Goal: Task Accomplishment & Management: Manage account settings

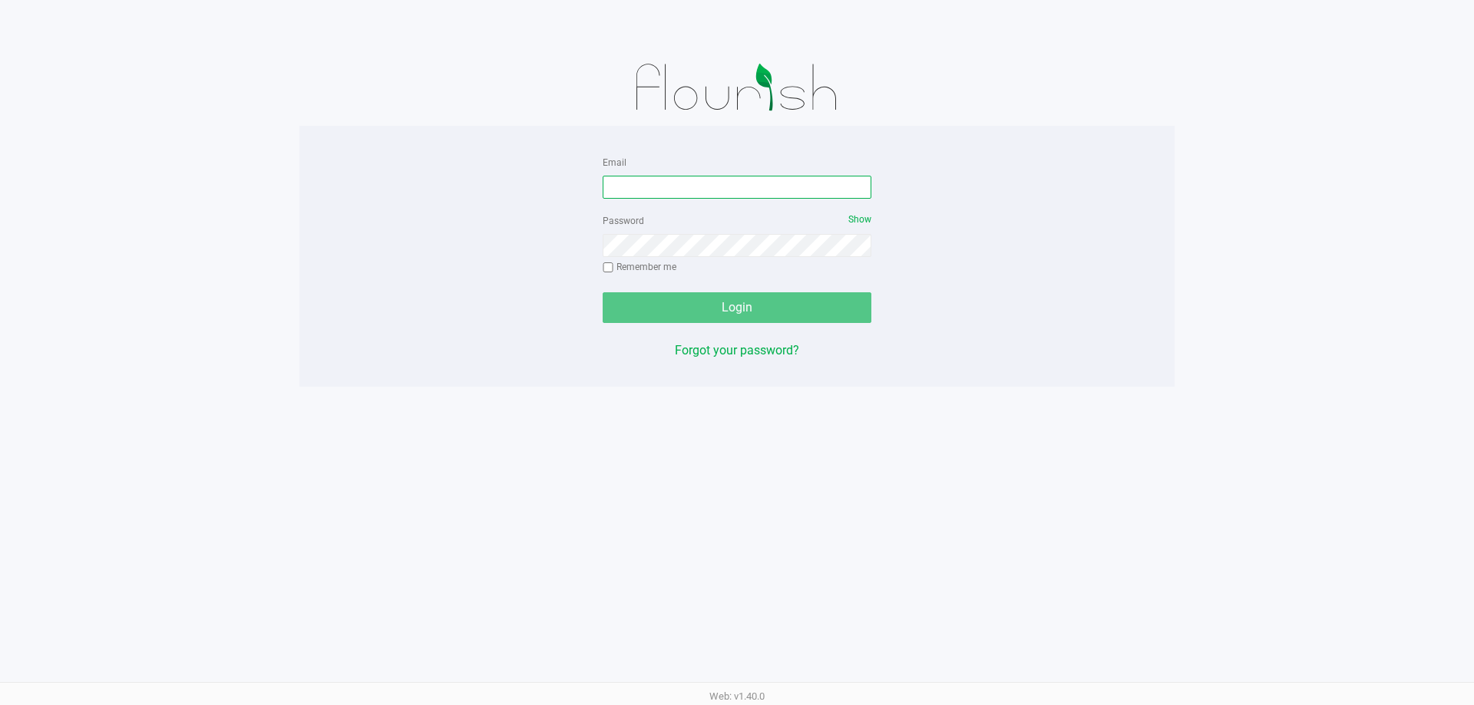
click at [653, 185] on input "Email" at bounding box center [737, 187] width 269 height 23
type input "[EMAIL_ADDRESS][DOMAIN_NAME]"
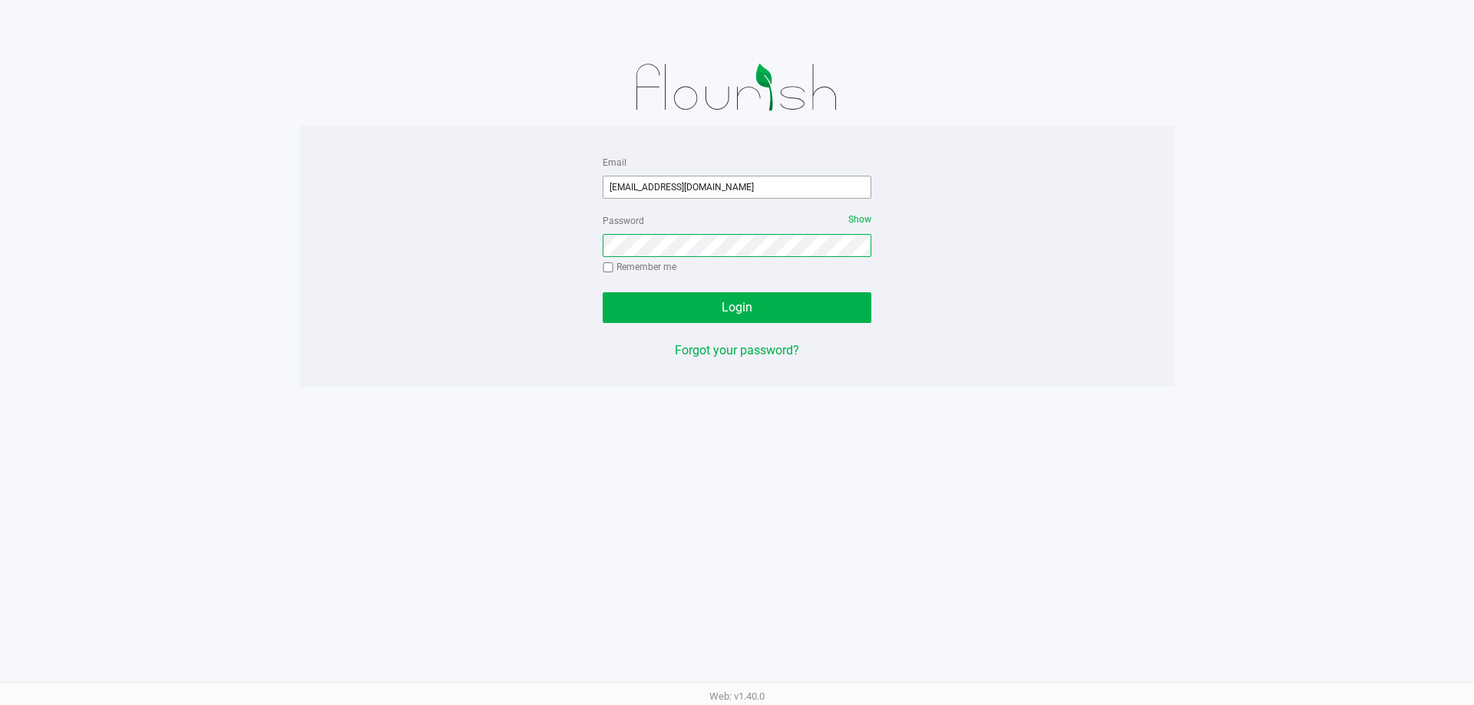
click at [603, 292] on button "Login" at bounding box center [737, 307] width 269 height 31
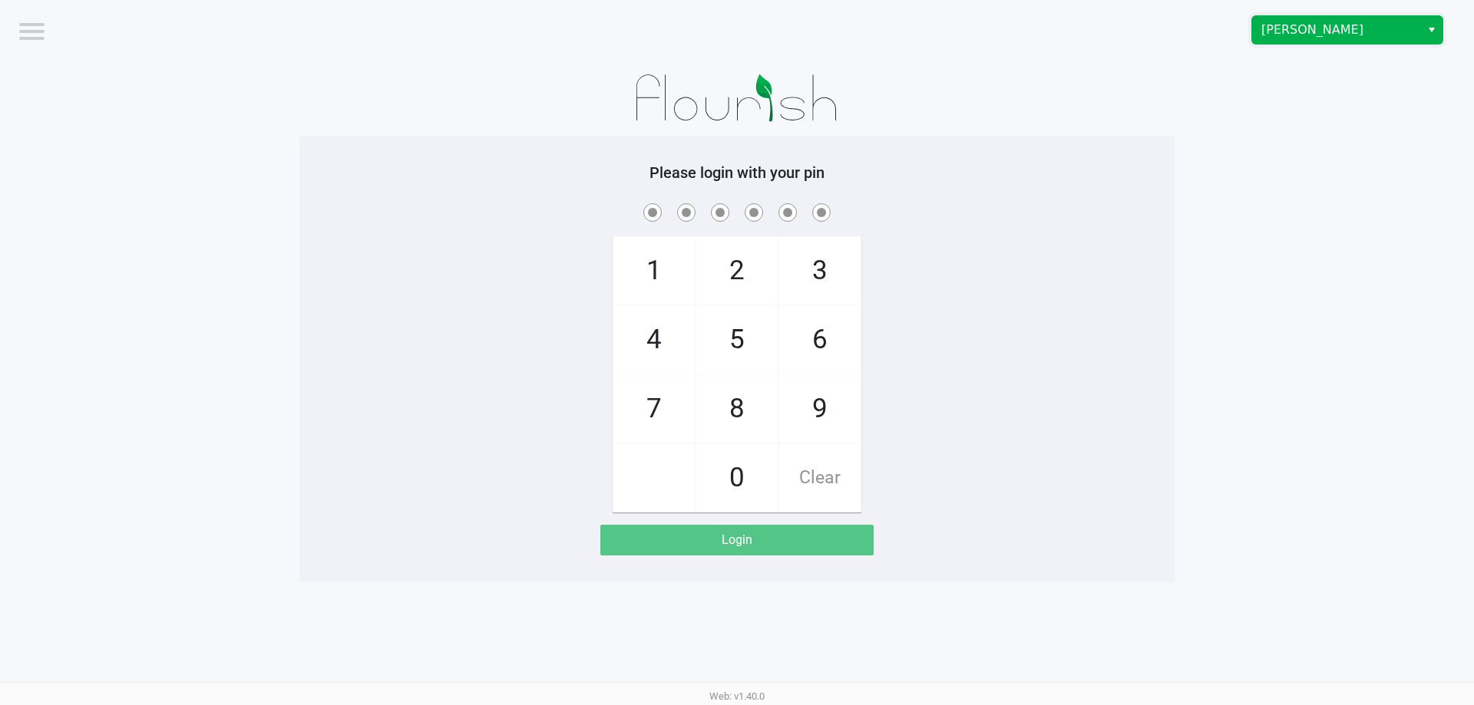
click at [1363, 28] on span "[PERSON_NAME]" at bounding box center [1336, 30] width 150 height 18
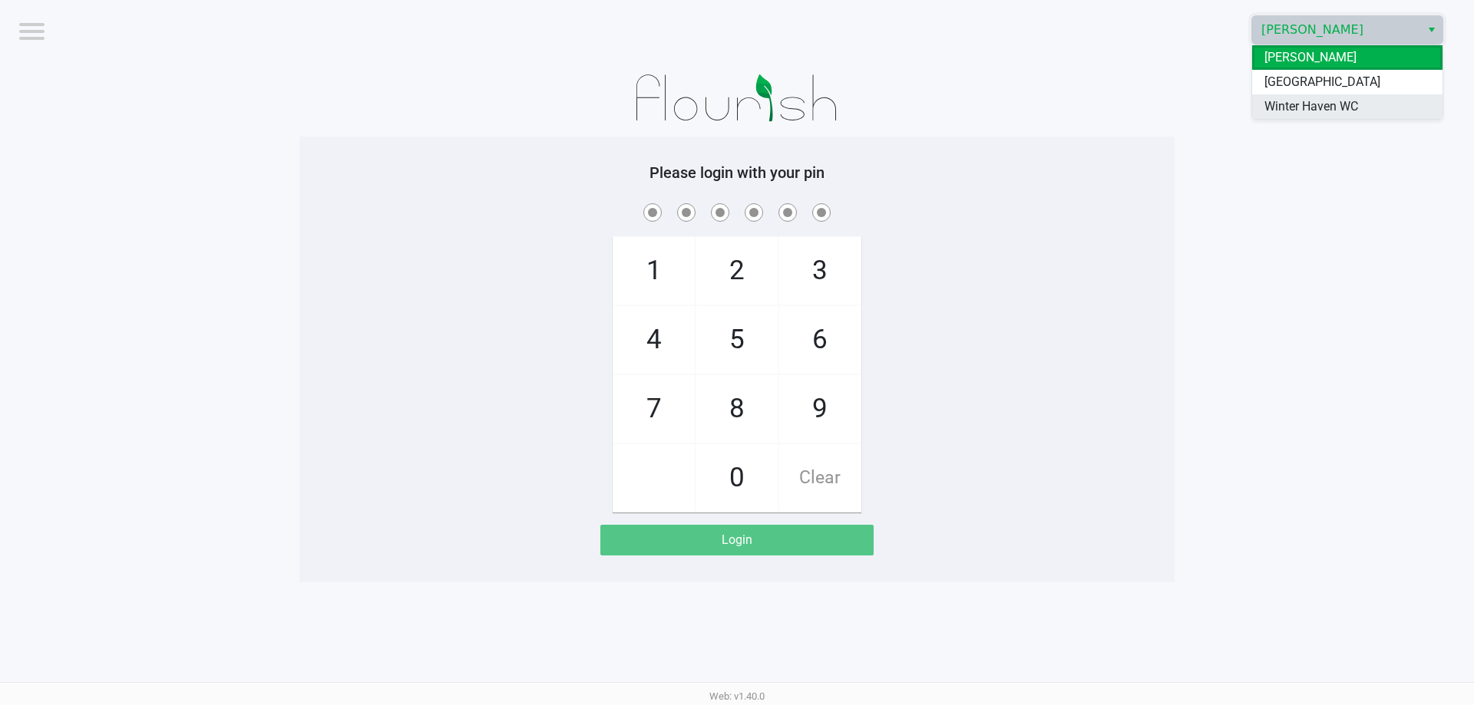
click at [1342, 118] on li "Winter Haven WC" at bounding box center [1347, 106] width 190 height 25
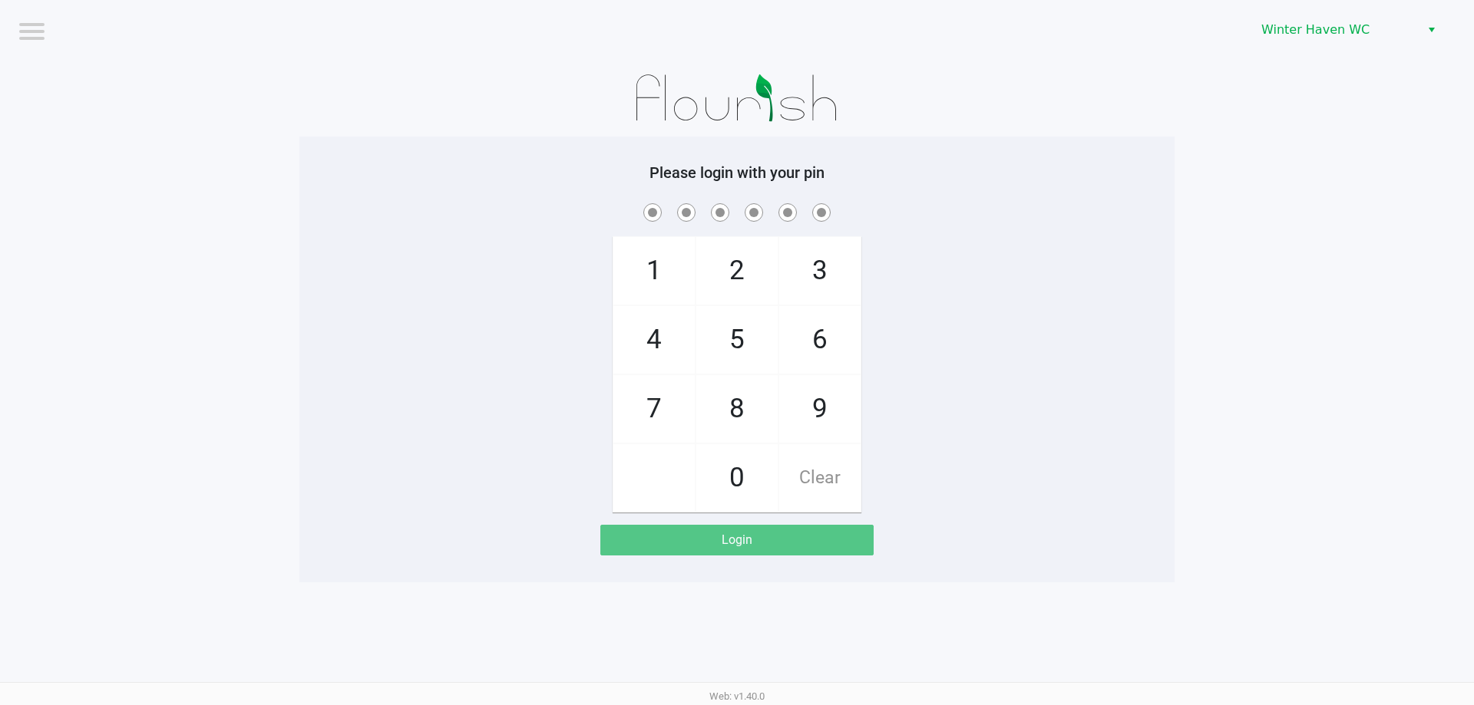
click at [1266, 182] on app-pos-login-wrapper "Logout Winter Haven WC Please login with your pin 1 4 7 2 5 8 0 3 6 9 Clear Log…" at bounding box center [737, 291] width 1474 height 583
click at [1146, 281] on div "1 4 7 2 5 8 0 3 6 9 Clear" at bounding box center [736, 356] width 875 height 312
checkbox input "true"
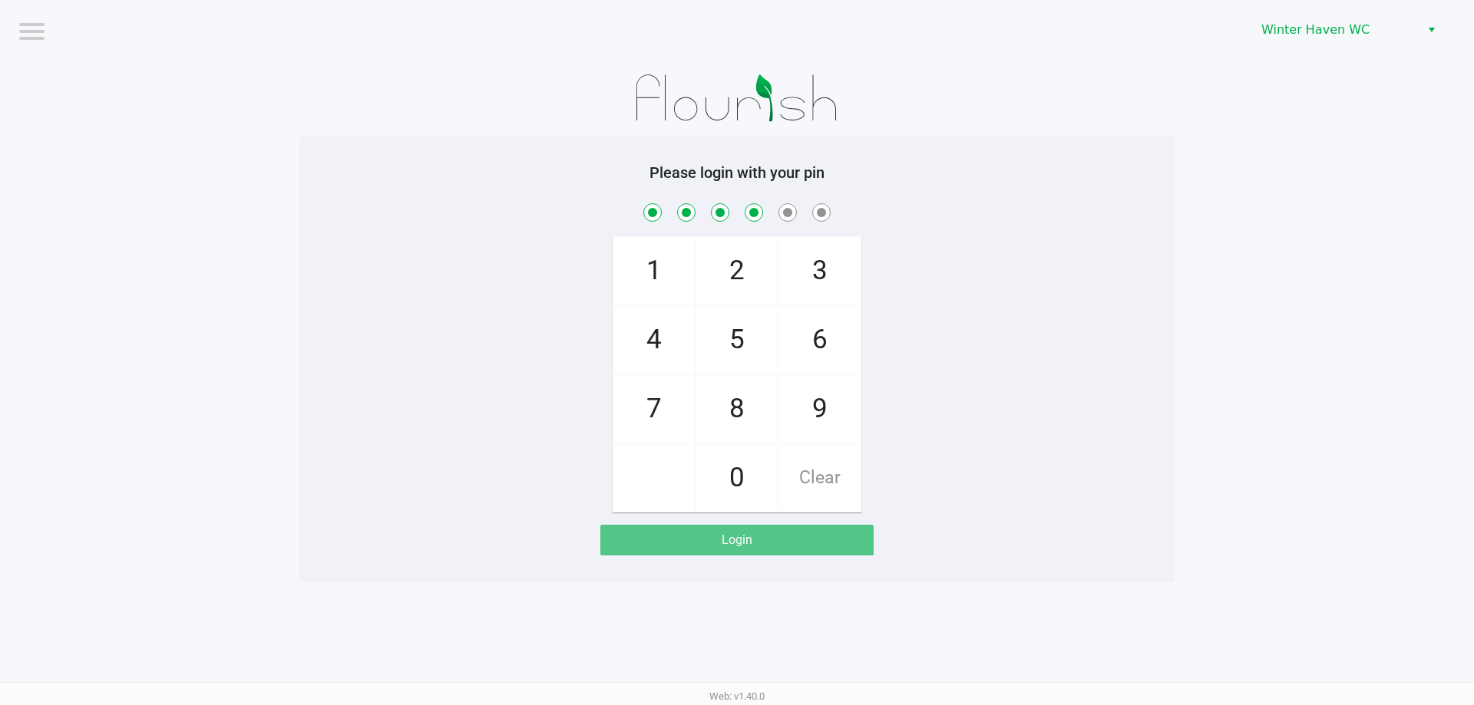
checkbox input "true"
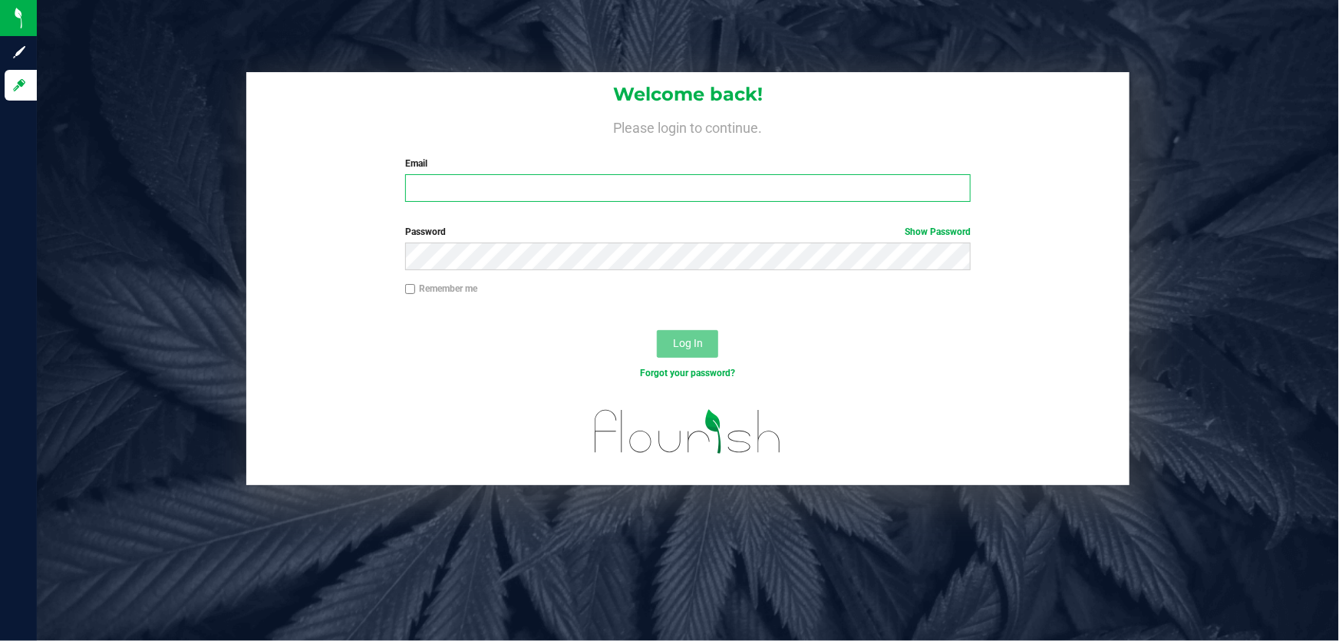
click at [609, 195] on input "Email" at bounding box center [688, 188] width 566 height 28
type input "[EMAIL_ADDRESS][DOMAIN_NAME]"
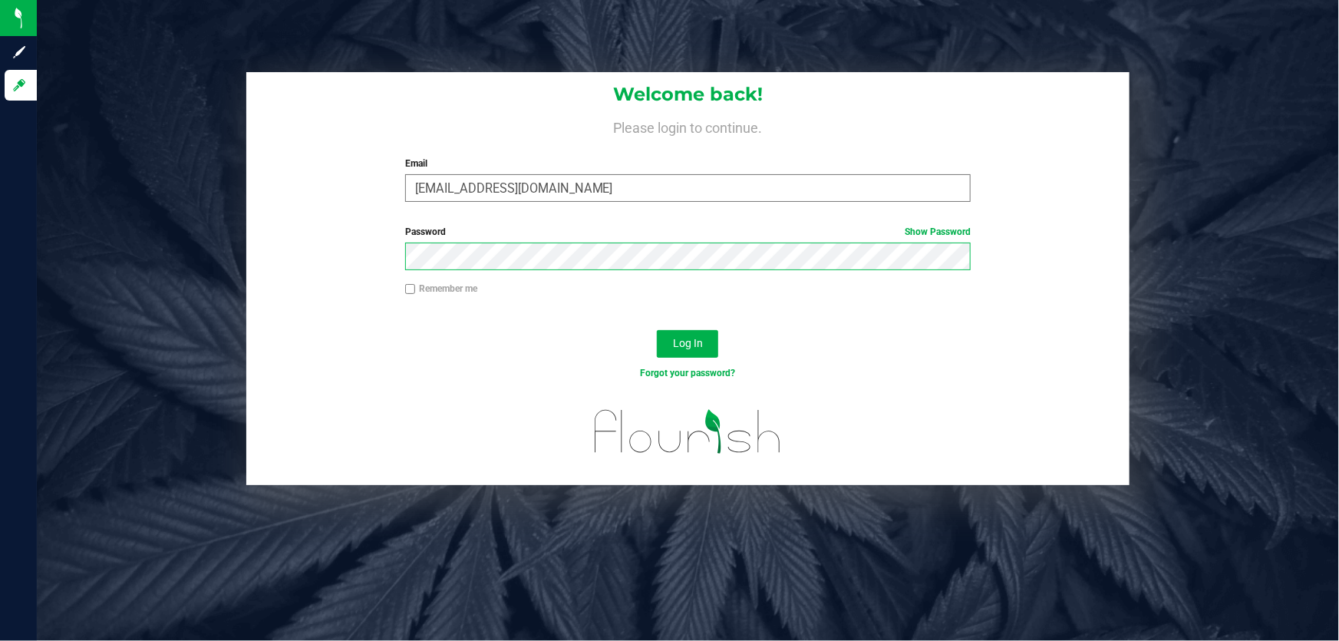
click at [657, 330] on button "Log In" at bounding box center [687, 344] width 61 height 28
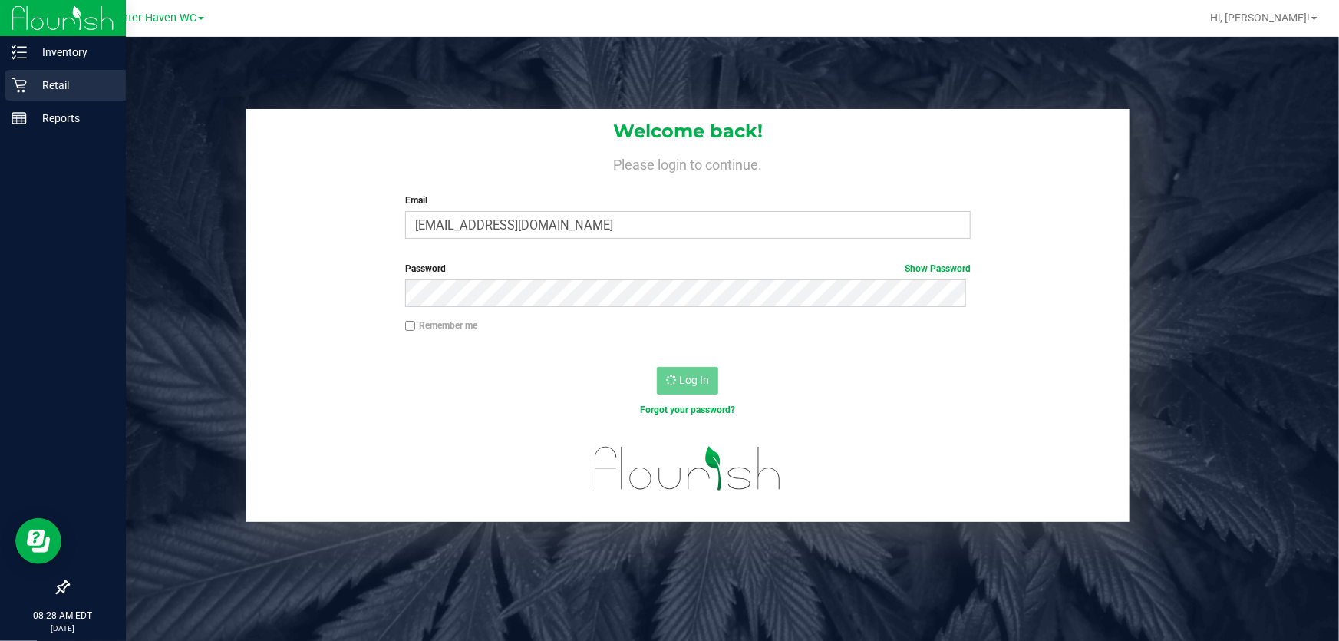
click at [48, 81] on p "Retail" at bounding box center [73, 85] width 92 height 18
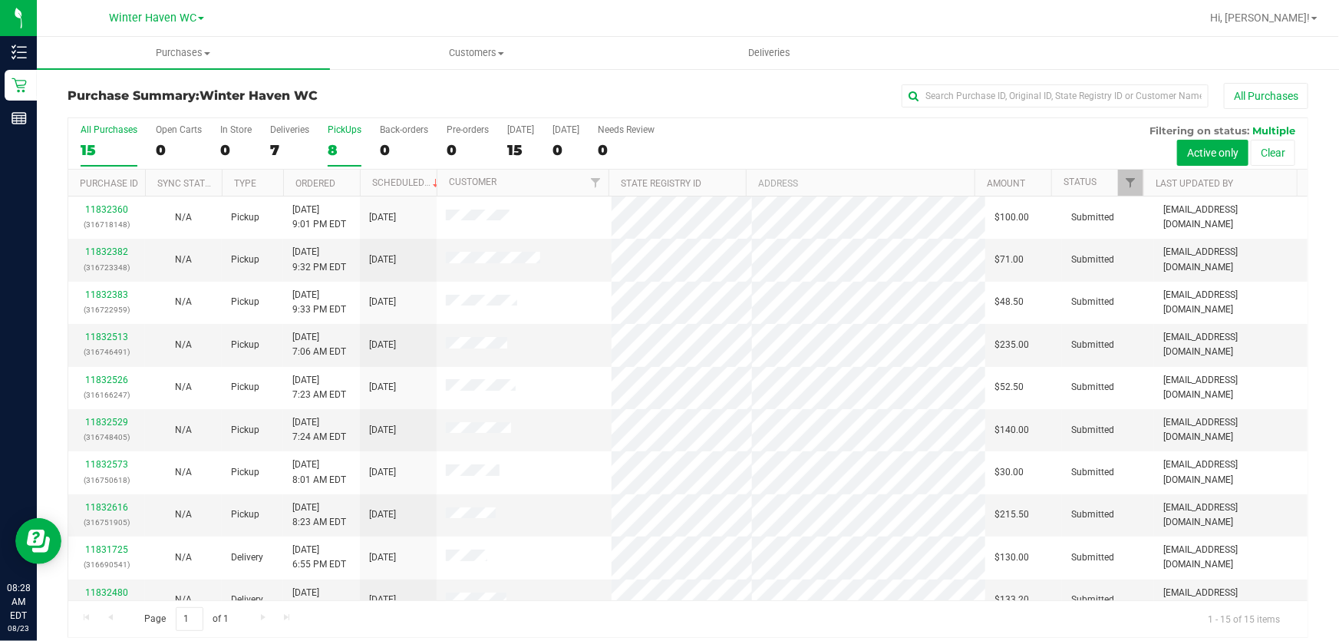
click at [341, 150] on div "8" at bounding box center [345, 150] width 34 height 18
click at [0, 0] on input "PickUps 8" at bounding box center [0, 0] width 0 height 0
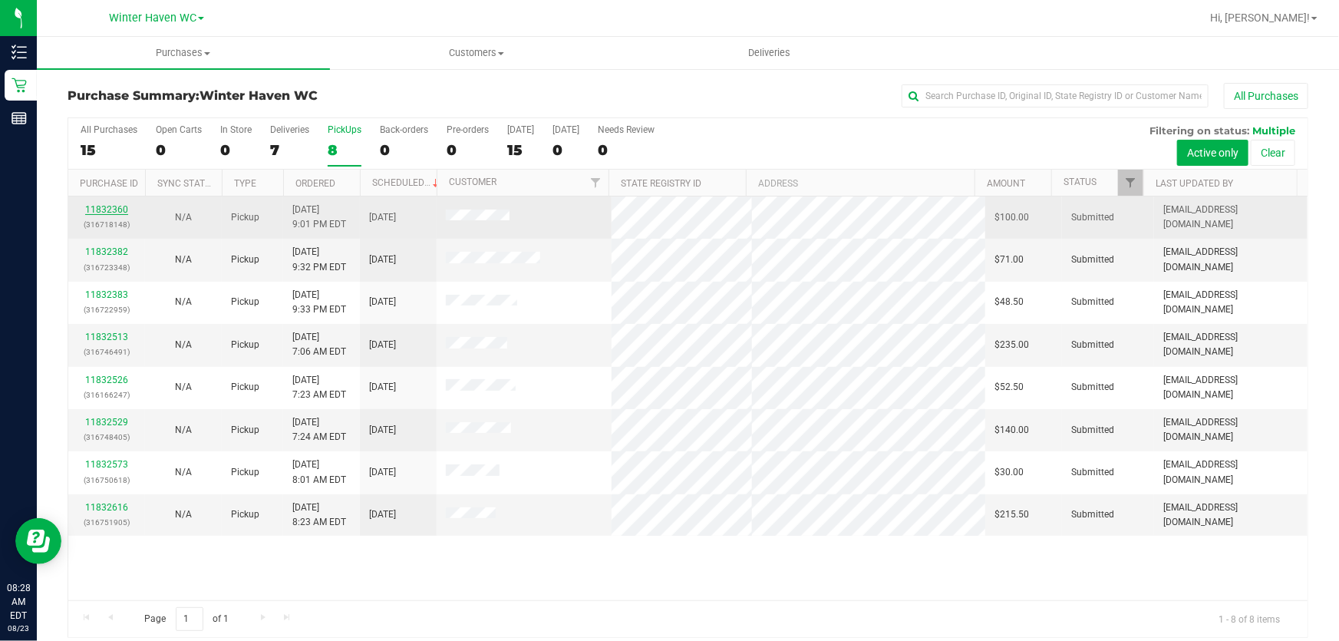
click at [111, 212] on link "11832360" at bounding box center [106, 209] width 43 height 11
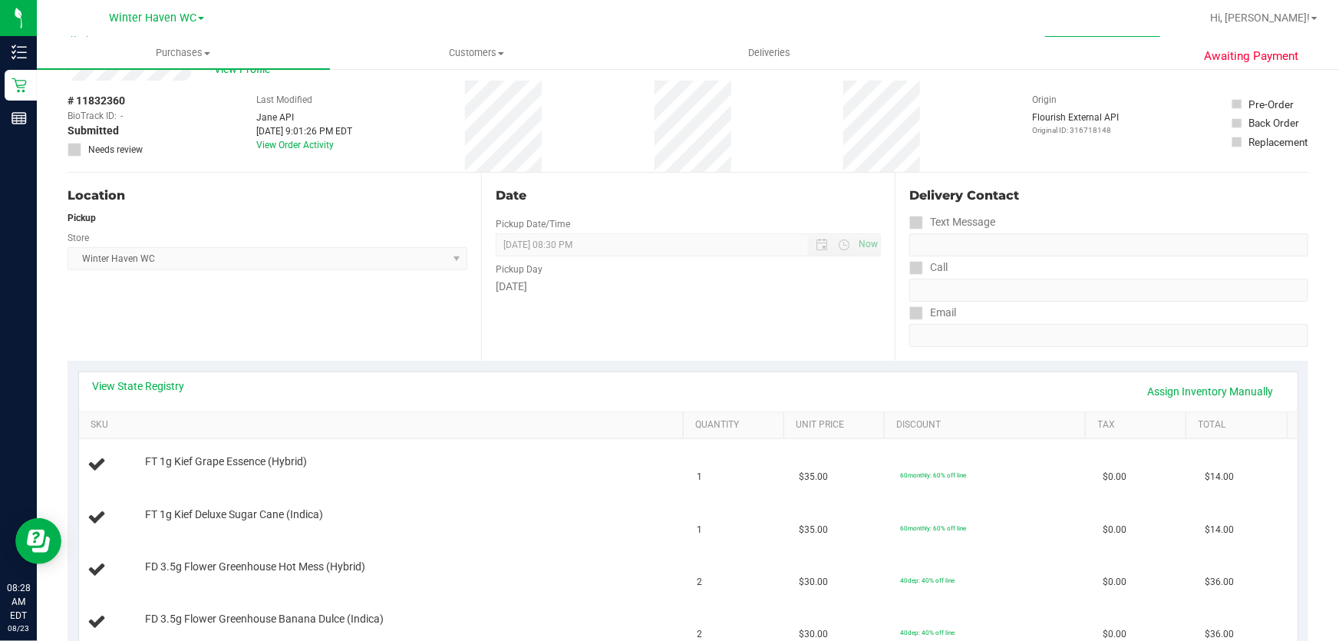
scroll to position [279, 0]
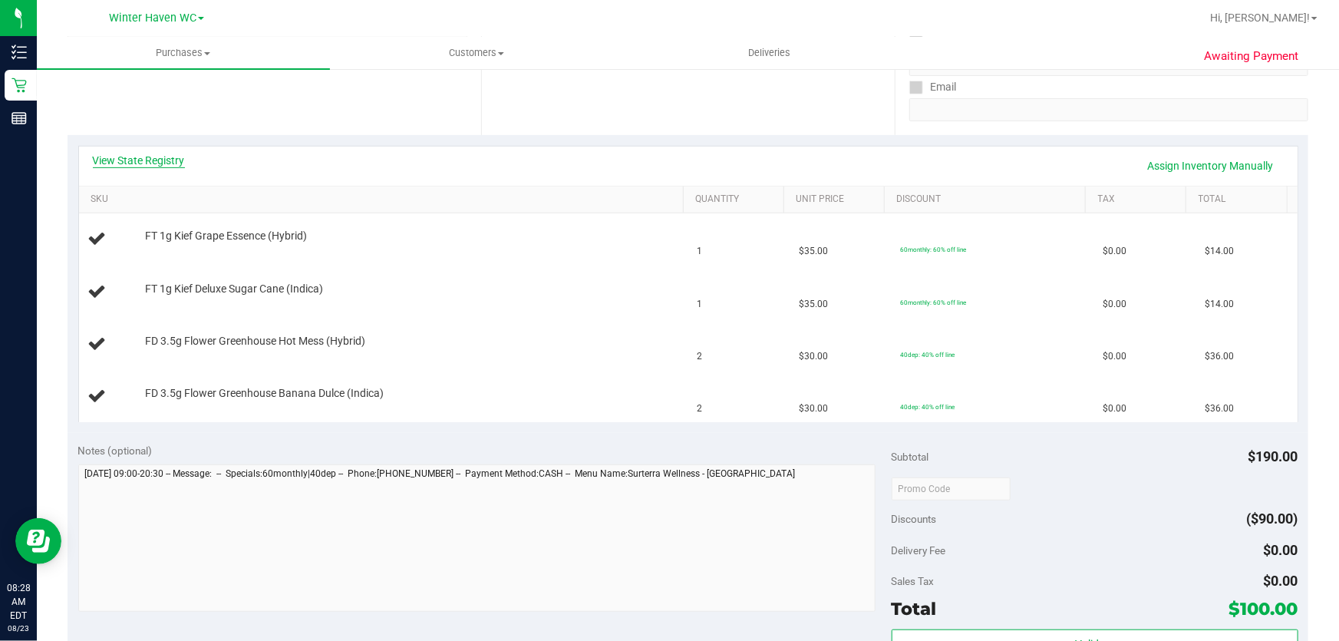
click at [146, 163] on link "View State Registry" at bounding box center [139, 160] width 92 height 15
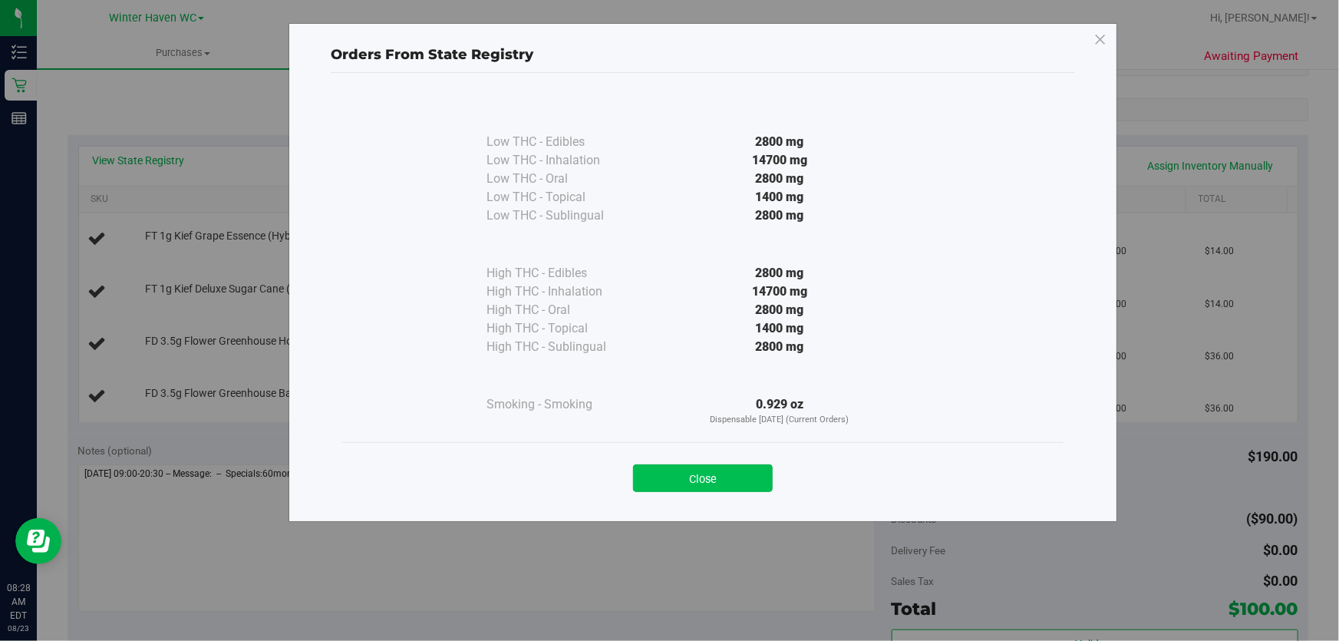
click at [734, 474] on button "Close" at bounding box center [703, 478] width 140 height 28
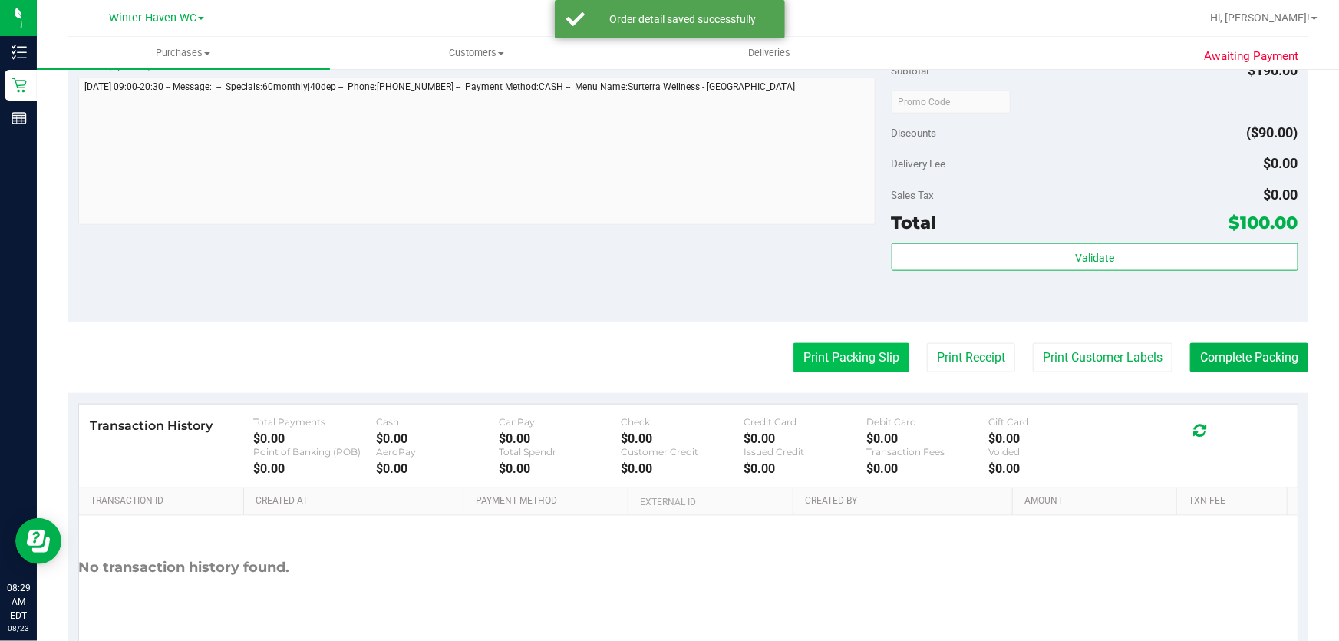
scroll to position [837, 0]
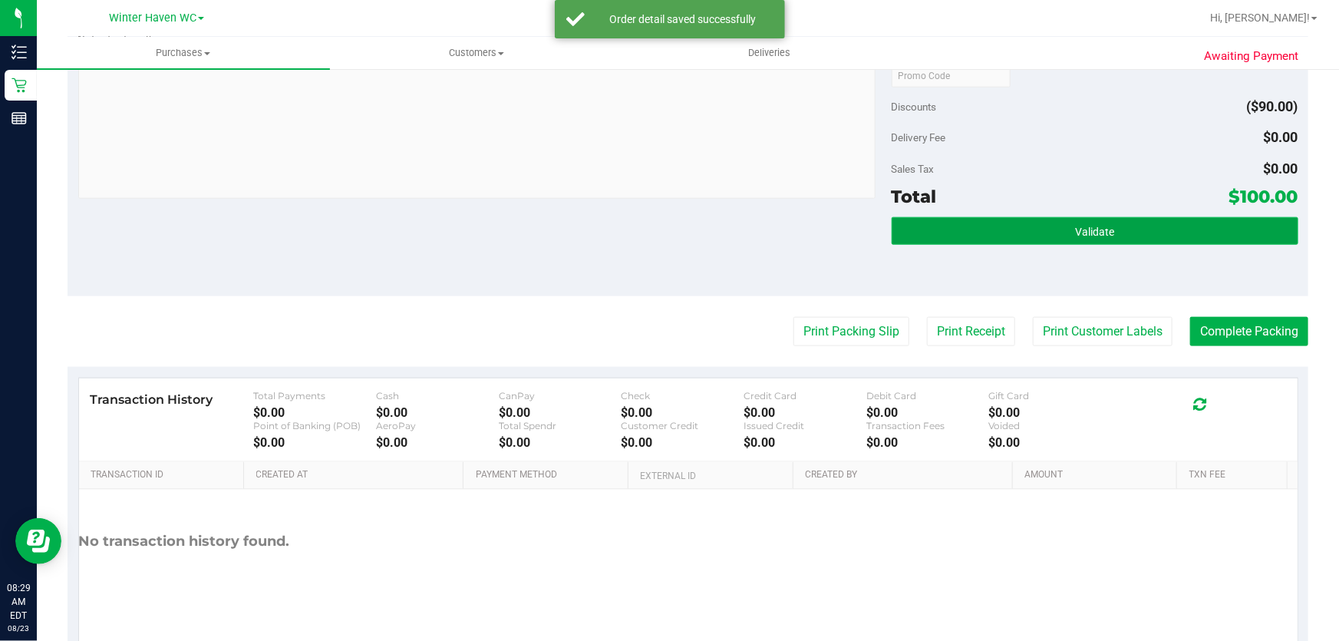
click at [983, 220] on button "Validate" at bounding box center [1095, 231] width 407 height 28
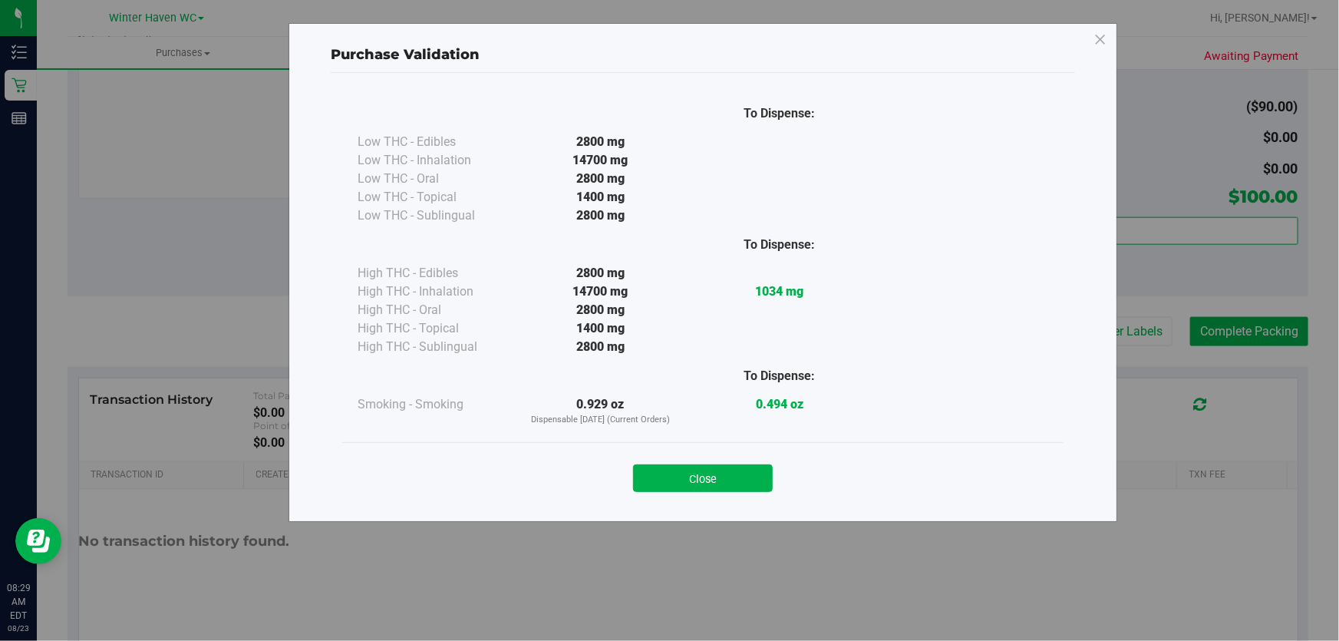
drag, startPoint x: 728, startPoint y: 476, endPoint x: 771, endPoint y: 414, distance: 75.6
click at [731, 473] on button "Close" at bounding box center [703, 478] width 140 height 28
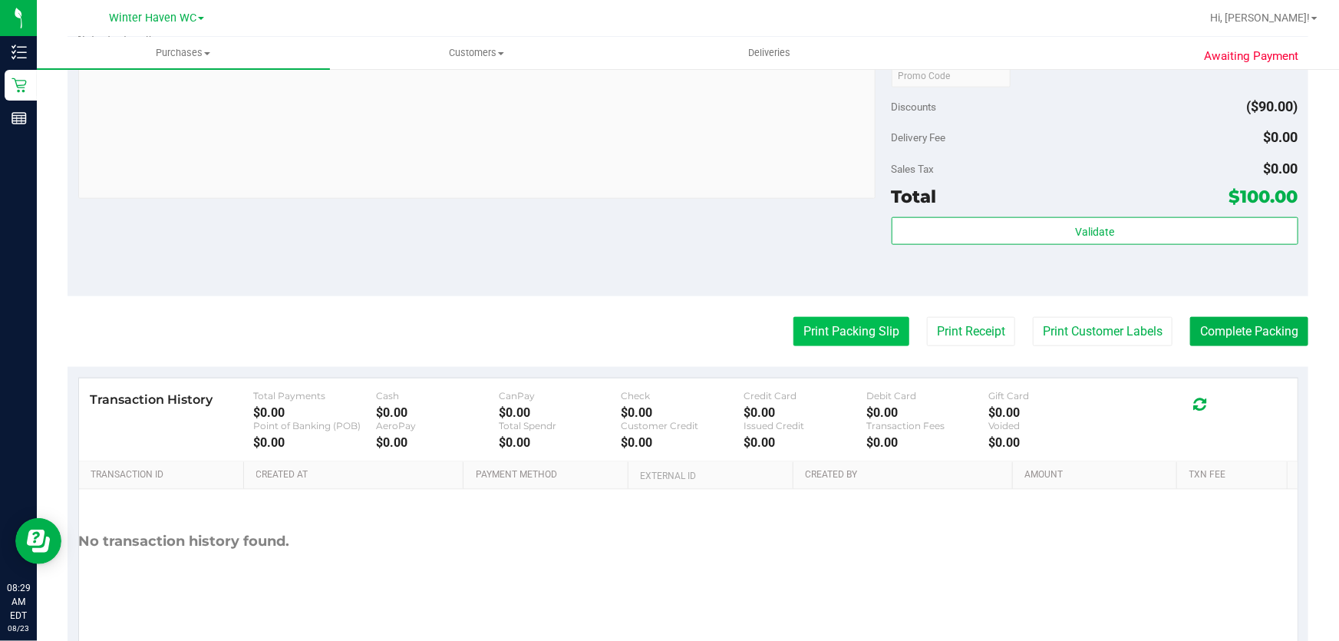
click at [837, 327] on button "Print Packing Slip" at bounding box center [852, 331] width 116 height 29
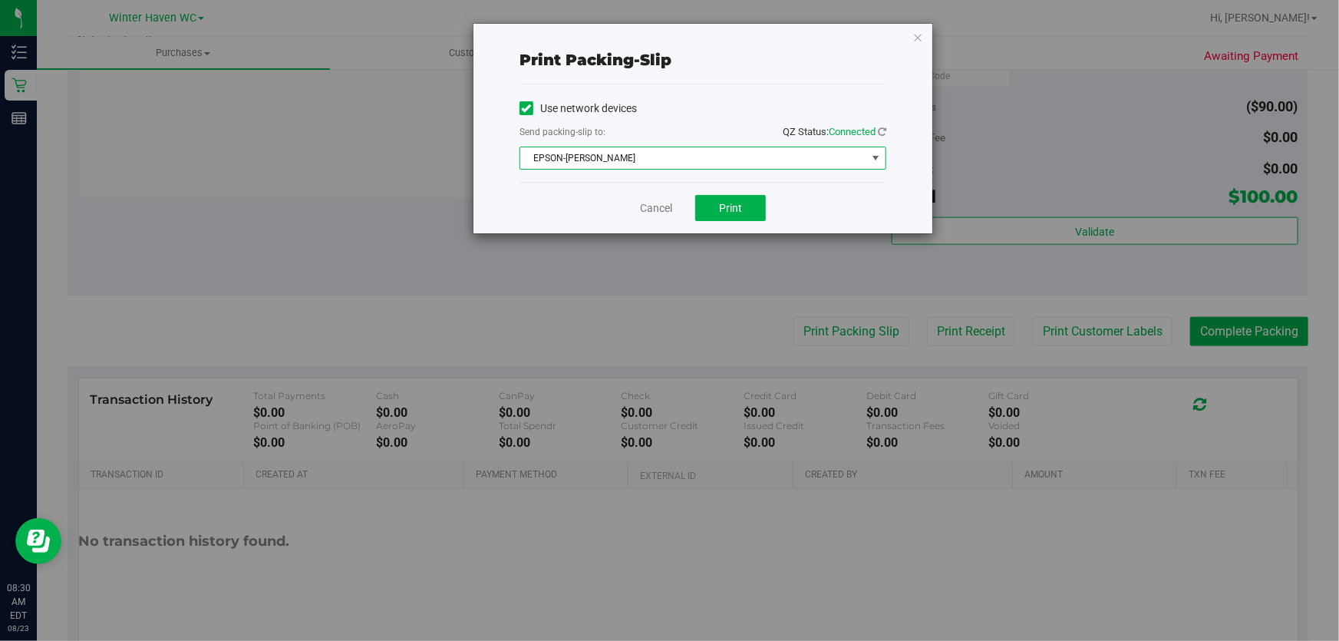
click at [649, 158] on span "EPSON-JAMES BUCHANAN" at bounding box center [693, 157] width 346 height 21
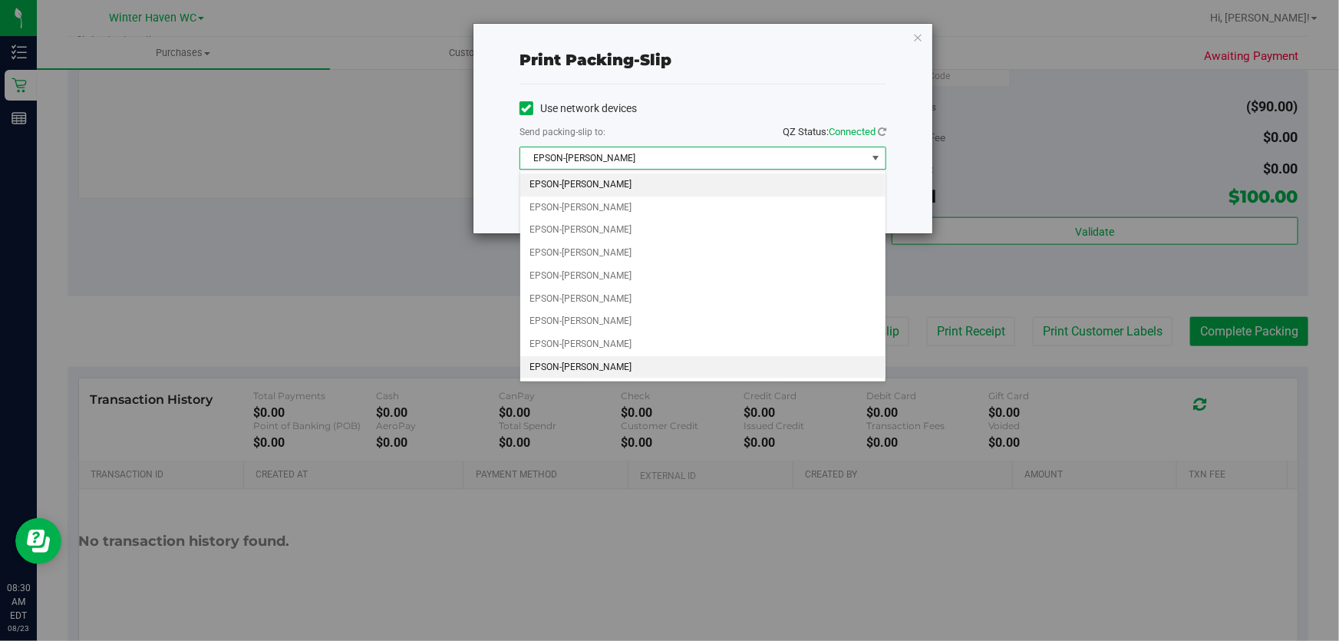
click at [628, 367] on li "EPSON-JEAN-YU" at bounding box center [702, 367] width 365 height 23
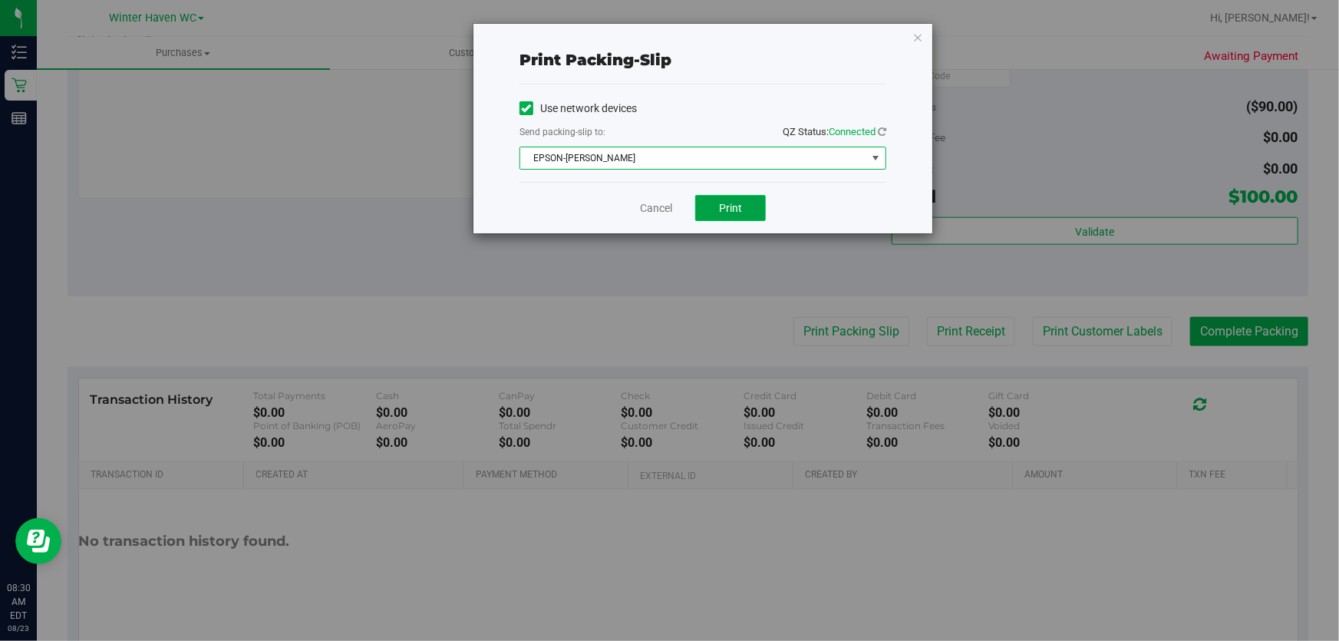
click at [752, 201] on button "Print" at bounding box center [730, 208] width 71 height 26
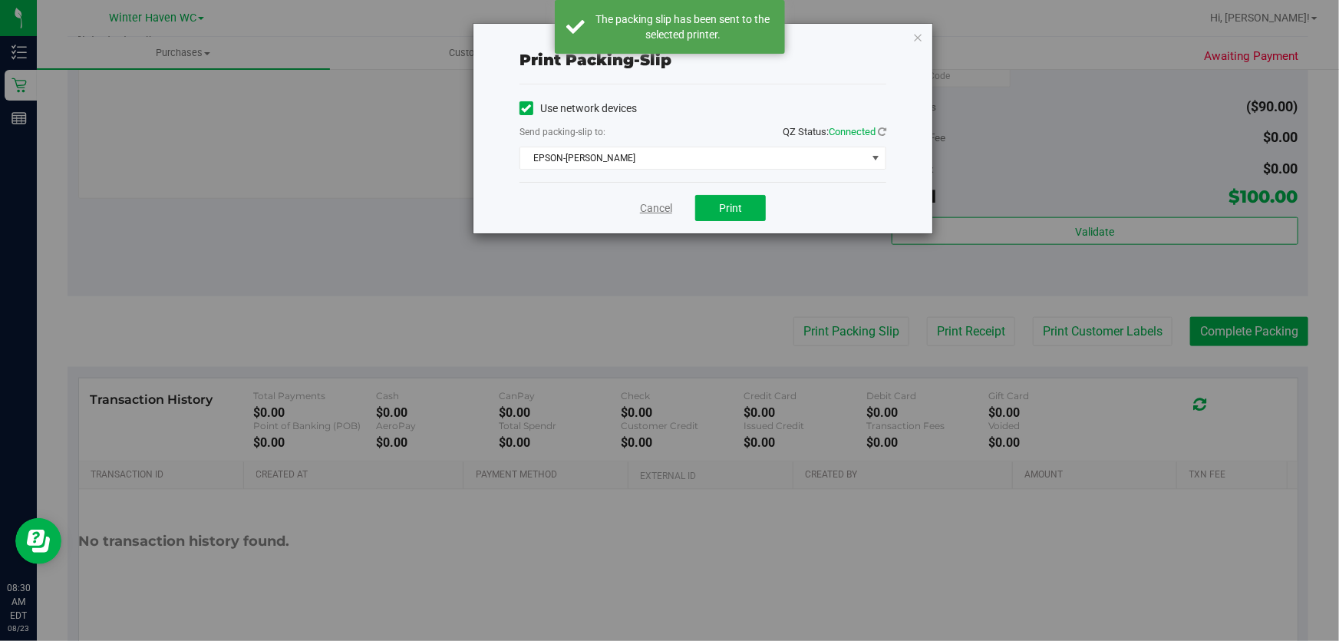
click at [659, 207] on link "Cancel" at bounding box center [656, 208] width 32 height 16
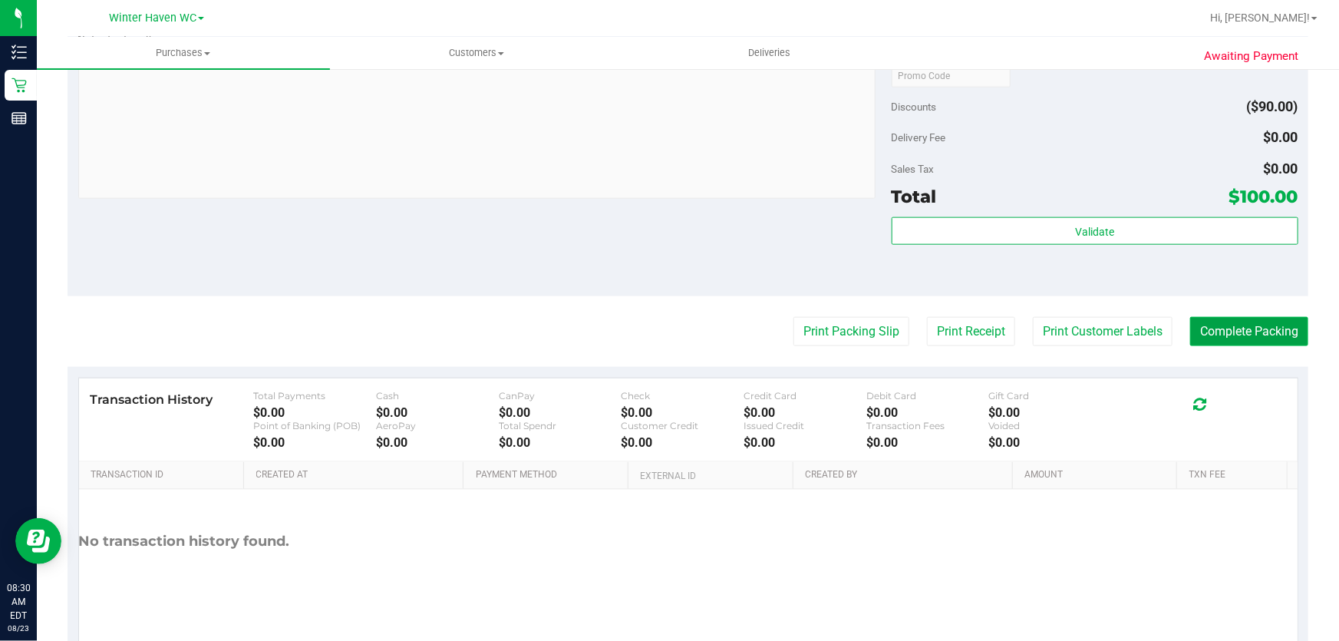
click at [1274, 331] on button "Complete Packing" at bounding box center [1249, 331] width 118 height 29
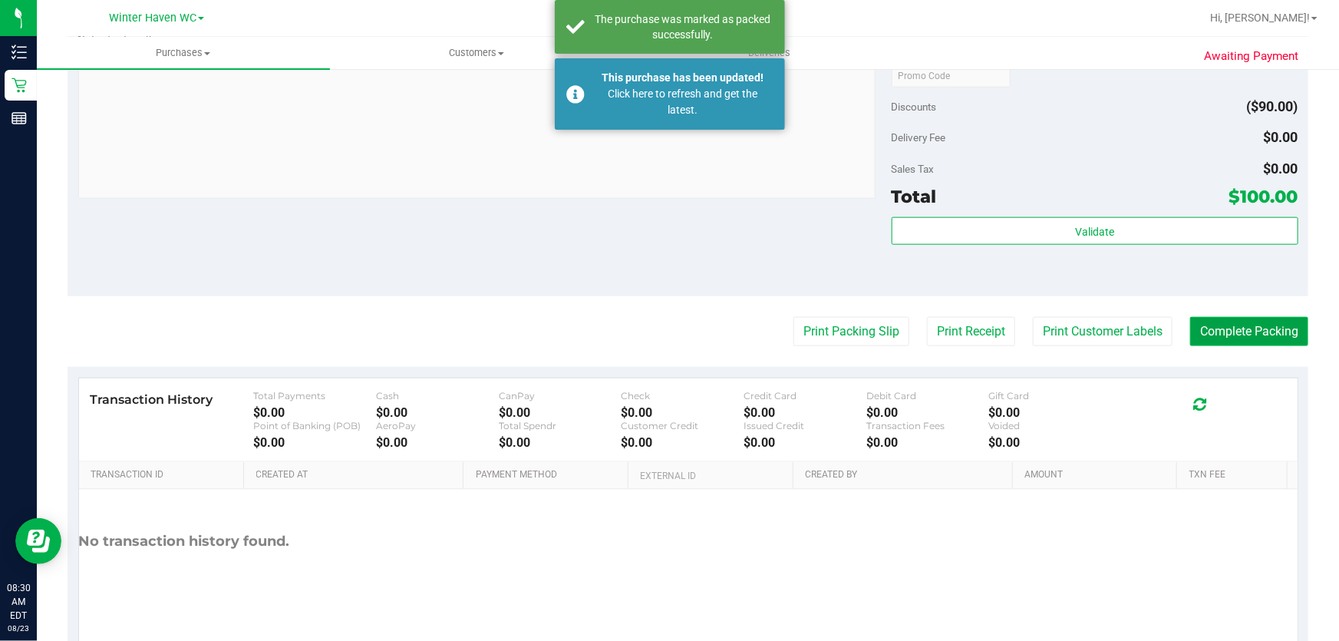
click at [1276, 331] on button "Complete Packing" at bounding box center [1249, 331] width 118 height 29
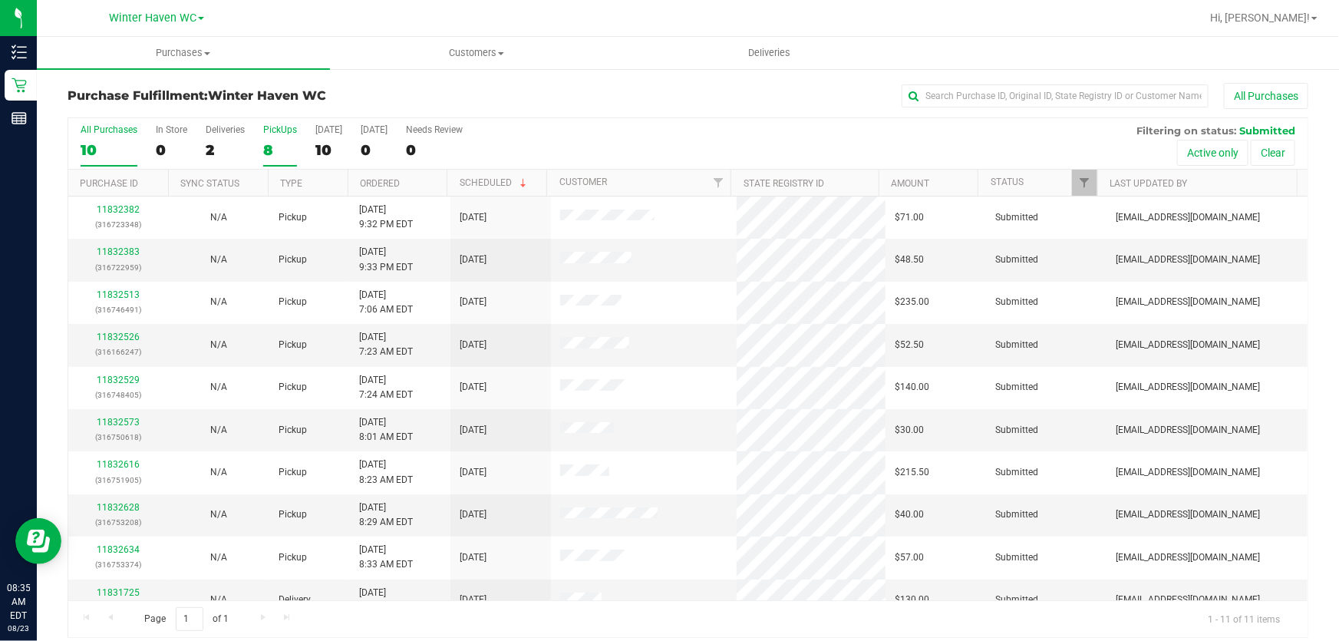
click at [274, 142] on div "8" at bounding box center [280, 150] width 34 height 18
click at [0, 0] on input "PickUps 8" at bounding box center [0, 0] width 0 height 0
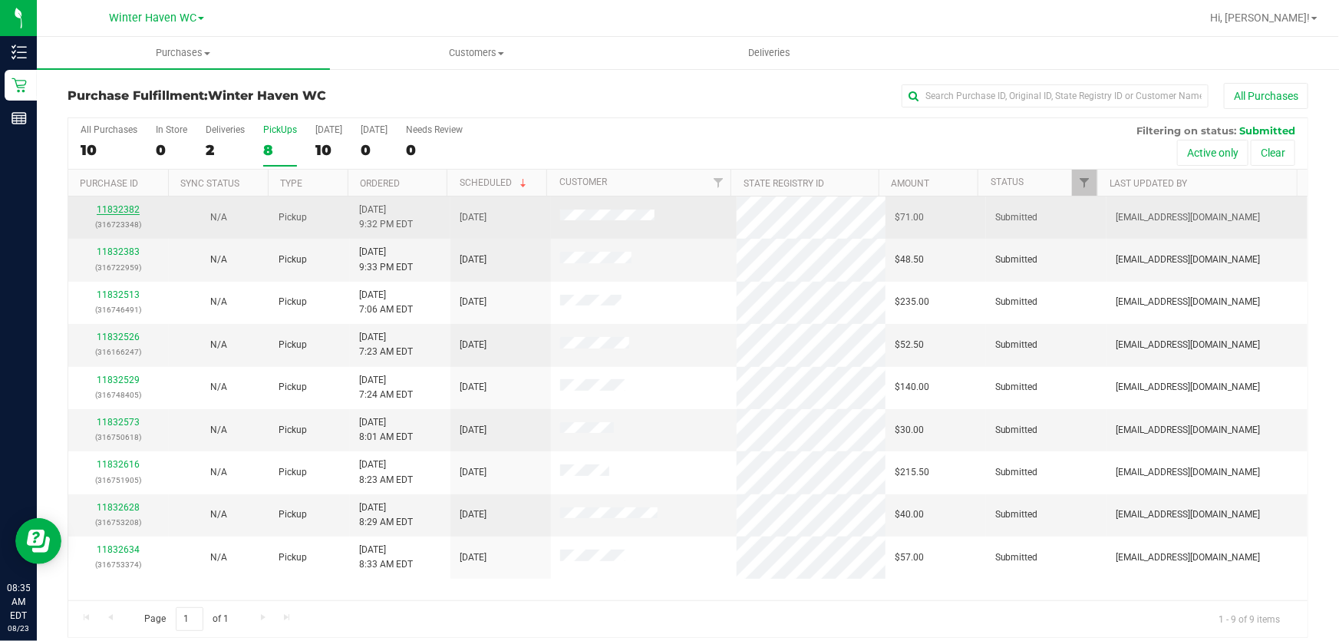
click at [109, 213] on link "11832382" at bounding box center [118, 209] width 43 height 11
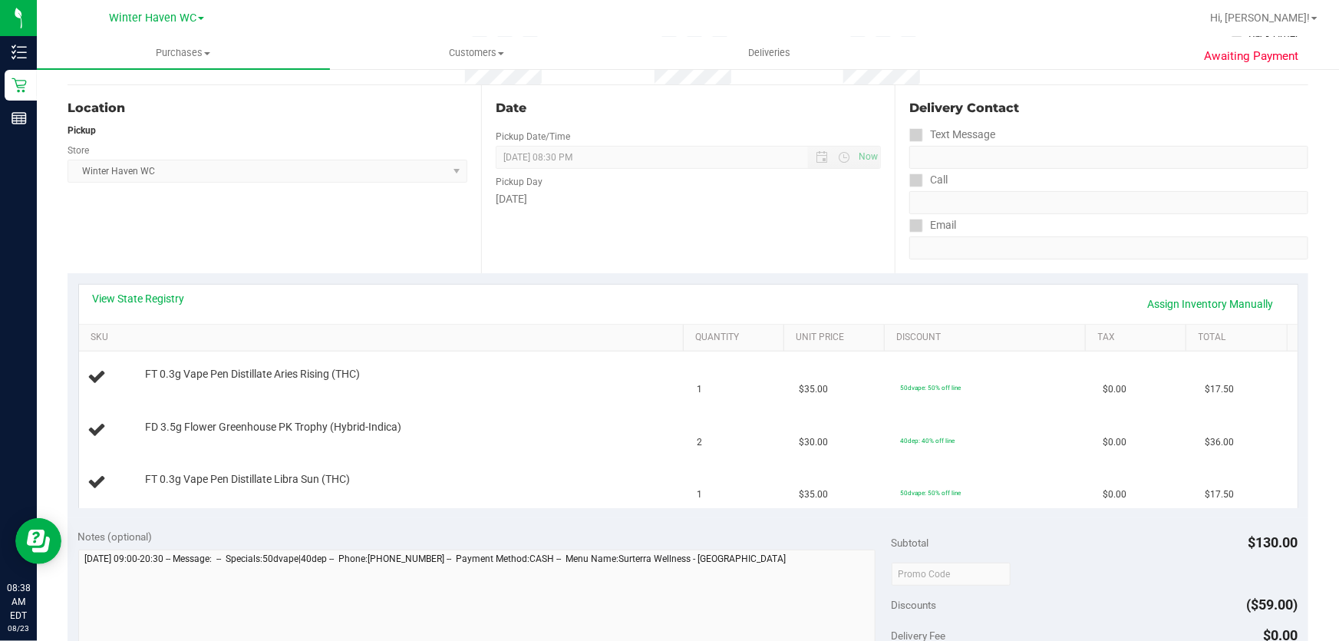
scroll to position [279, 0]
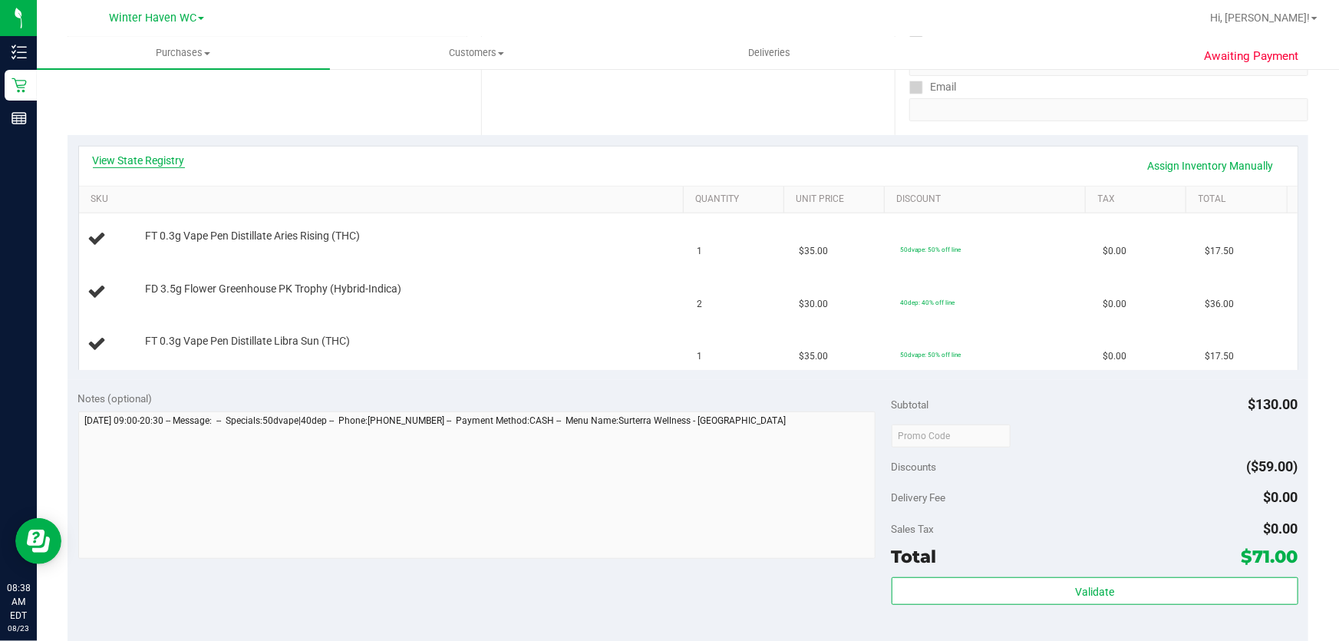
click at [154, 162] on link "View State Registry" at bounding box center [139, 160] width 92 height 15
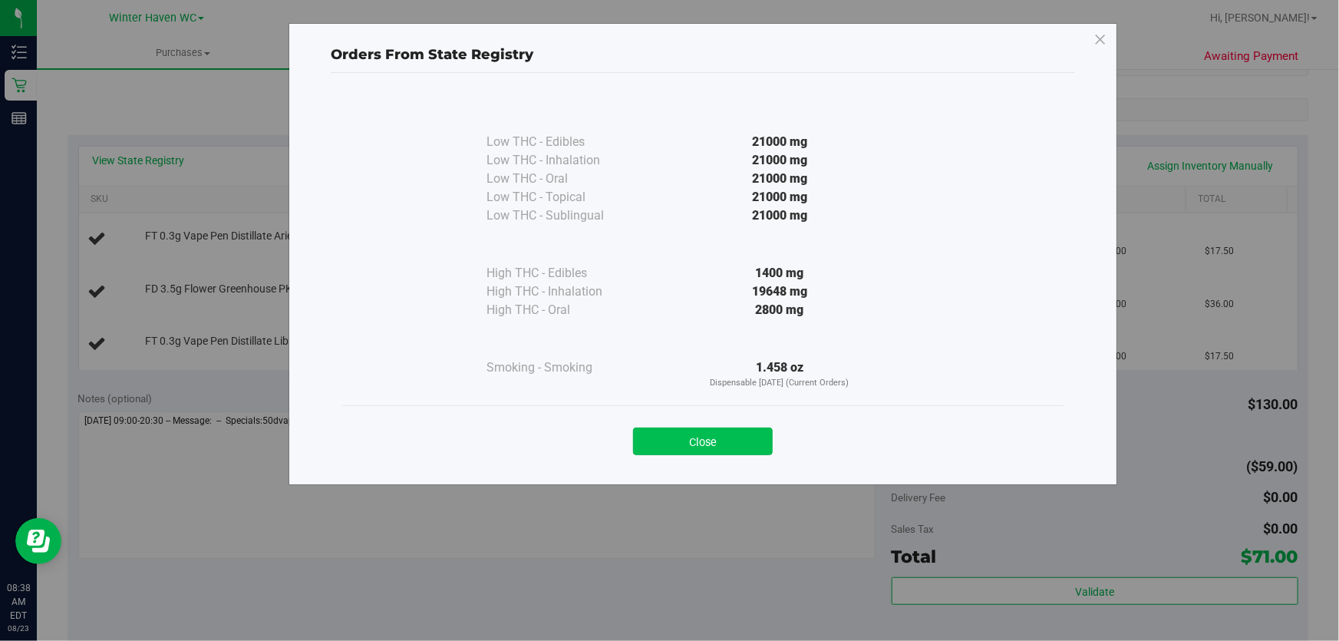
click at [741, 432] on button "Close" at bounding box center [703, 442] width 140 height 28
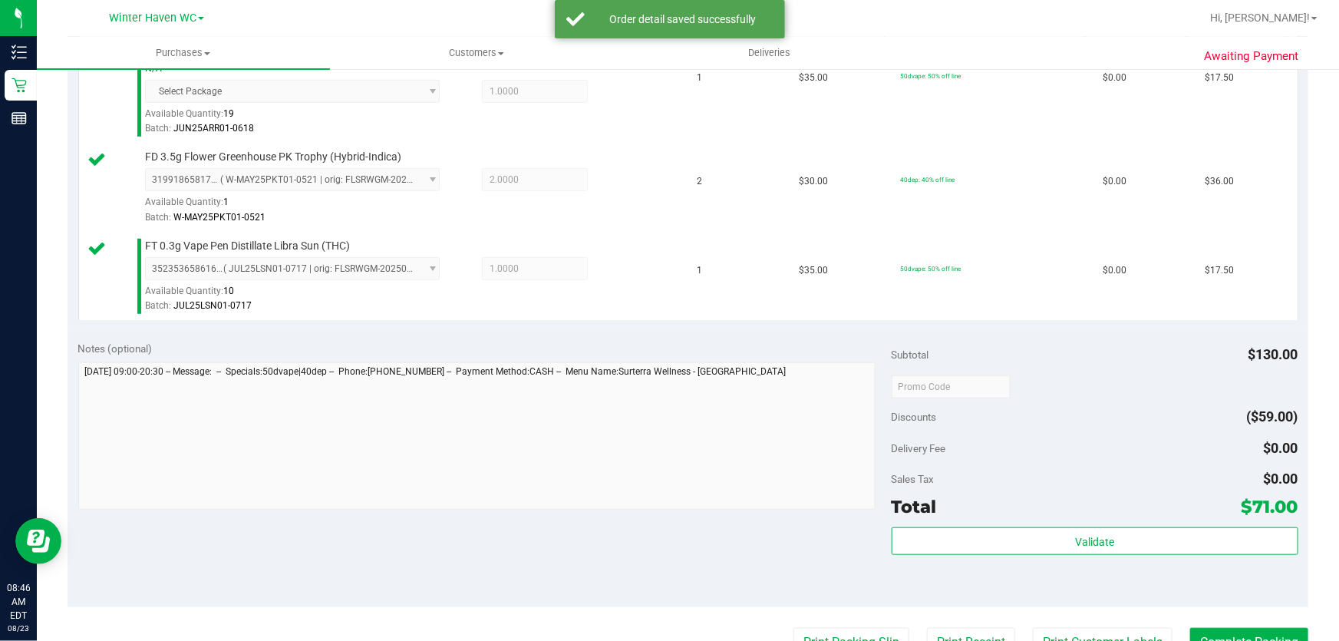
scroll to position [558, 0]
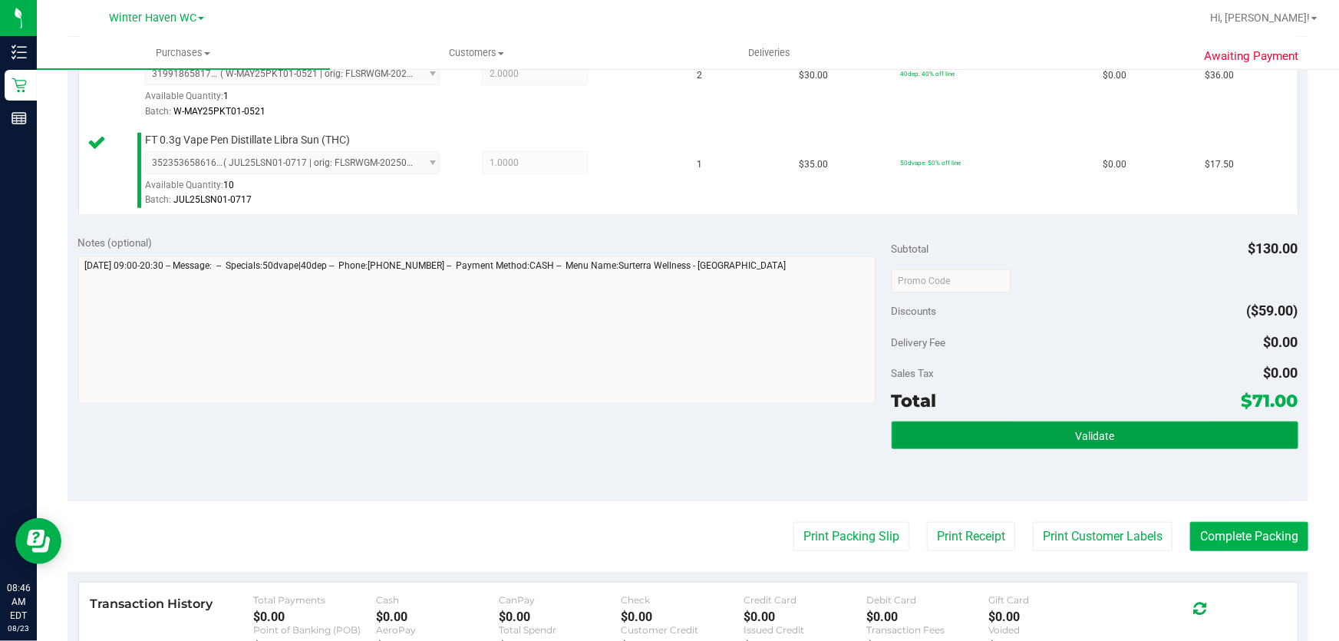
click at [1052, 435] on button "Validate" at bounding box center [1095, 435] width 407 height 28
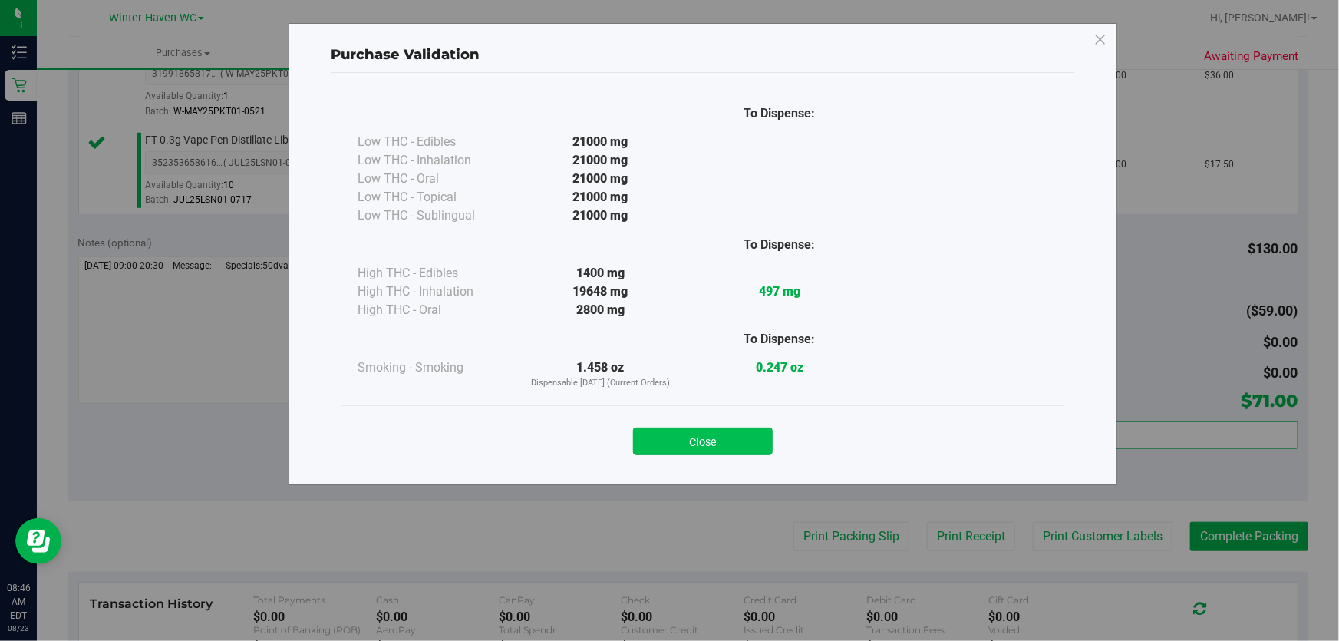
click at [704, 437] on button "Close" at bounding box center [703, 442] width 140 height 28
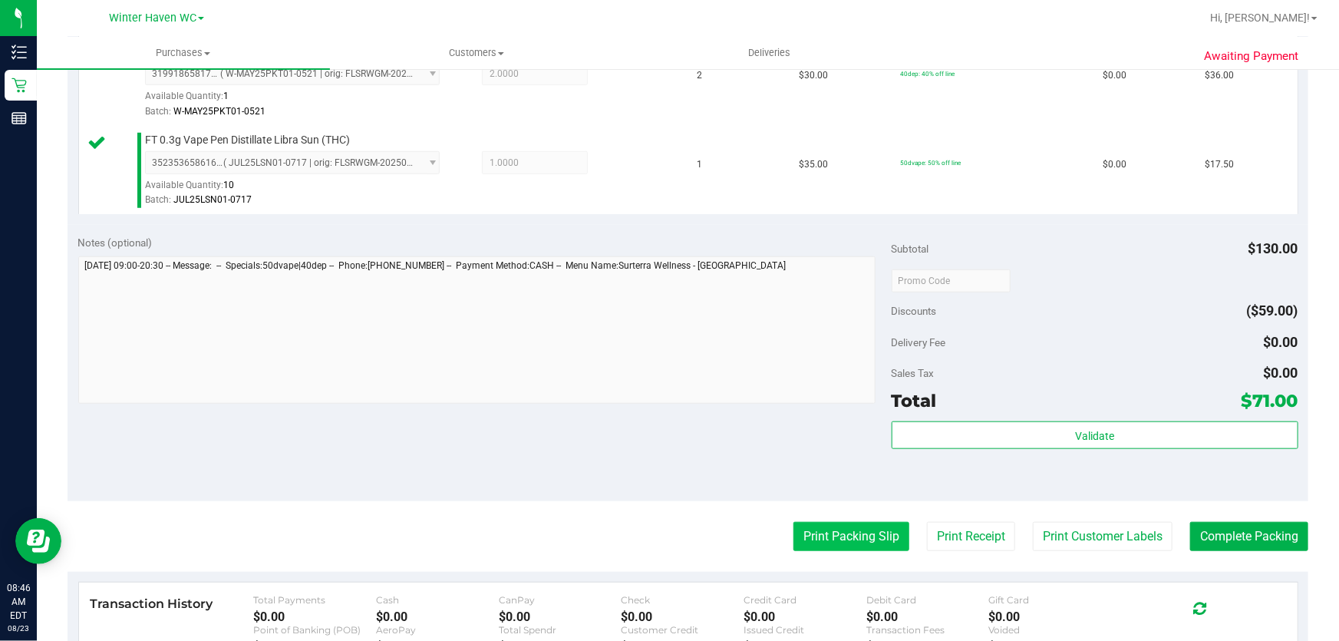
click at [840, 536] on button "Print Packing Slip" at bounding box center [852, 536] width 116 height 29
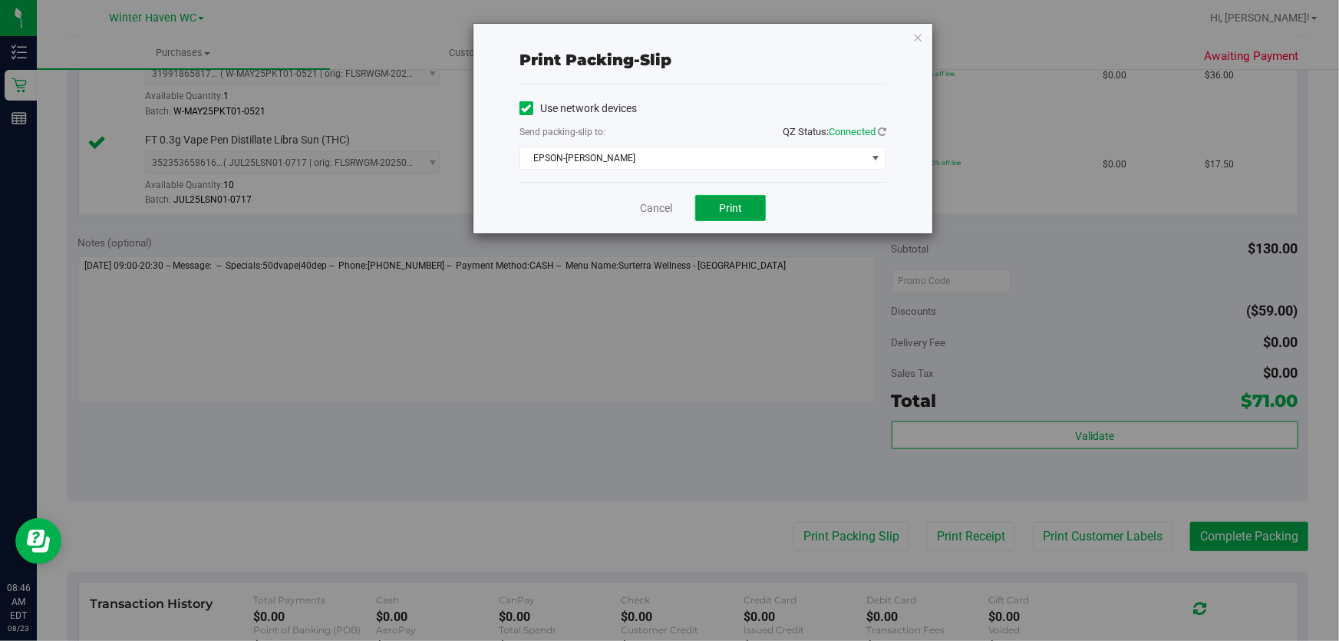
click at [728, 202] on span "Print" at bounding box center [730, 208] width 23 height 12
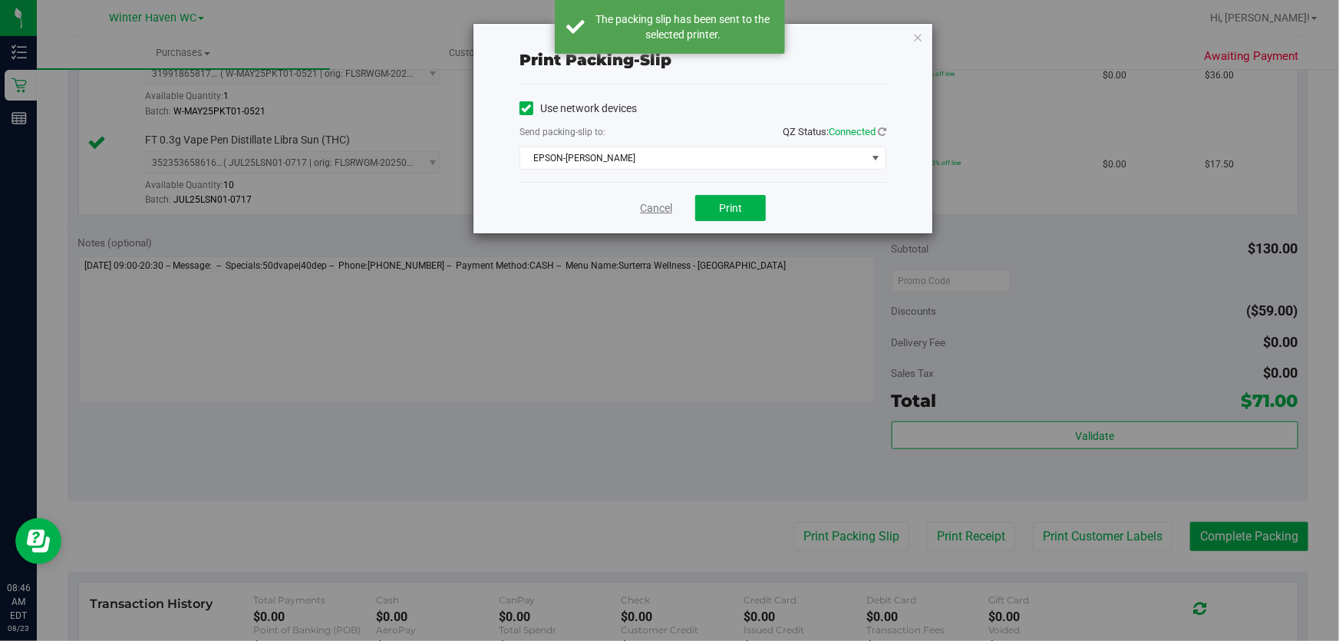
click at [655, 210] on link "Cancel" at bounding box center [656, 208] width 32 height 16
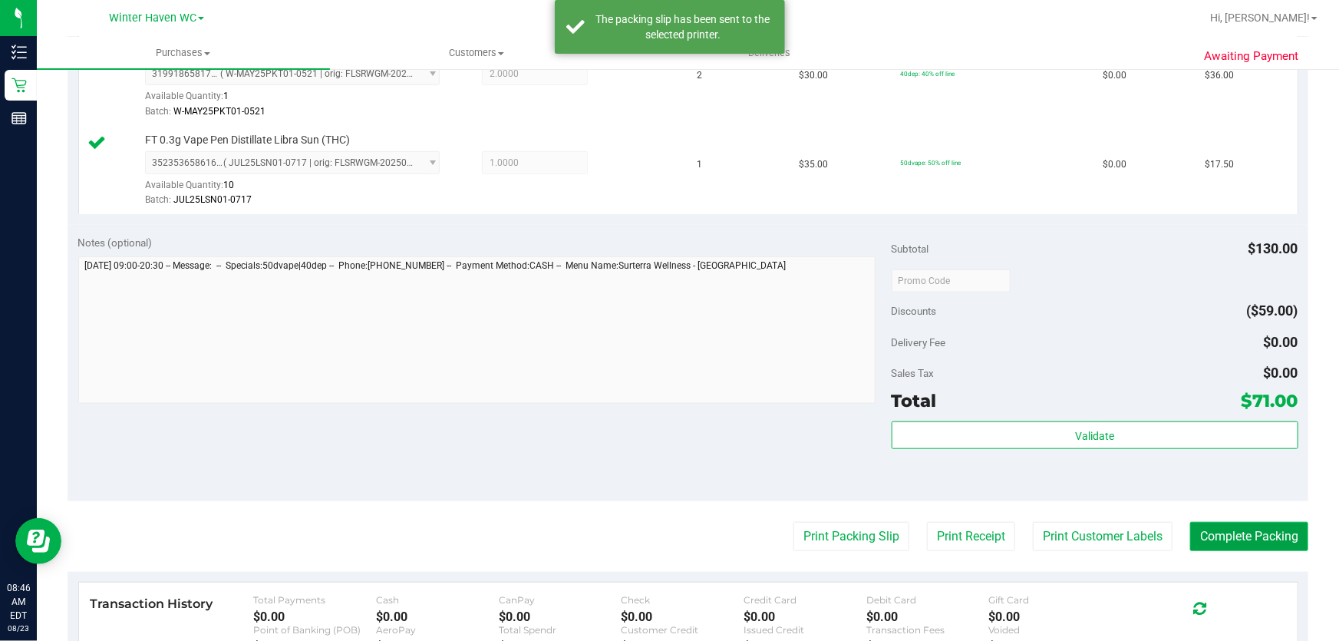
click at [1240, 540] on button "Complete Packing" at bounding box center [1249, 536] width 118 height 29
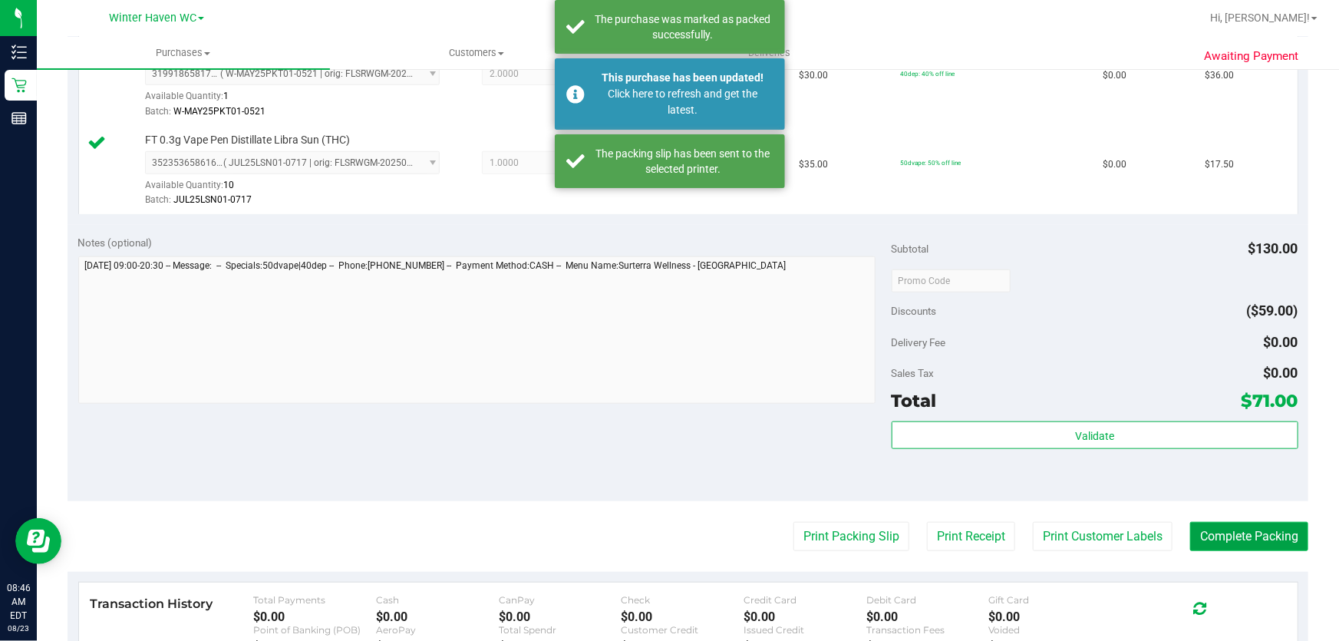
click at [1240, 540] on button "Complete Packing" at bounding box center [1249, 536] width 118 height 29
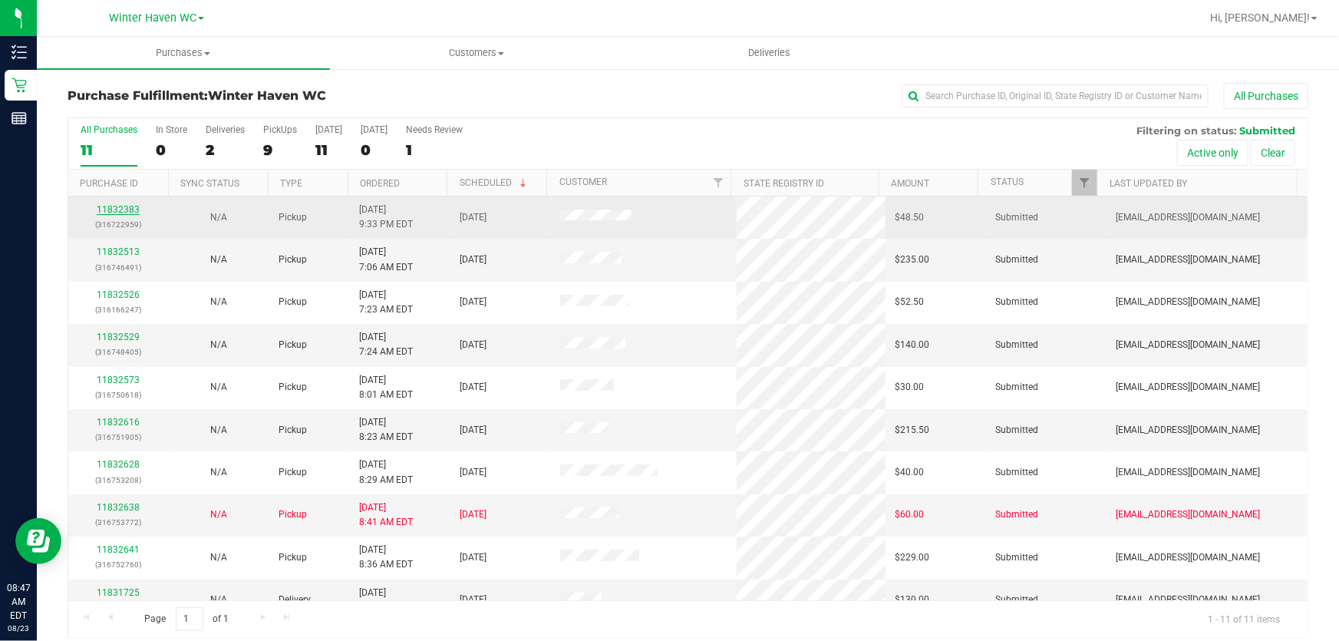
click at [121, 214] on link "11832383" at bounding box center [118, 209] width 43 height 11
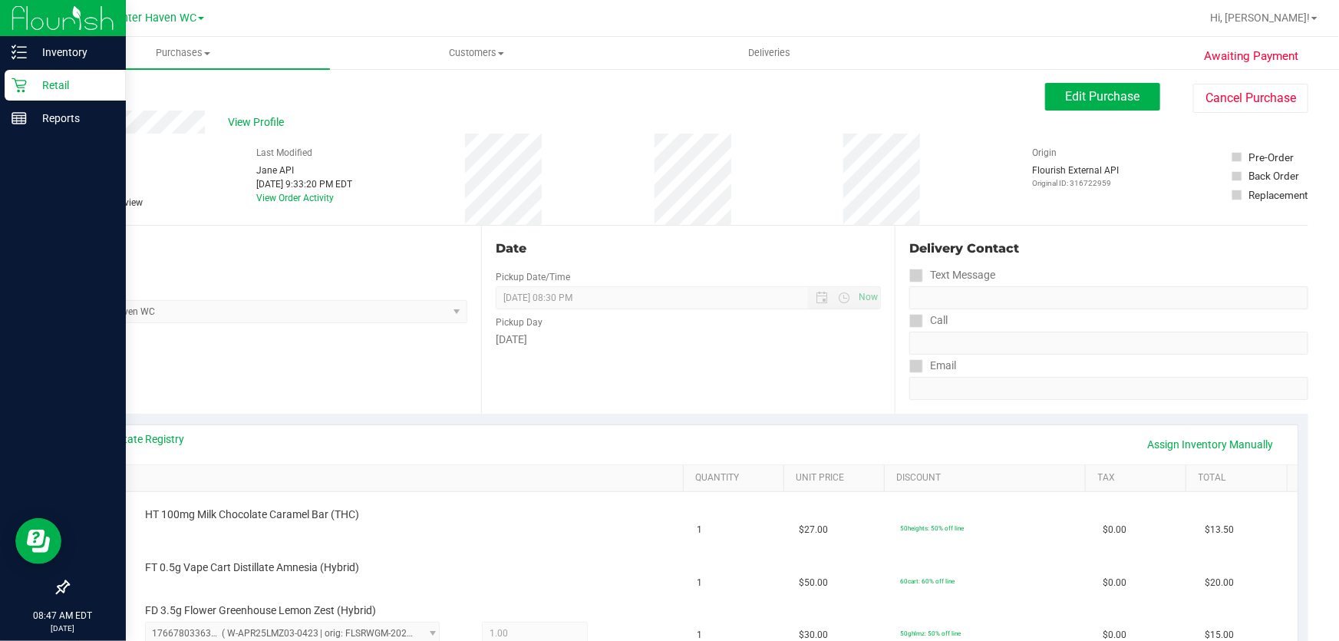
click at [62, 91] on p "Retail" at bounding box center [73, 85] width 92 height 18
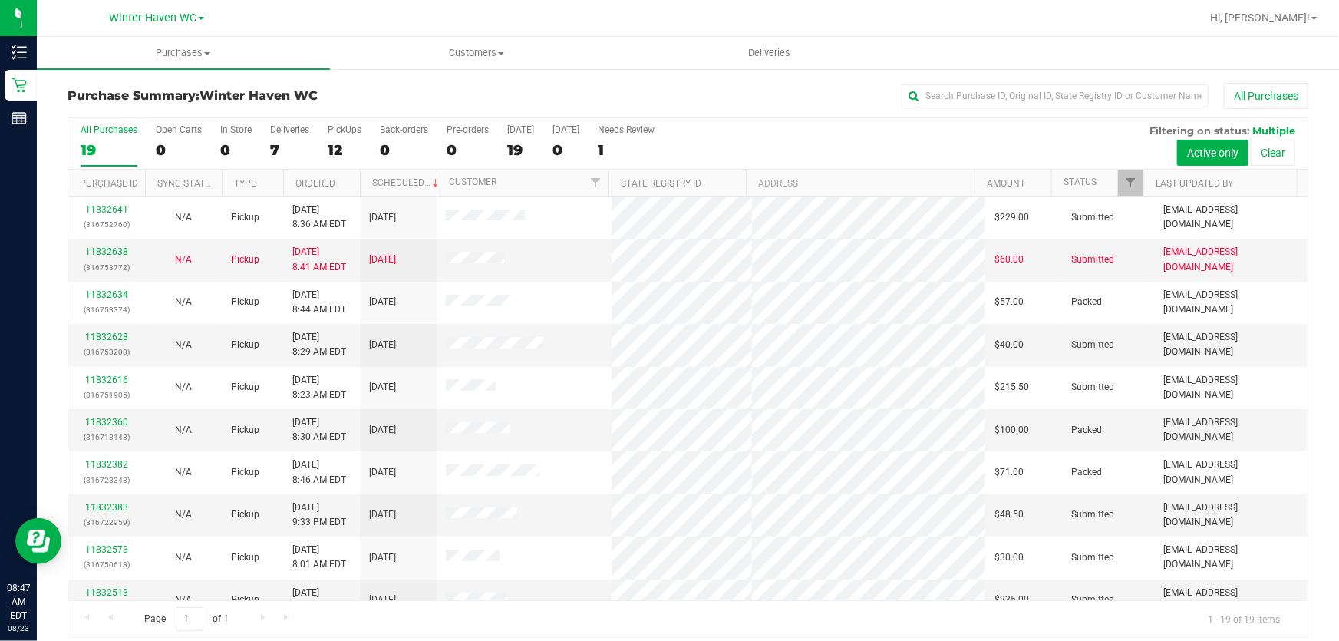
click at [780, 124] on div "All Purchases 19 Open Carts 0 In Store 0 Deliveries 7 PickUps 12 Back-orders 0 …" at bounding box center [688, 124] width 1240 height 12
click at [107, 335] on link "11832628" at bounding box center [106, 337] width 43 height 11
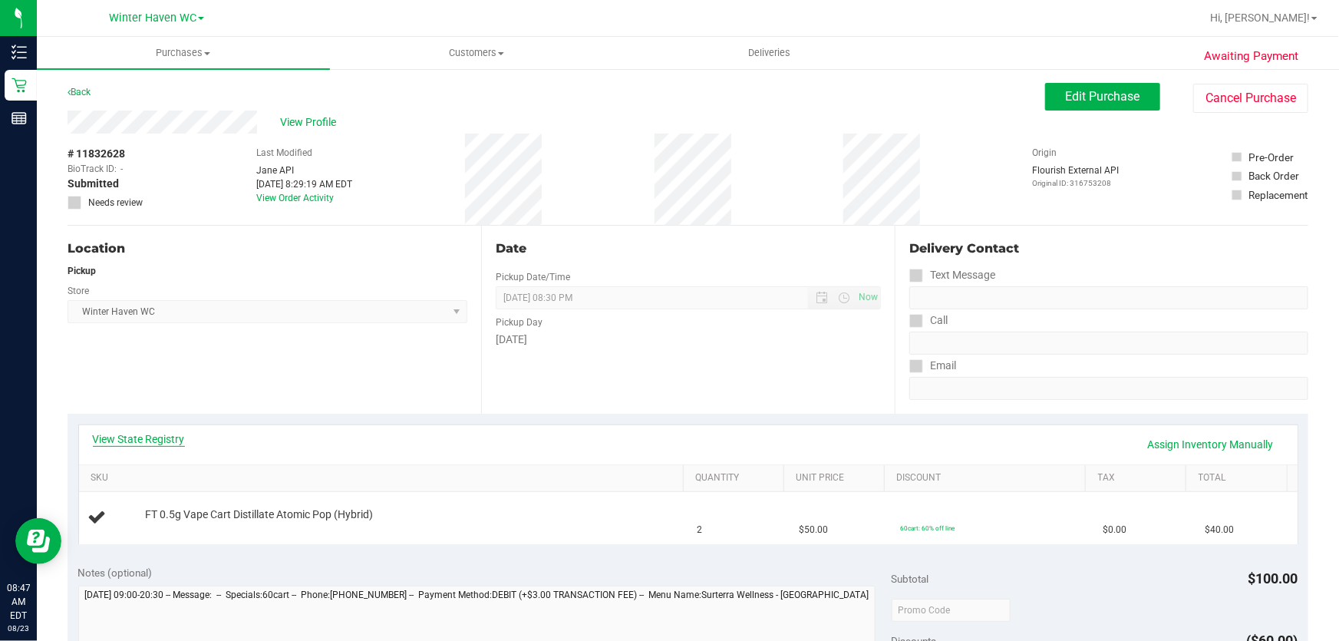
click at [170, 437] on link "View State Registry" at bounding box center [139, 438] width 92 height 15
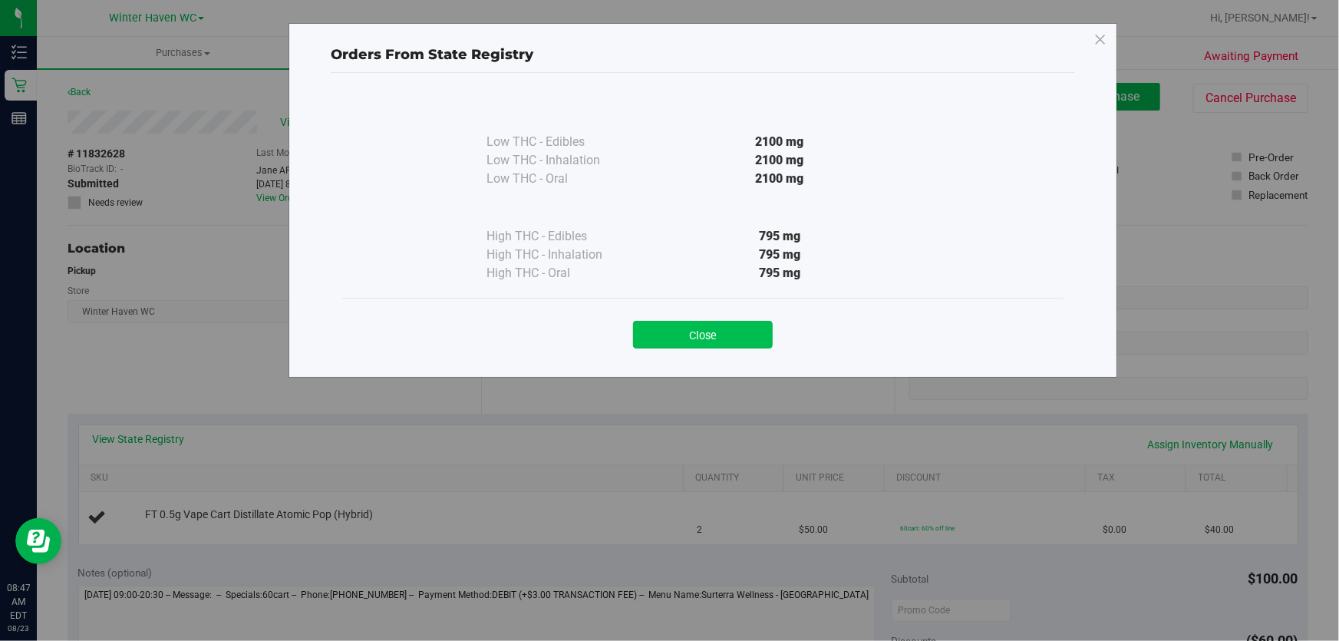
click at [733, 345] on button "Close" at bounding box center [703, 335] width 140 height 28
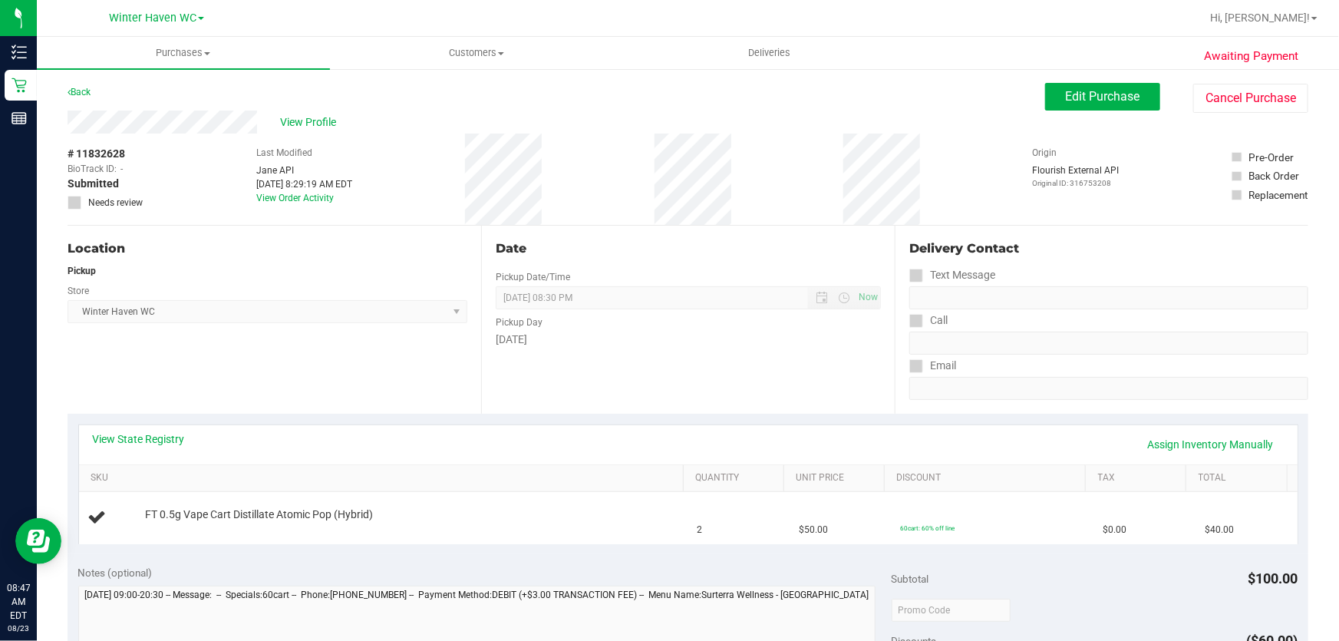
click at [285, 265] on div "Pickup" at bounding box center [268, 271] width 400 height 14
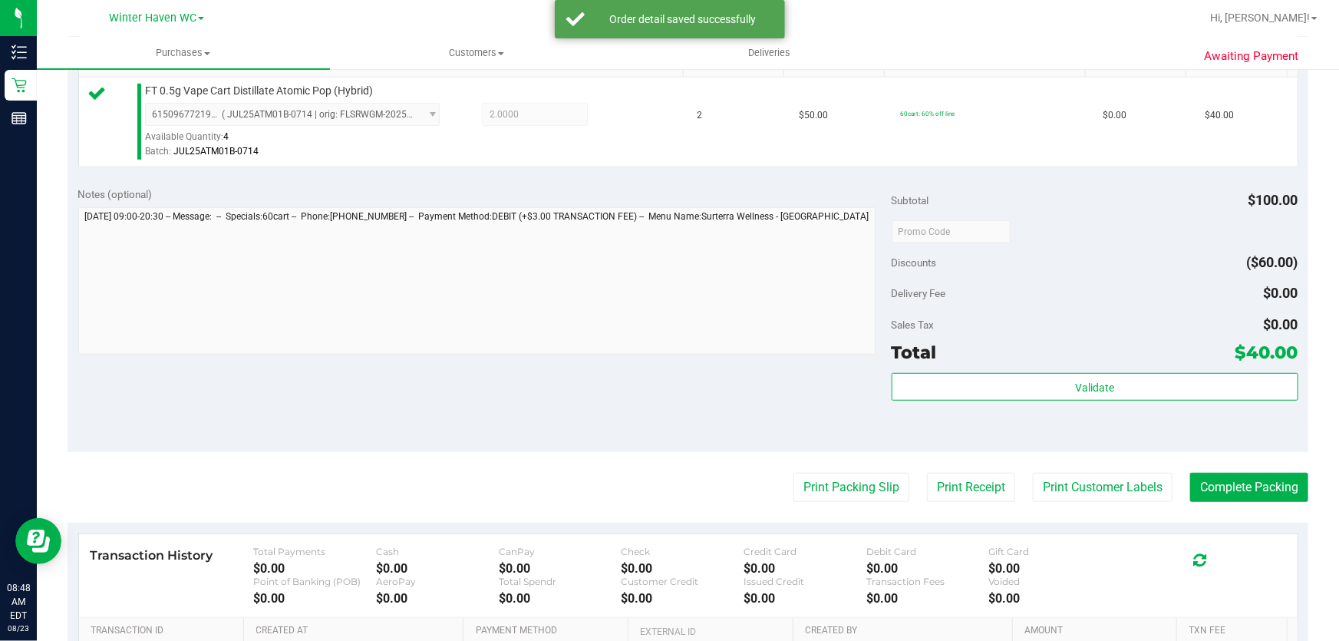
scroll to position [418, 0]
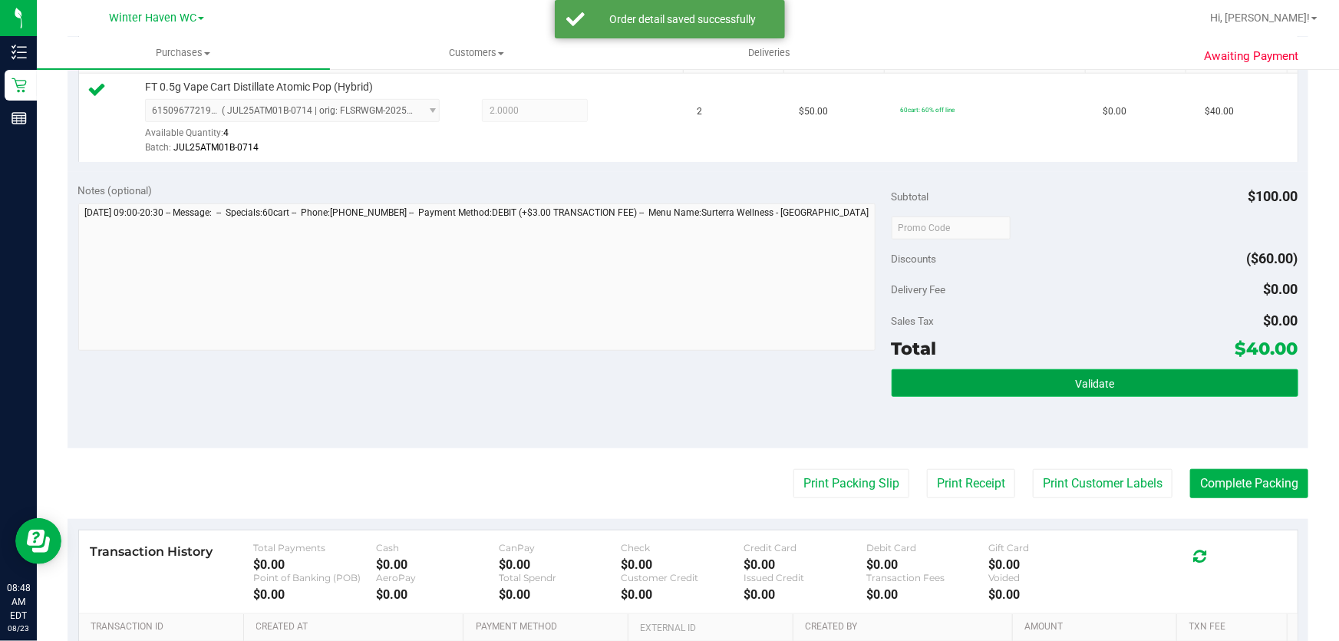
click at [956, 375] on button "Validate" at bounding box center [1095, 383] width 407 height 28
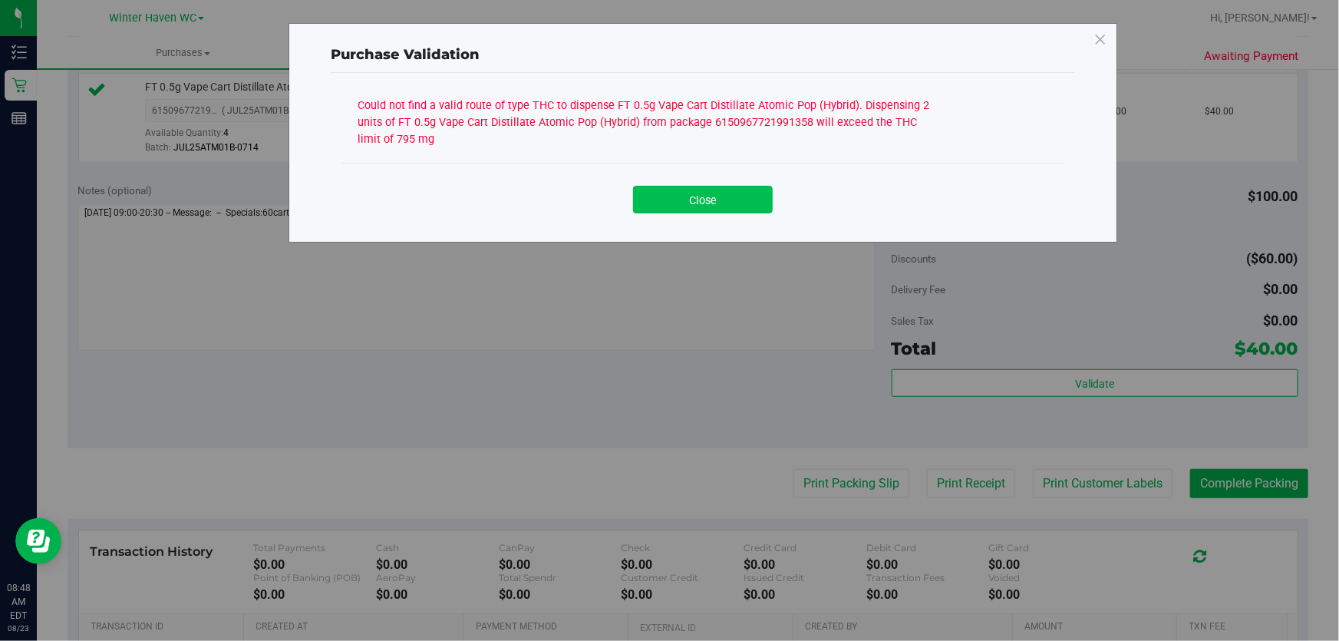
click at [730, 191] on button "Close" at bounding box center [703, 200] width 140 height 28
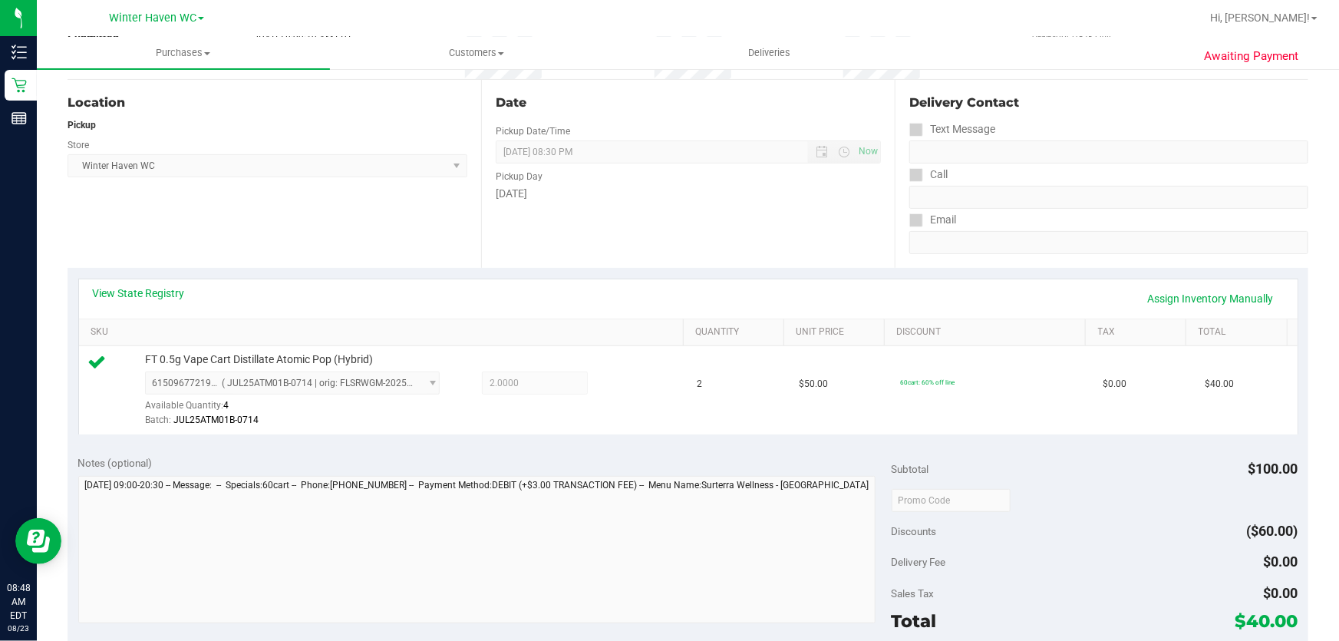
scroll to position [139, 0]
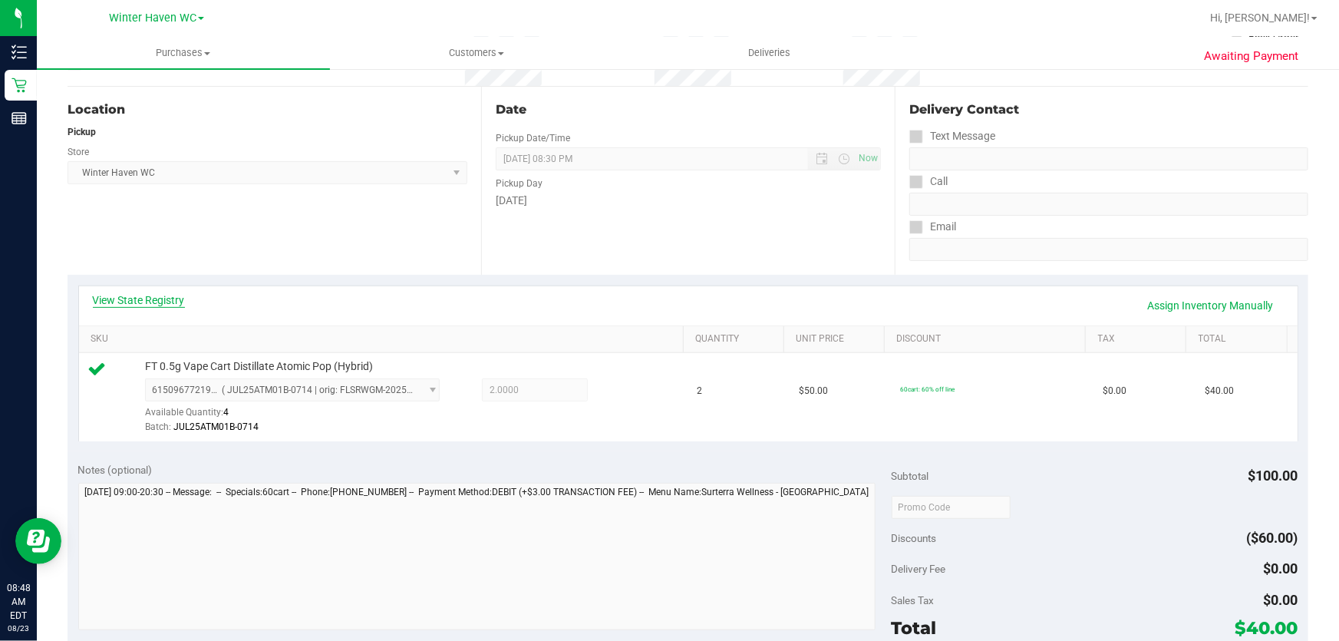
click at [171, 297] on link "View State Registry" at bounding box center [139, 299] width 92 height 15
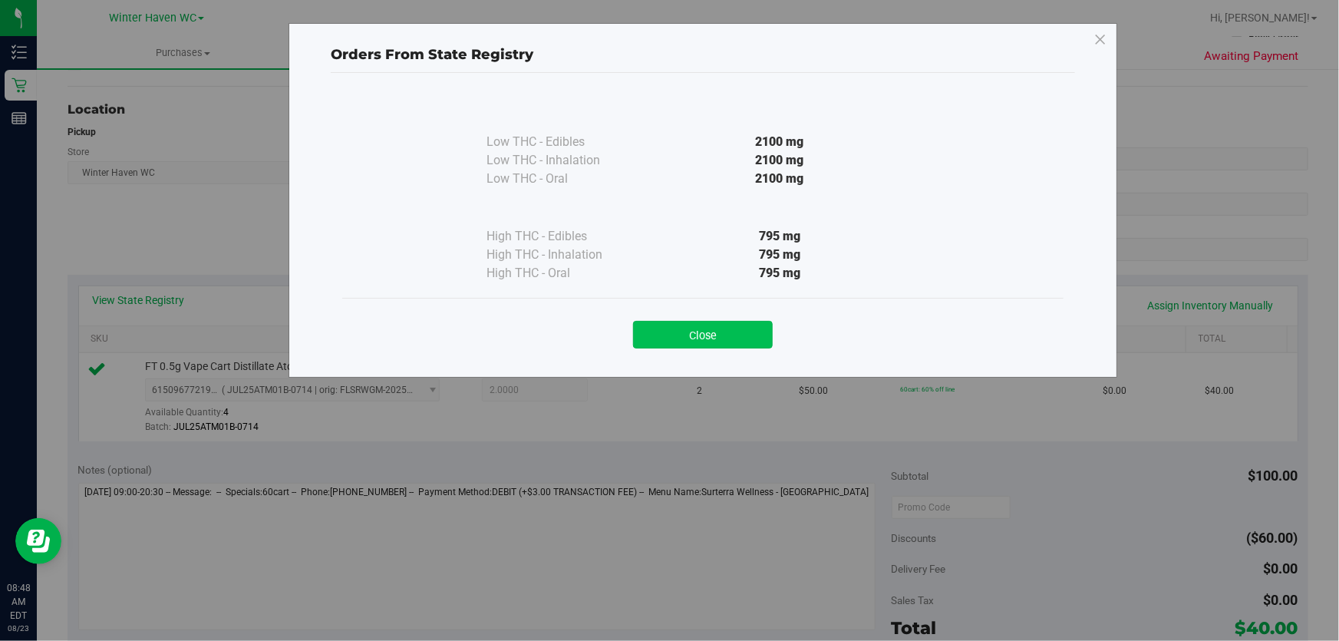
click at [704, 325] on button "Close" at bounding box center [703, 335] width 140 height 28
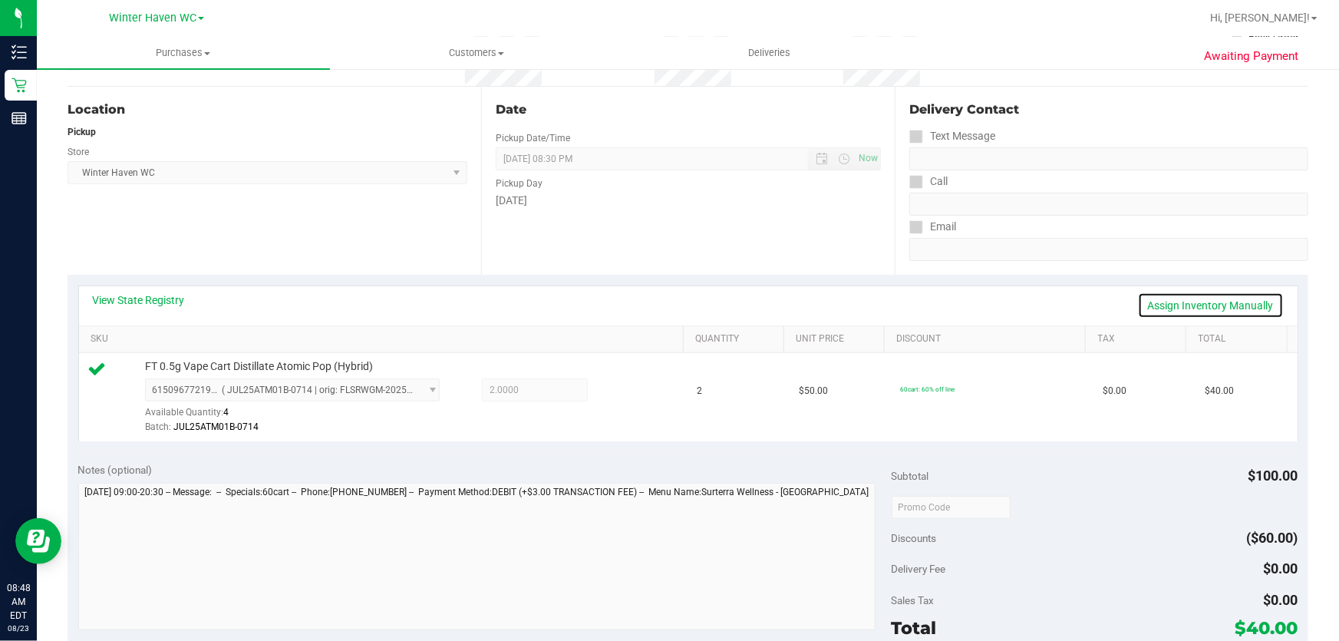
click at [1174, 305] on link "Assign Inventory Manually" at bounding box center [1211, 305] width 146 height 26
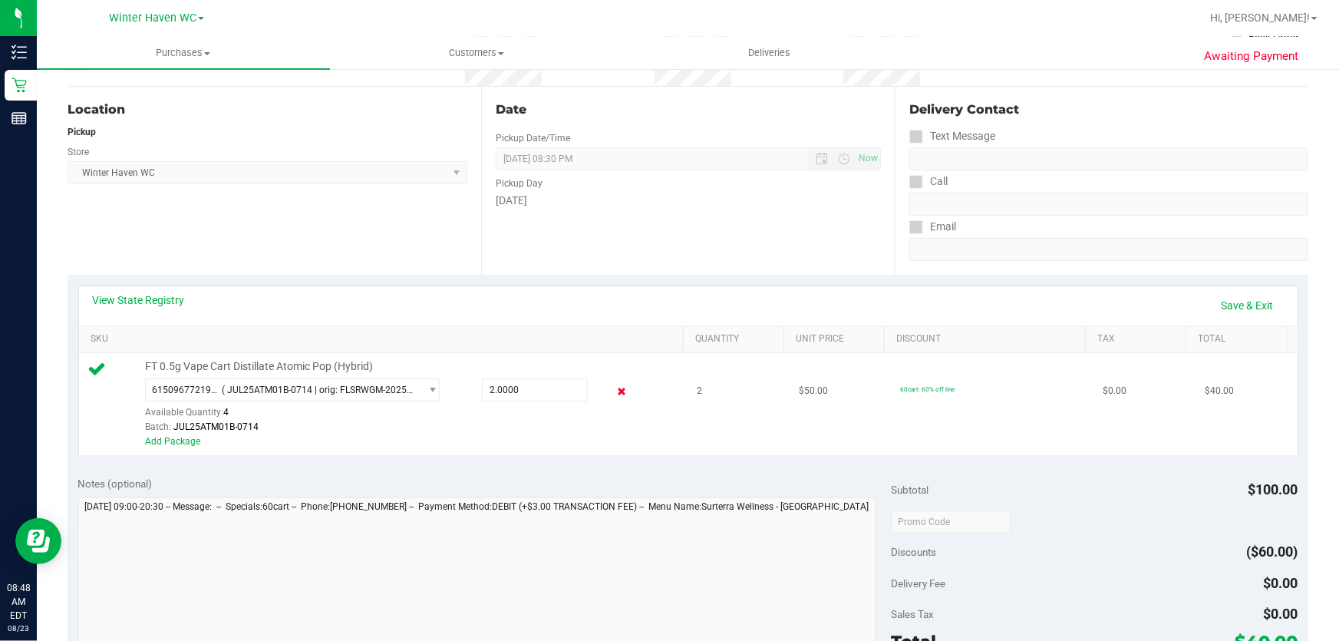
click at [614, 389] on icon at bounding box center [622, 392] width 16 height 18
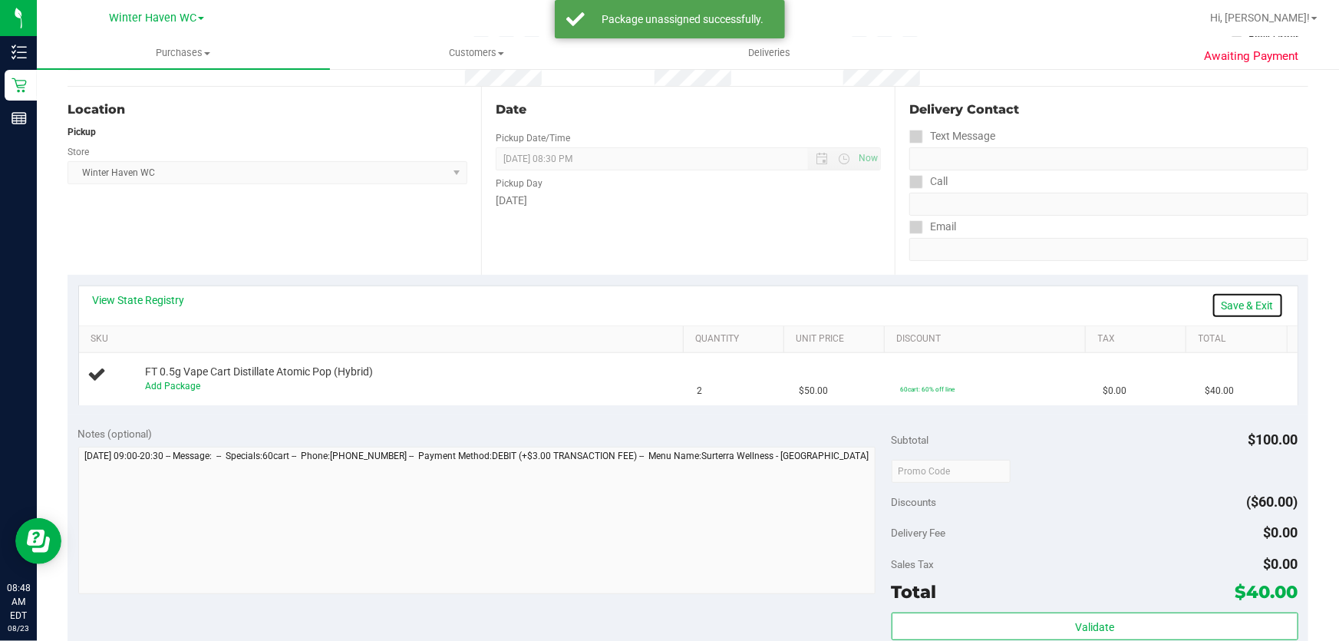
click at [1246, 307] on link "Save & Exit" at bounding box center [1248, 305] width 72 height 26
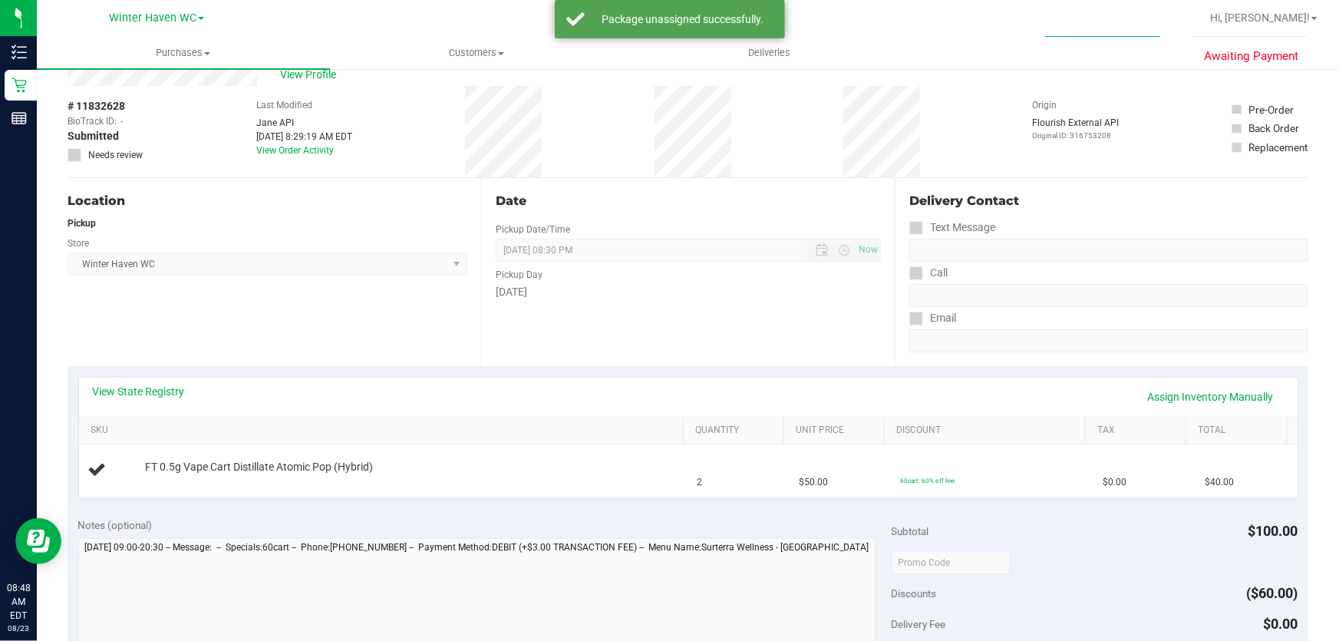
scroll to position [0, 0]
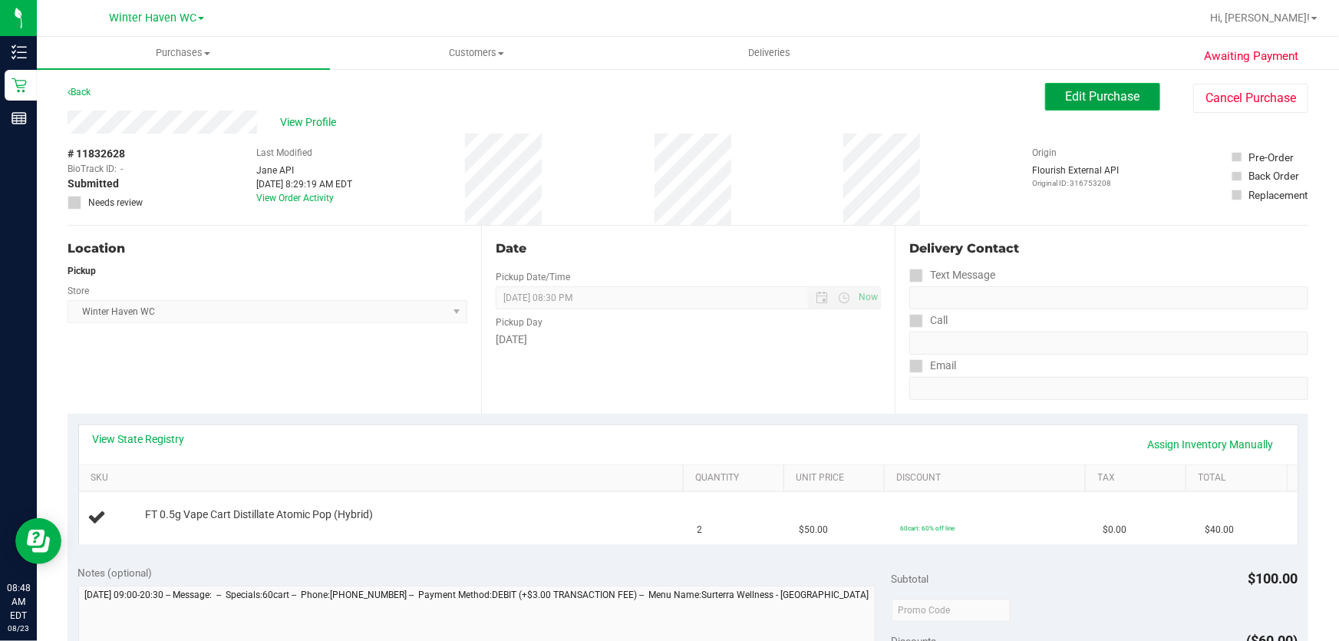
click at [1066, 91] on span "Edit Purchase" at bounding box center [1103, 96] width 74 height 15
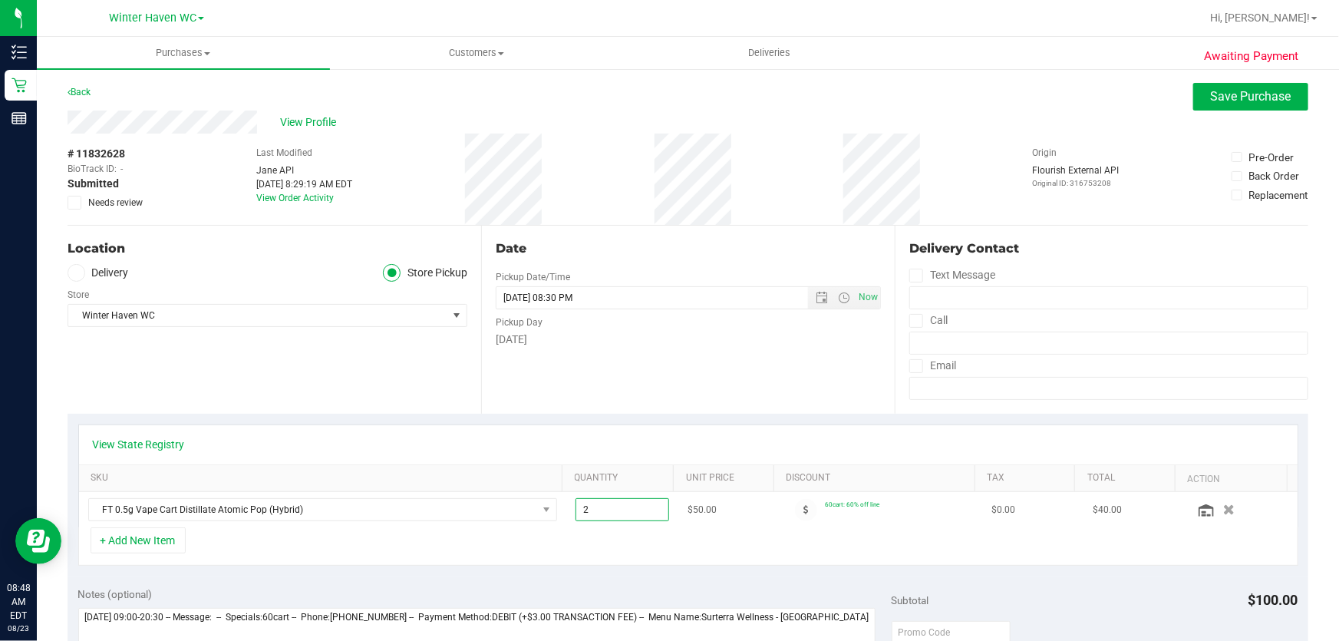
click at [629, 501] on span "2.00 2" at bounding box center [623, 509] width 94 height 23
type input "1"
type input "1.00"
click at [719, 379] on div "Date Pickup Date/Time 08/23/2025 Now 08/23/2025 08:30 PM Now Pickup Day Saturday" at bounding box center [688, 320] width 414 height 188
click at [1271, 101] on span "Save Purchase" at bounding box center [1251, 96] width 81 height 15
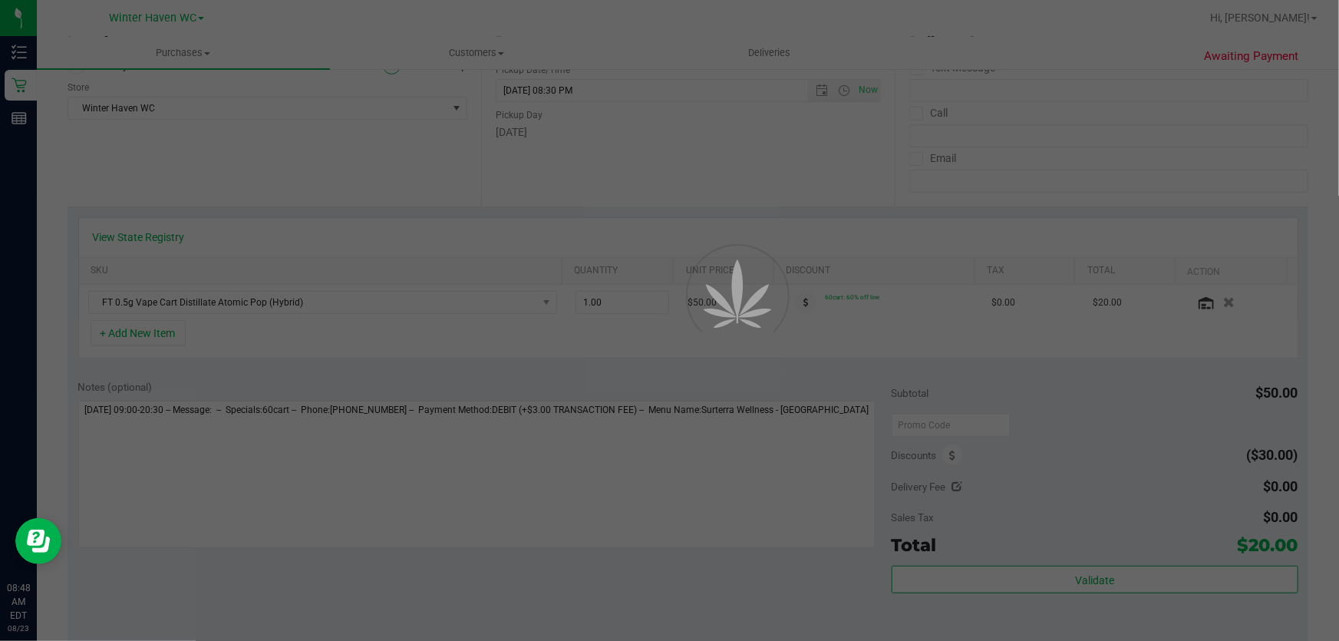
scroll to position [209, 0]
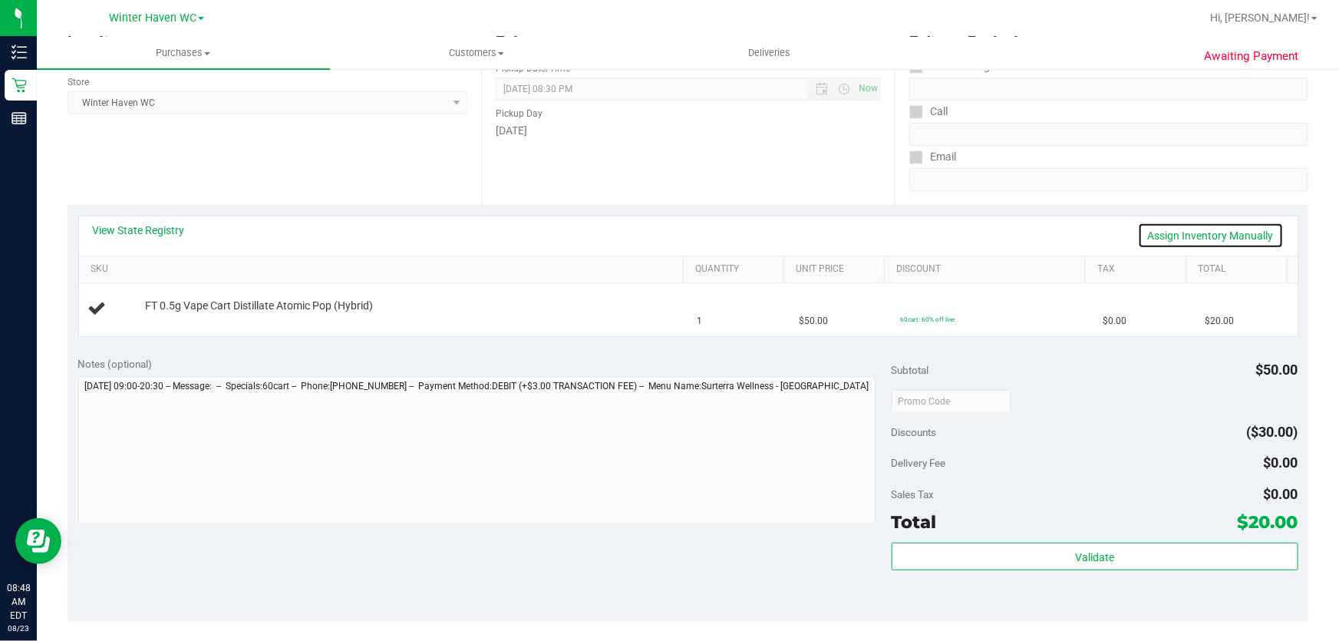
click at [1190, 234] on link "Assign Inventory Manually" at bounding box center [1211, 236] width 146 height 26
click at [168, 315] on link "Add Package" at bounding box center [172, 316] width 55 height 11
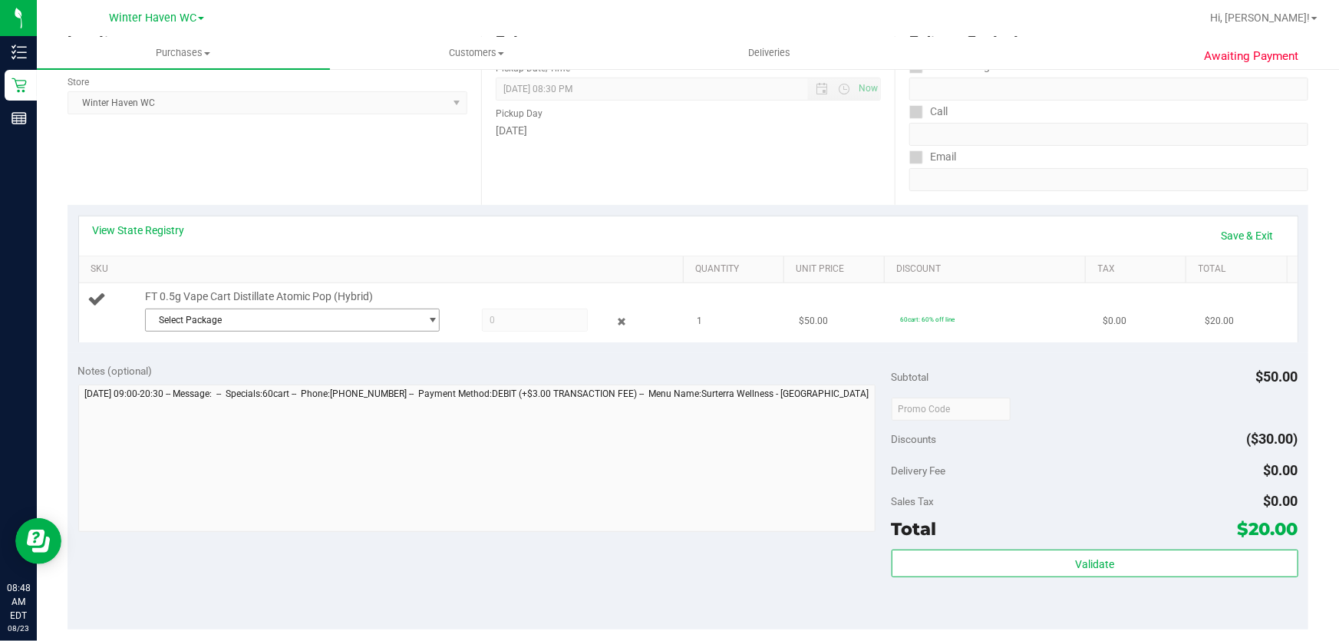
click at [385, 319] on span "Select Package" at bounding box center [283, 319] width 274 height 21
drag, startPoint x: 361, startPoint y: 381, endPoint x: 375, endPoint y: 371, distance: 17.7
click at [362, 381] on span "( JUL25ATM01B-0714 | orig: FLSRWGM-20250721-2209 )" at bounding box center [360, 382] width 236 height 11
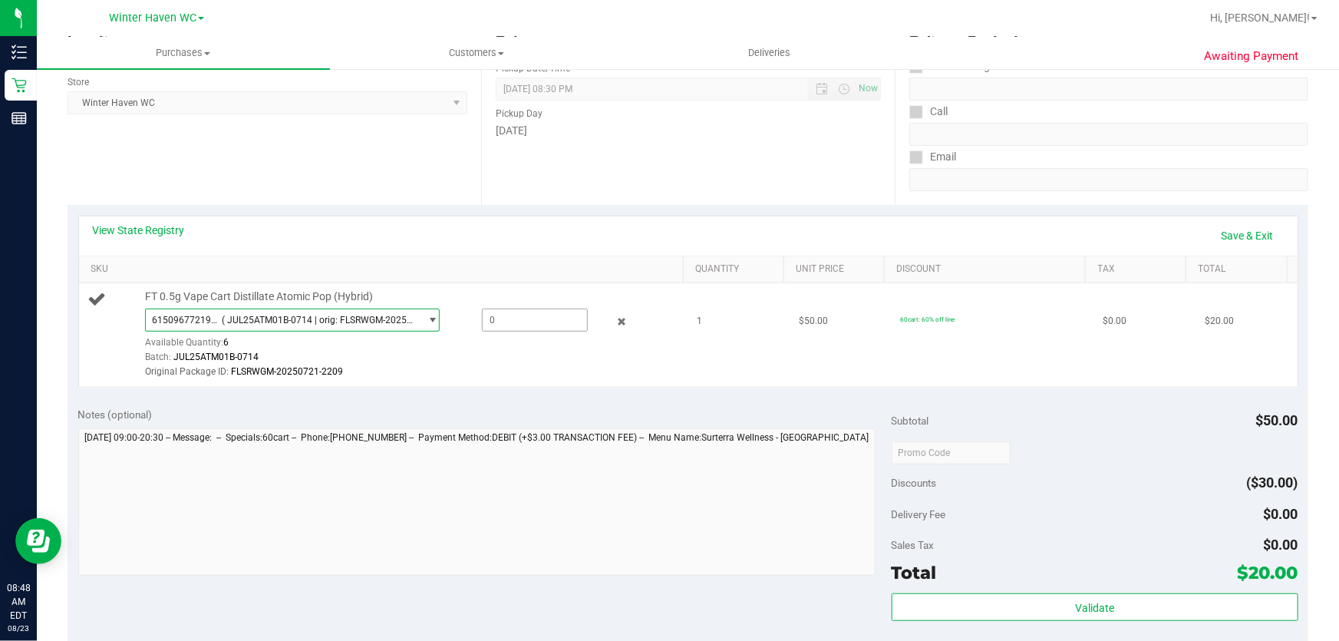
click at [527, 317] on span at bounding box center [535, 320] width 107 height 23
type input "1"
type input "1.0000"
click at [524, 372] on div "Original Package ID: FLSRWGM-20250721-2209" at bounding box center [411, 372] width 532 height 15
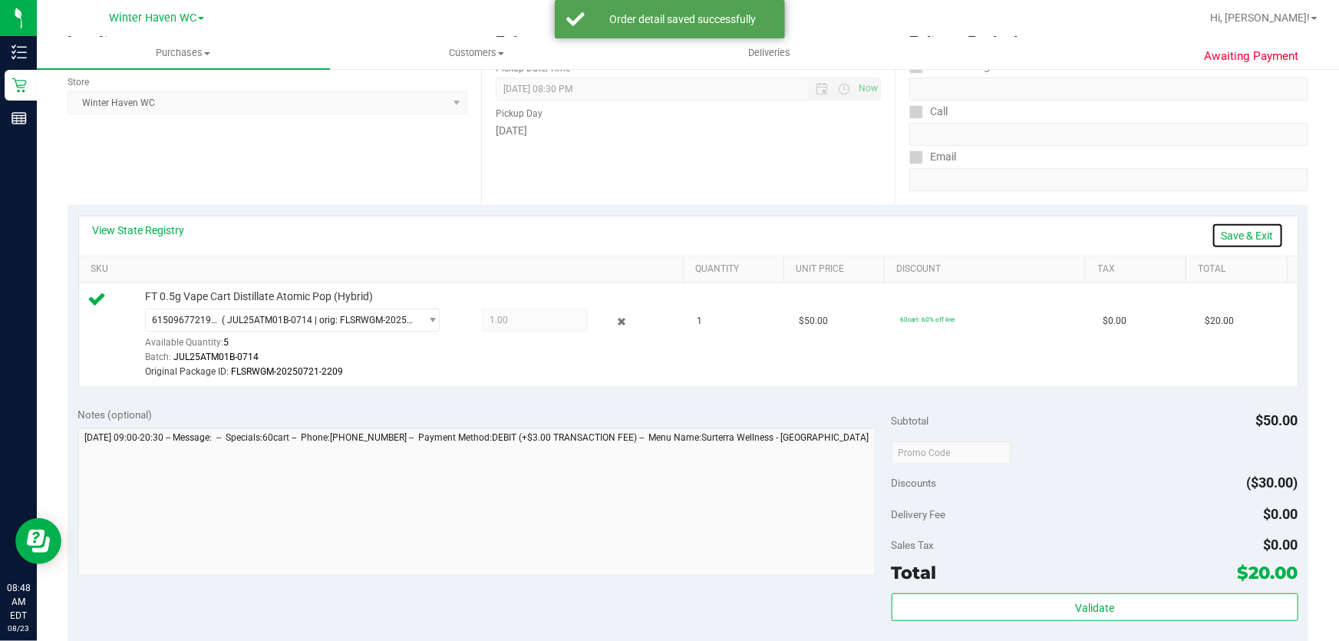
click at [1239, 237] on link "Save & Exit" at bounding box center [1248, 236] width 72 height 26
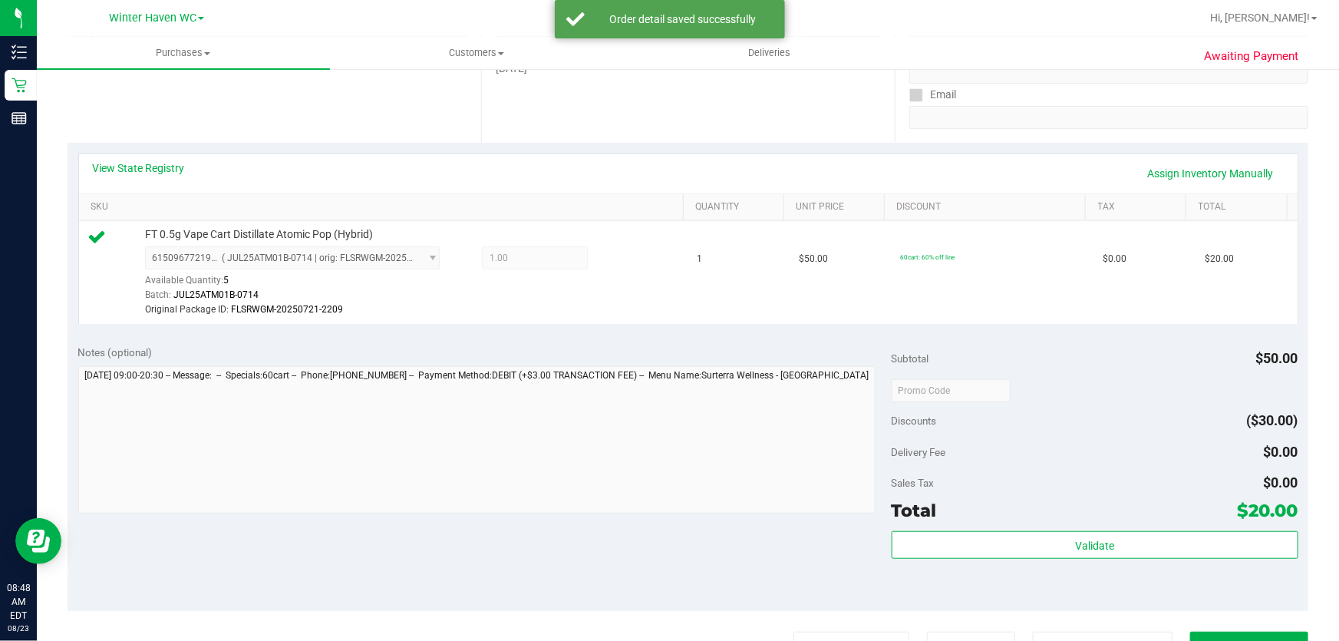
scroll to position [348, 0]
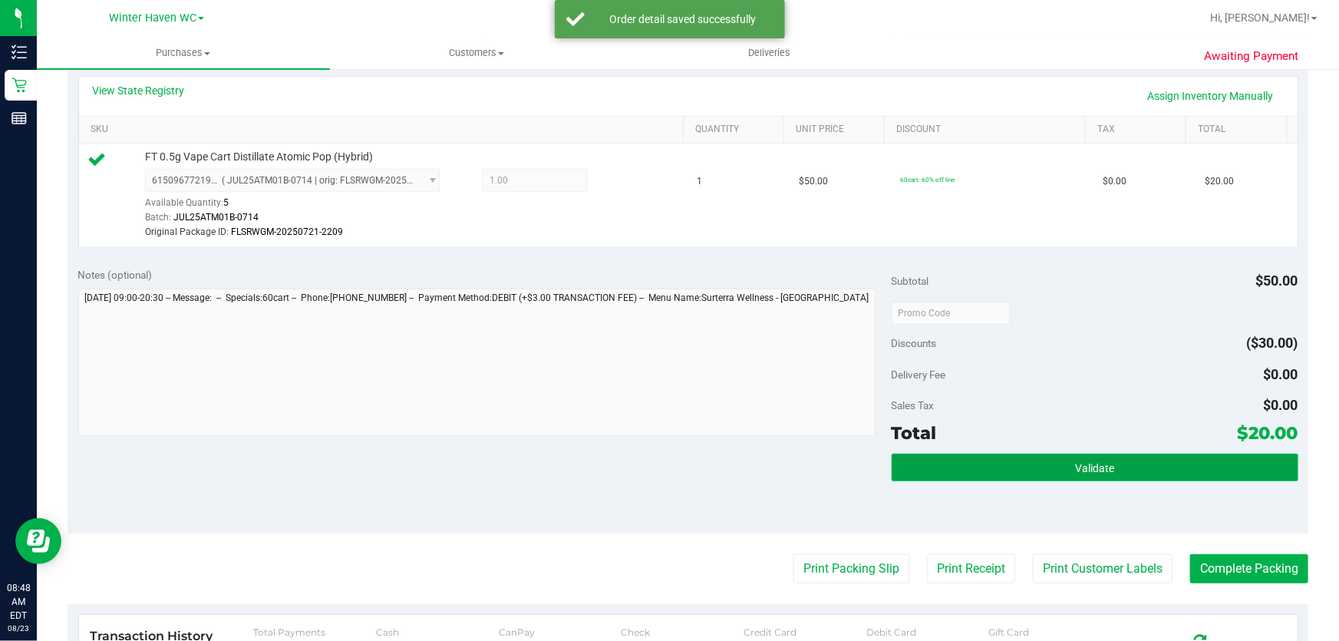
click at [1075, 468] on span "Validate" at bounding box center [1094, 468] width 39 height 12
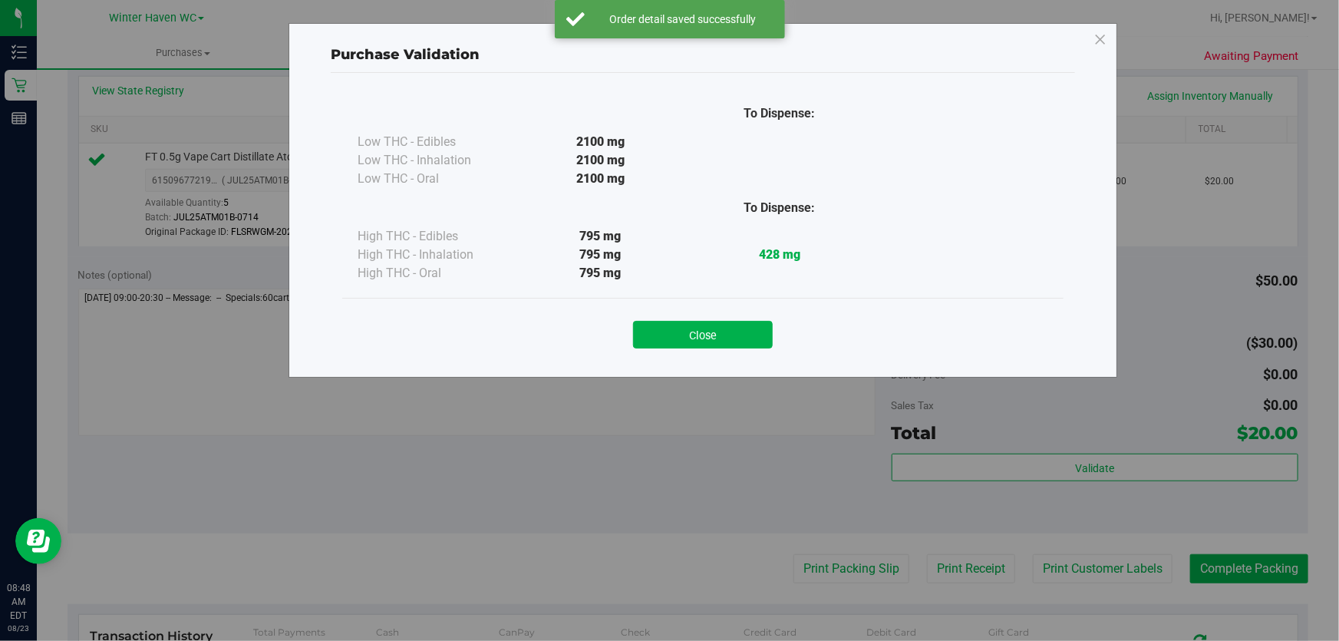
drag, startPoint x: 748, startPoint y: 335, endPoint x: 781, endPoint y: 345, distance: 33.7
click at [749, 334] on button "Close" at bounding box center [703, 335] width 140 height 28
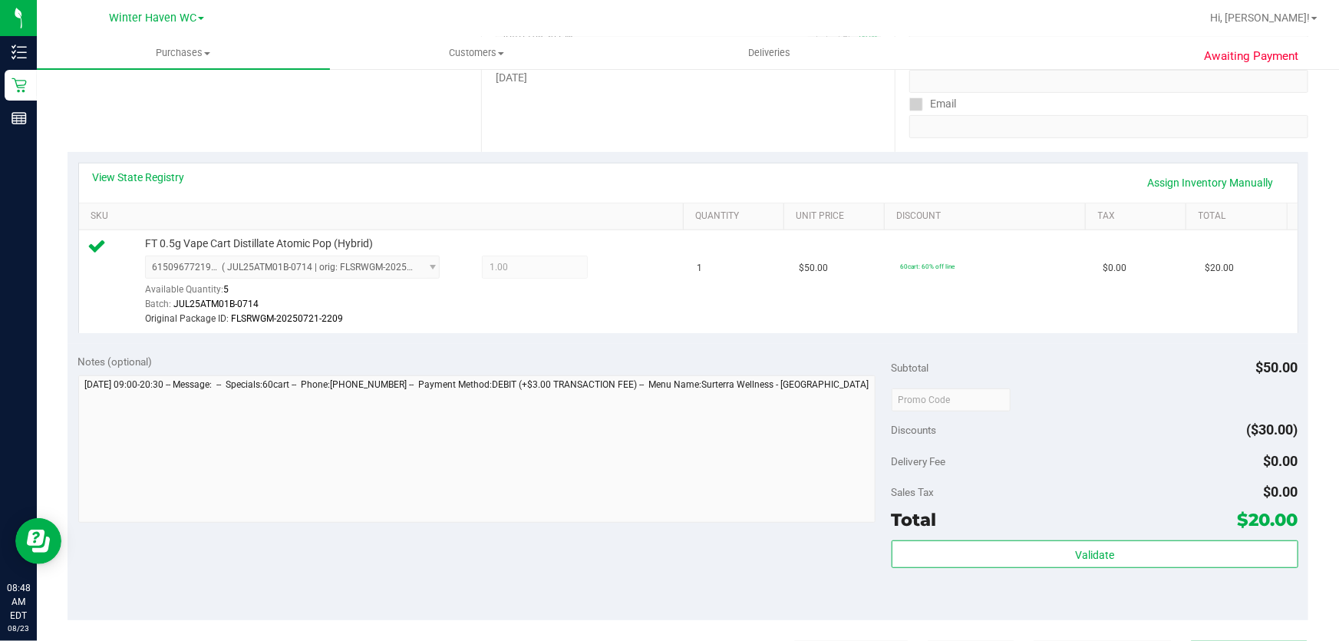
scroll to position [69, 0]
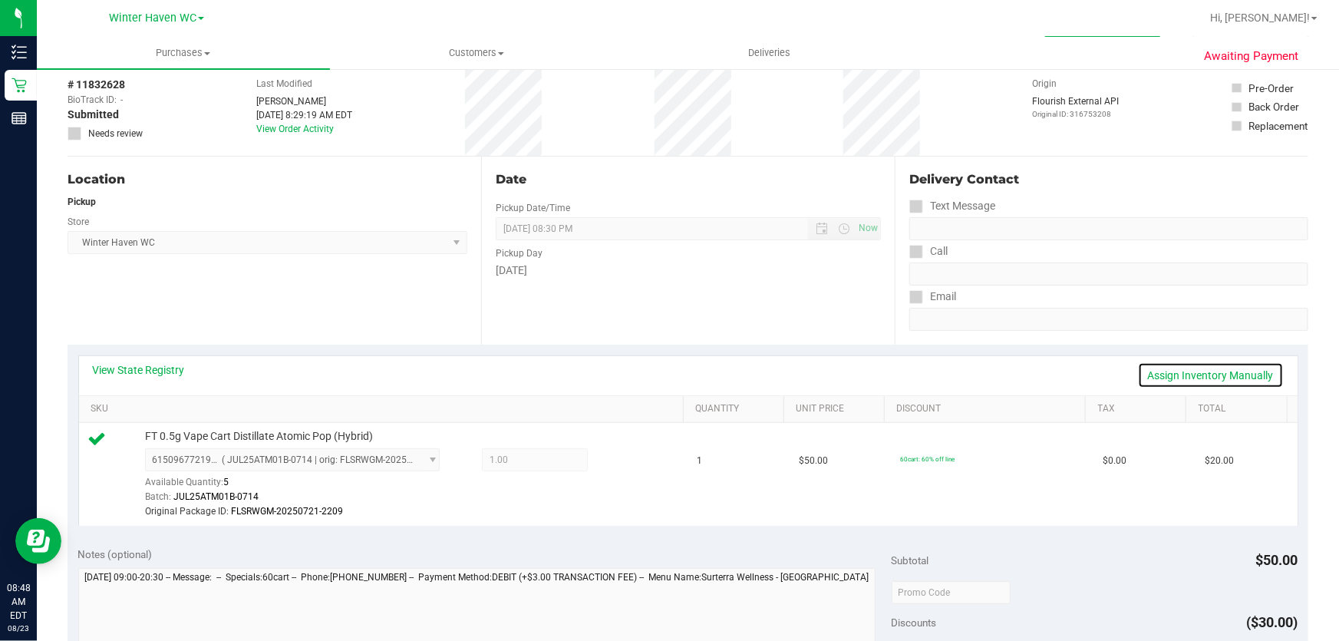
click at [1230, 368] on link "Assign Inventory Manually" at bounding box center [1211, 375] width 146 height 26
click at [614, 455] on icon at bounding box center [622, 462] width 16 height 18
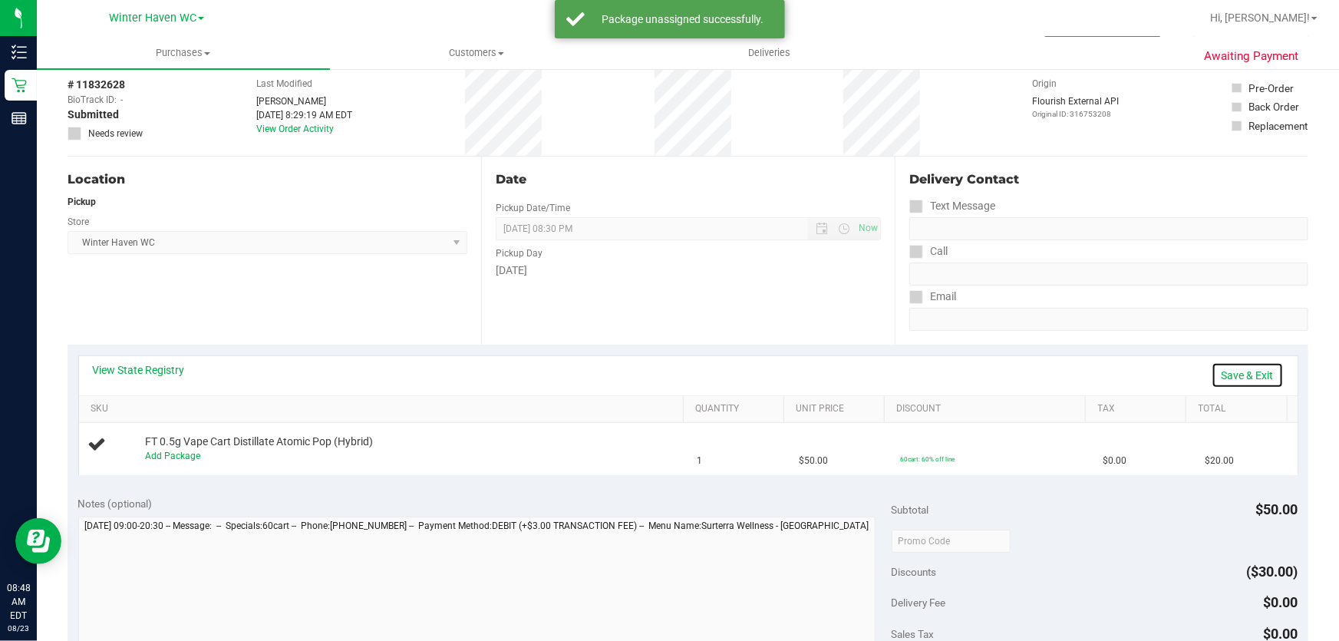
click at [1217, 378] on link "Save & Exit" at bounding box center [1248, 375] width 72 height 26
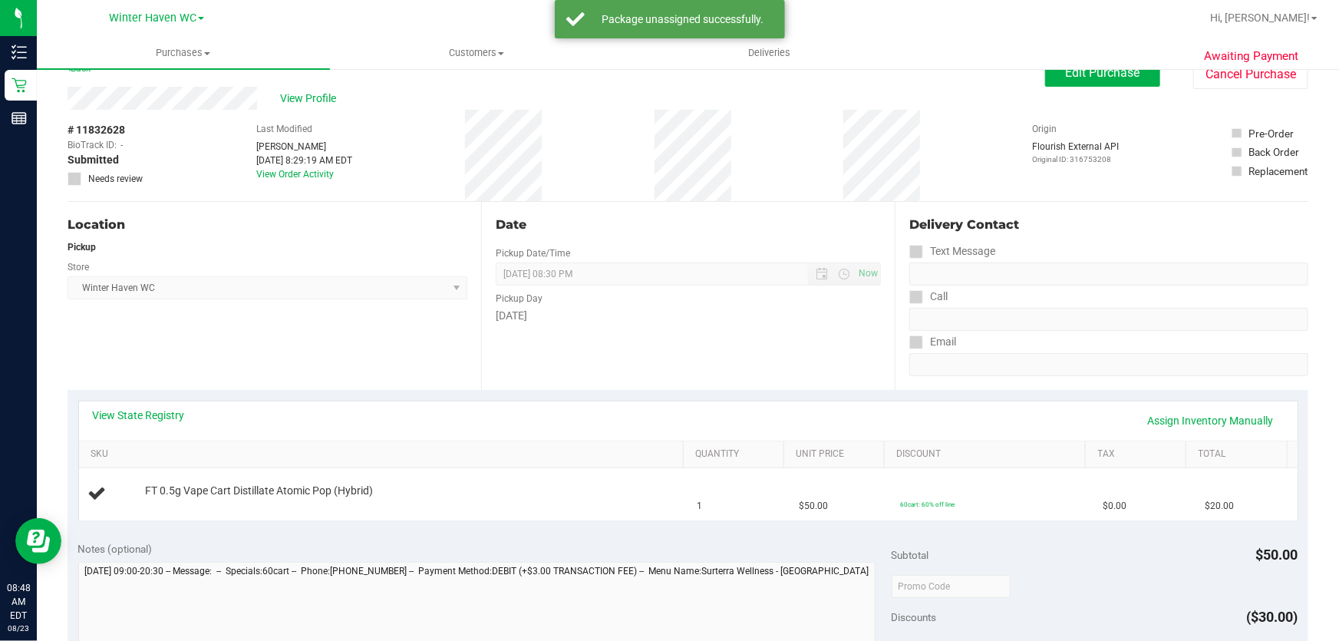
scroll to position [0, 0]
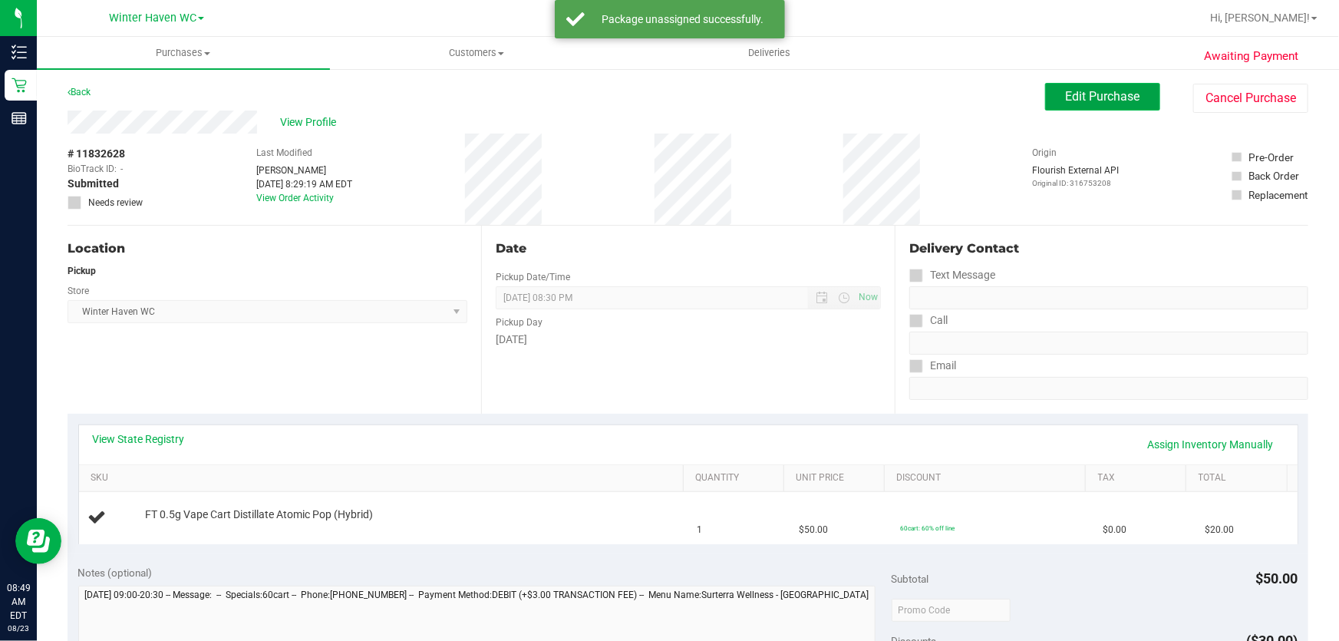
click at [1118, 90] on span "Edit Purchase" at bounding box center [1103, 96] width 74 height 15
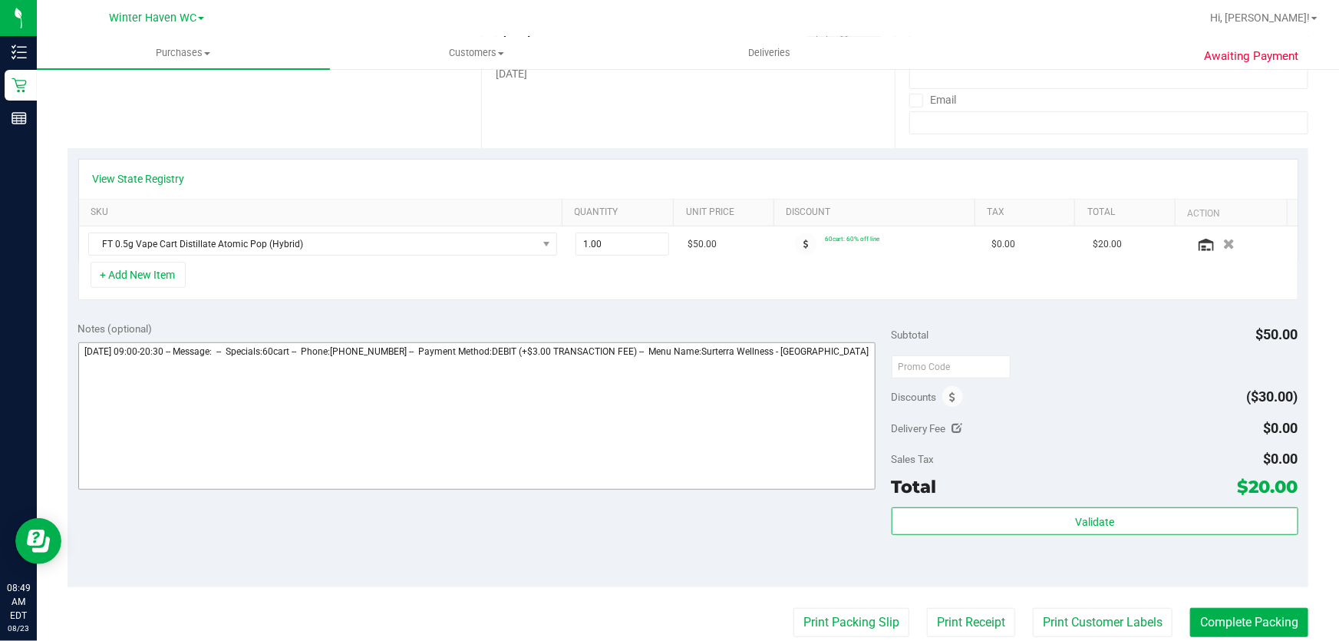
scroll to position [279, 0]
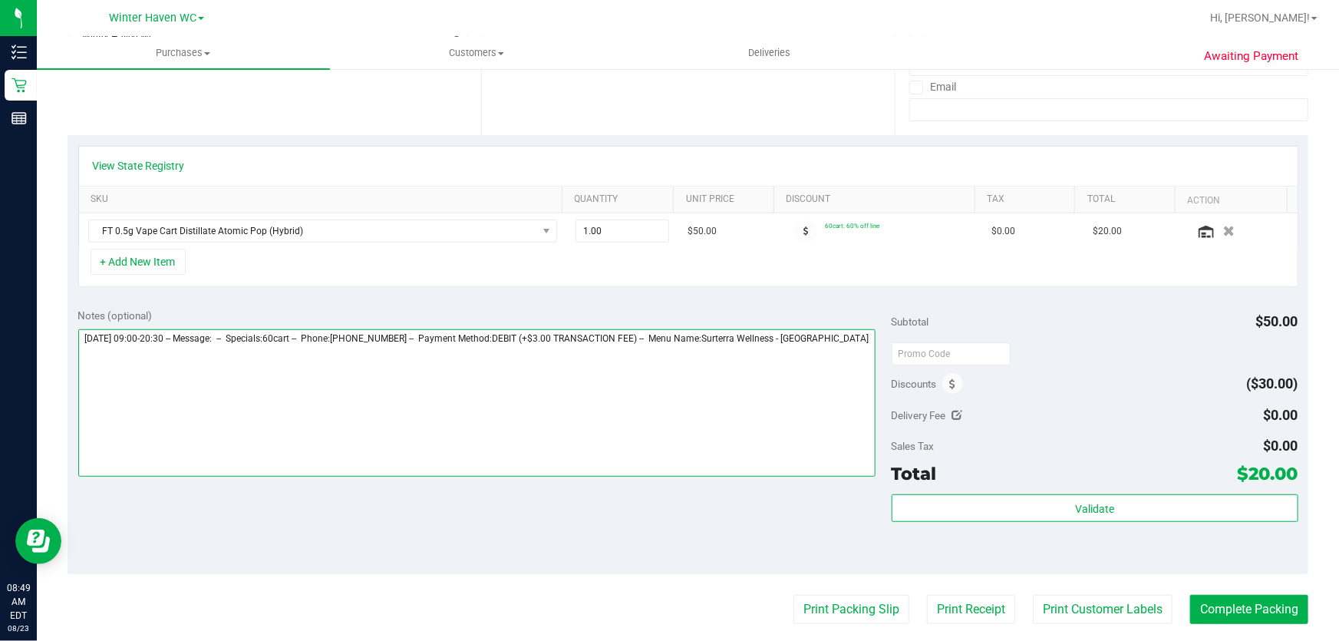
click at [596, 401] on textarea at bounding box center [477, 402] width 798 height 147
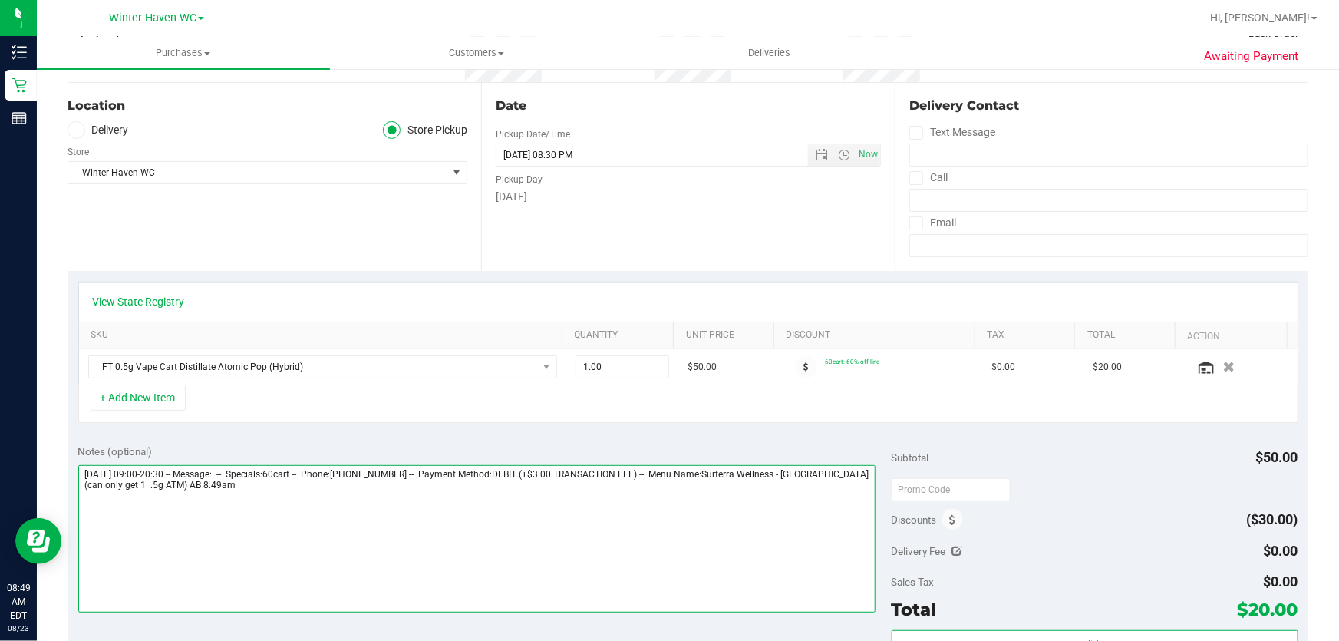
scroll to position [0, 0]
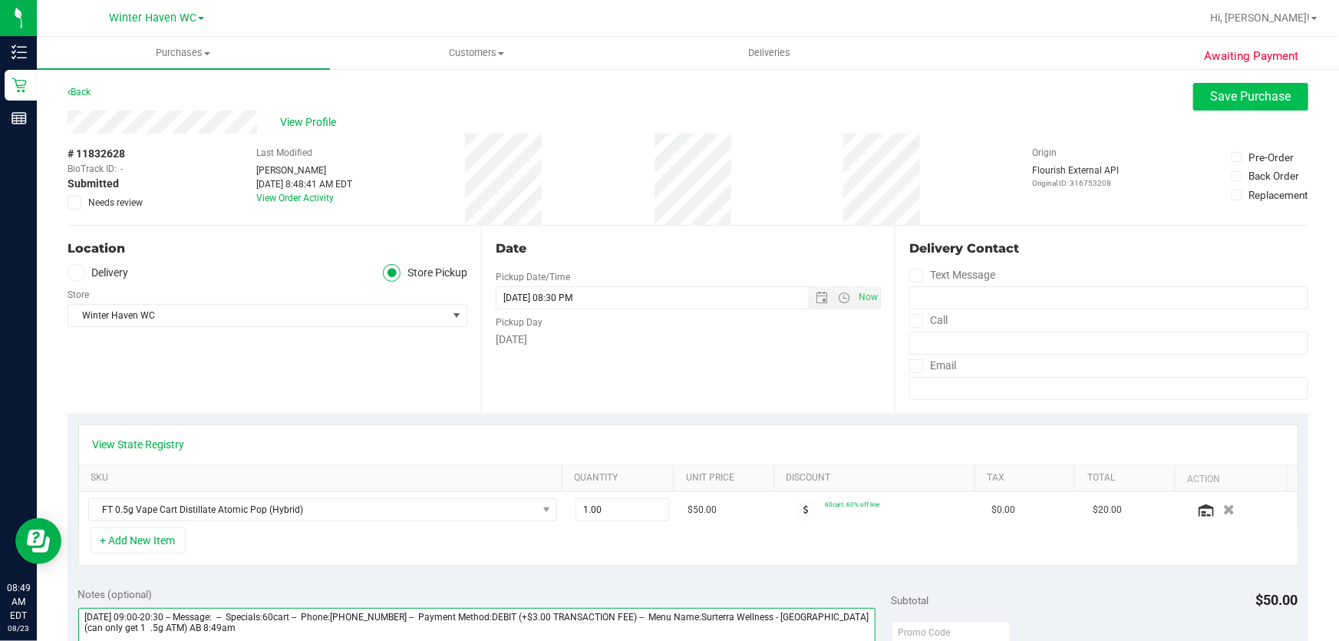
type textarea "Saturday 08/23/2025 09:00-20:30 -- Message: -- Specials:60cart -- Phone:9176821…"
click at [1240, 89] on span "Save Purchase" at bounding box center [1251, 96] width 81 height 15
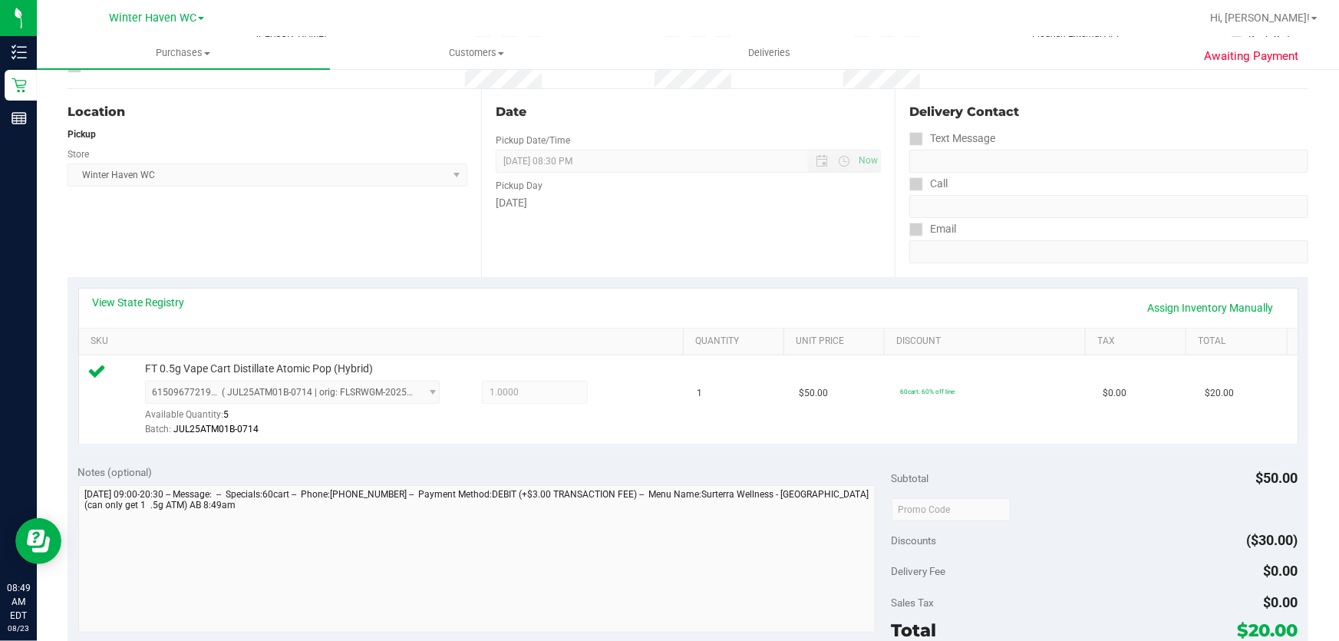
scroll to position [348, 0]
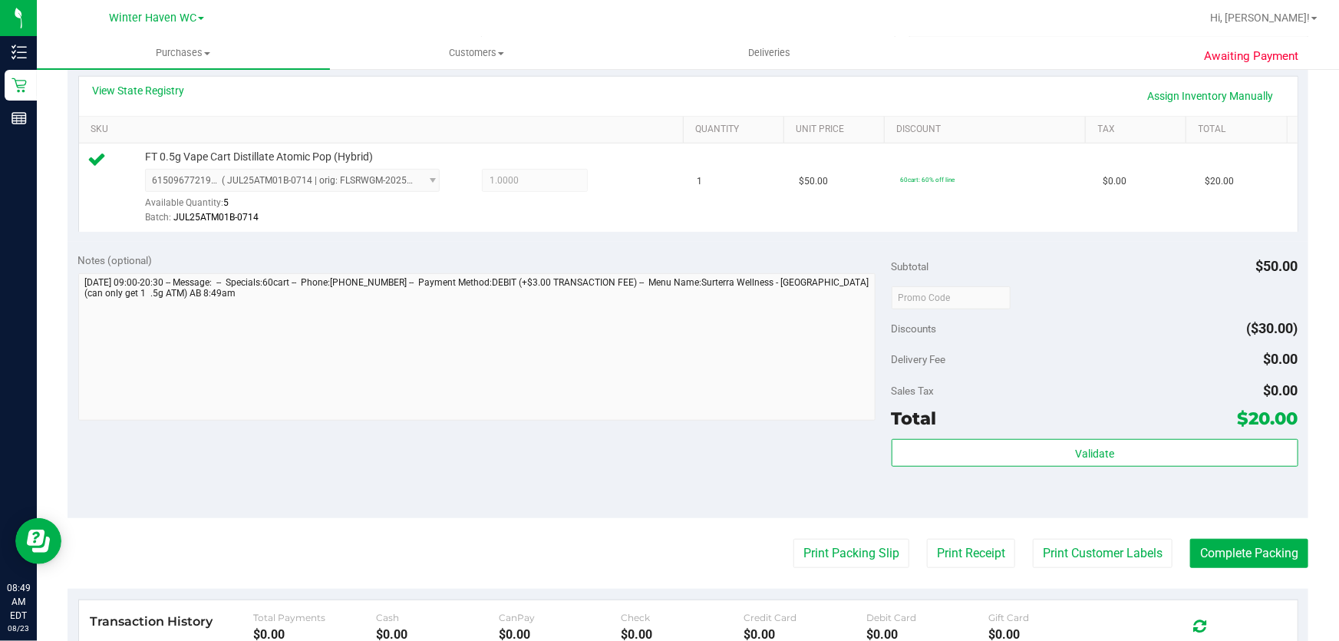
click at [1120, 325] on div "Discounts ($30.00)" at bounding box center [1095, 329] width 407 height 28
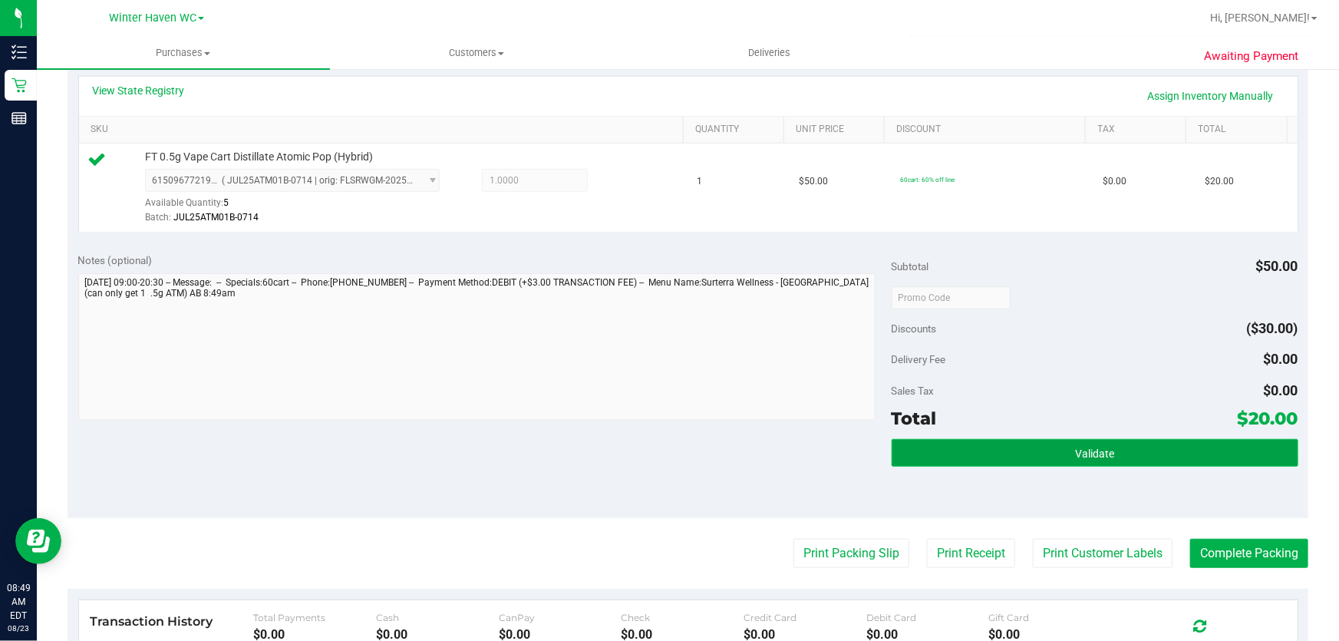
click at [1087, 453] on span "Validate" at bounding box center [1094, 453] width 39 height 12
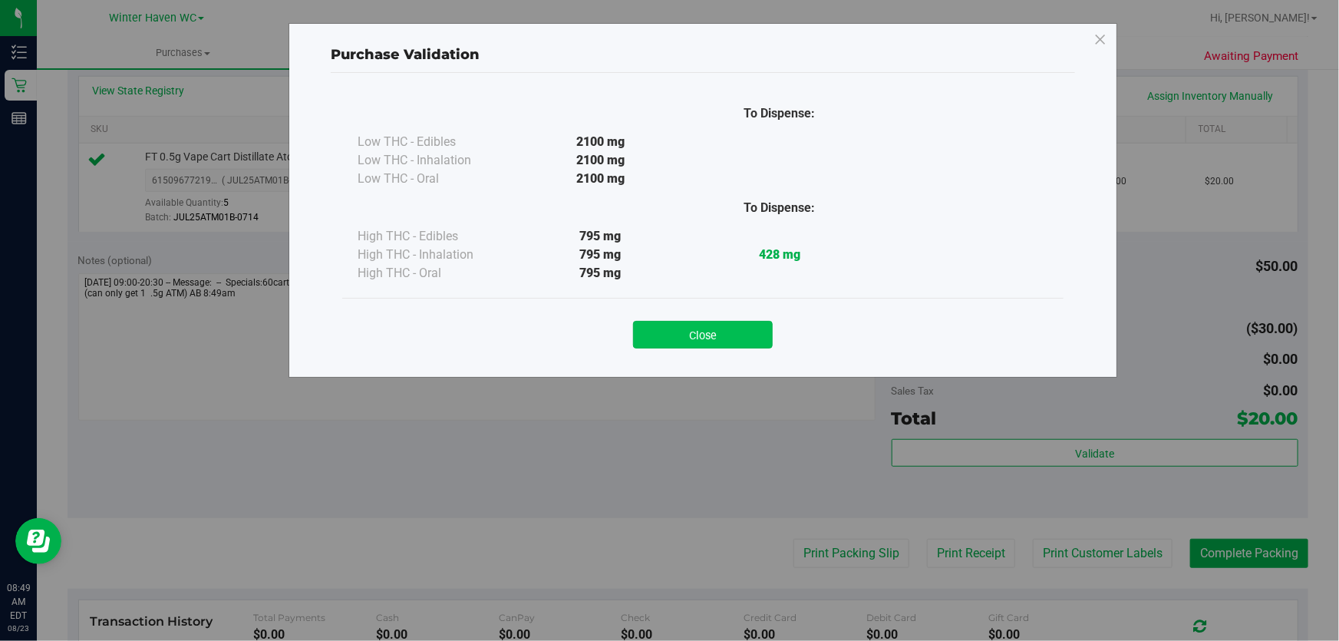
click at [703, 329] on button "Close" at bounding box center [703, 335] width 140 height 28
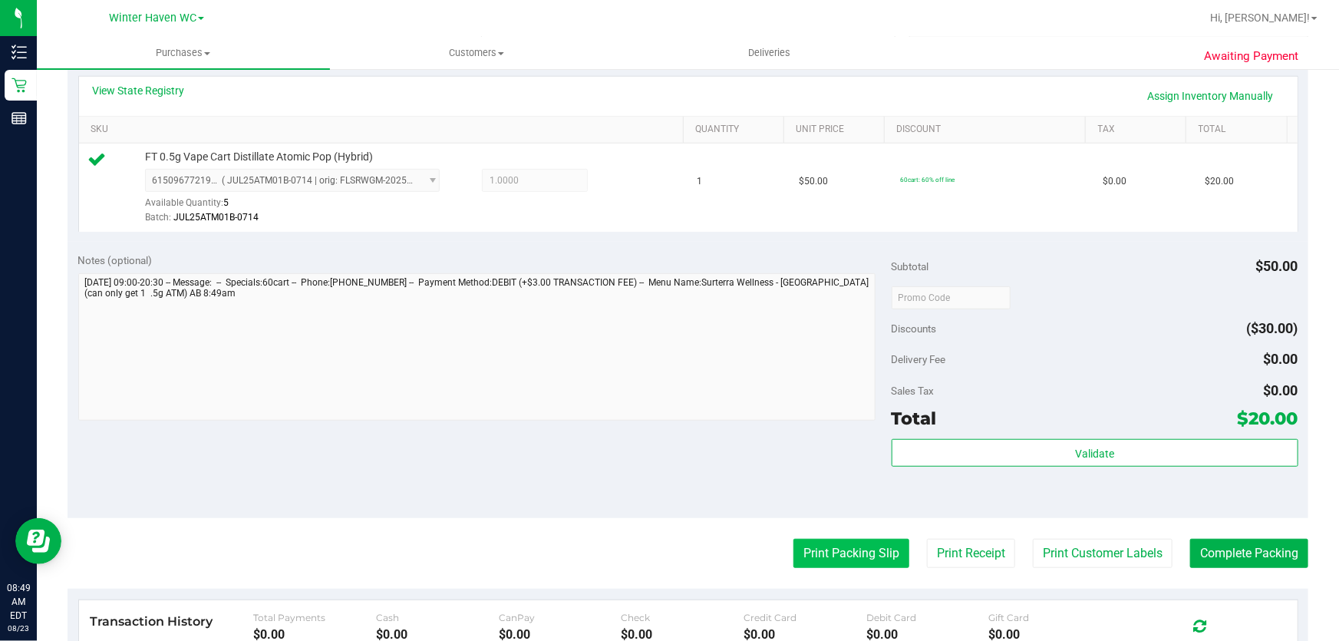
click at [840, 553] on button "Print Packing Slip" at bounding box center [852, 553] width 116 height 29
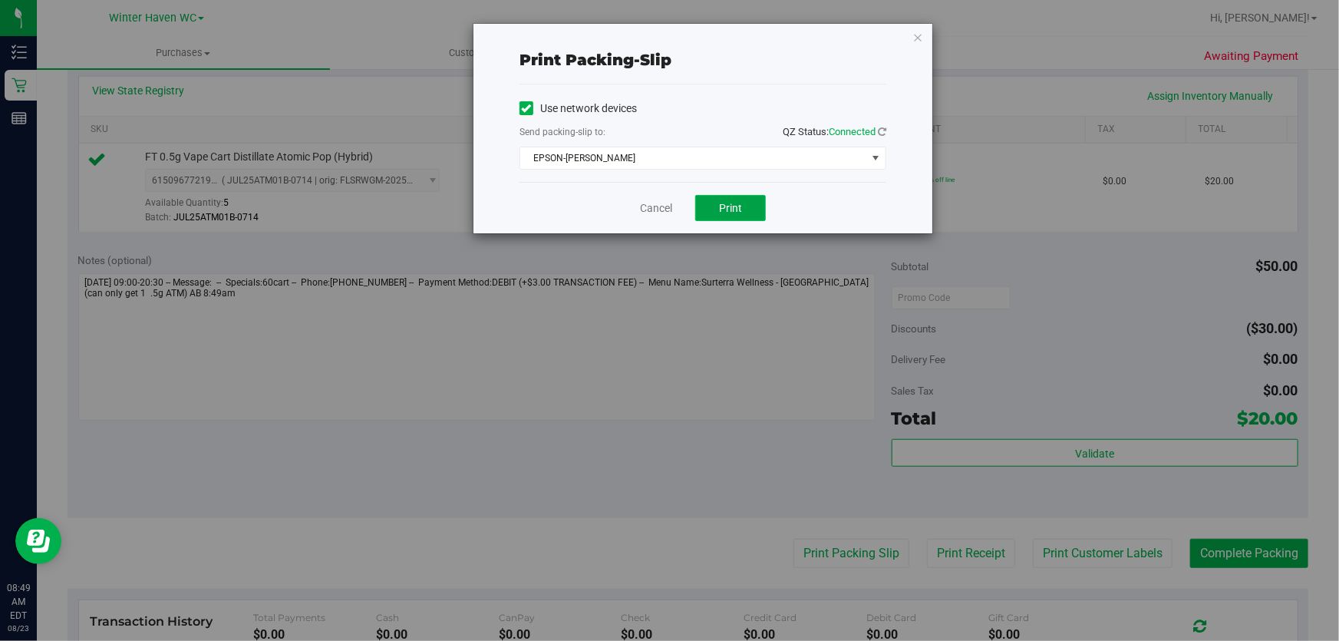
click at [743, 210] on button "Print" at bounding box center [730, 208] width 71 height 26
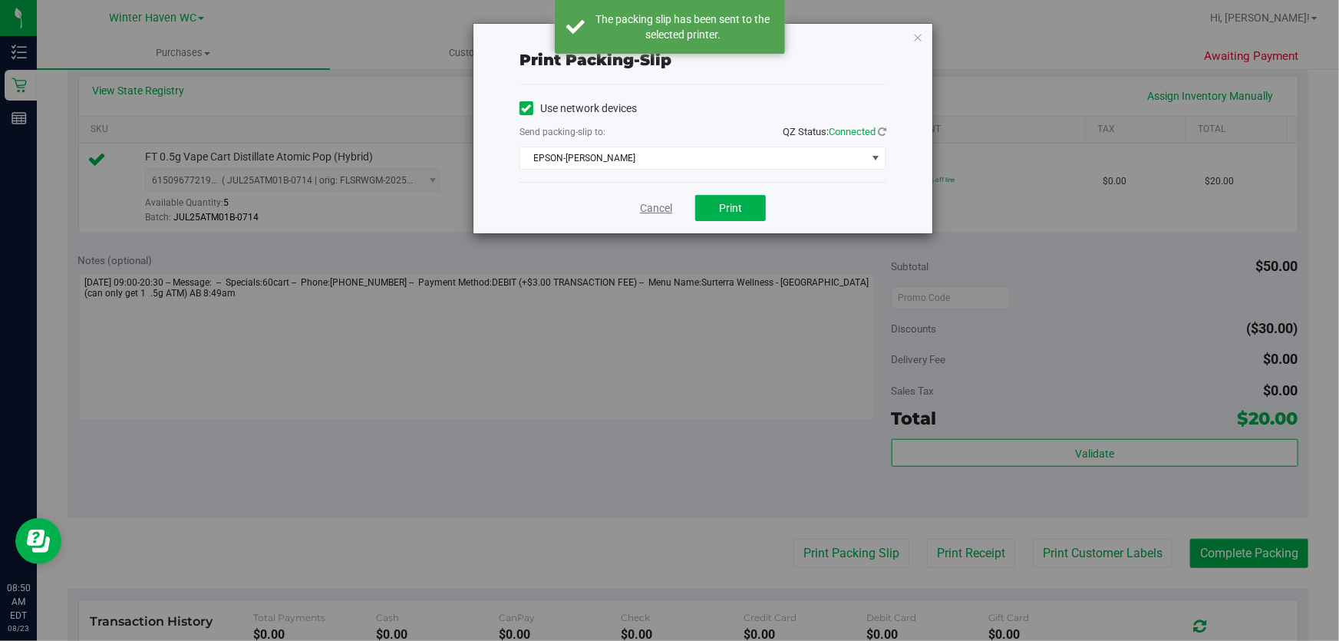
click at [654, 213] on link "Cancel" at bounding box center [656, 208] width 32 height 16
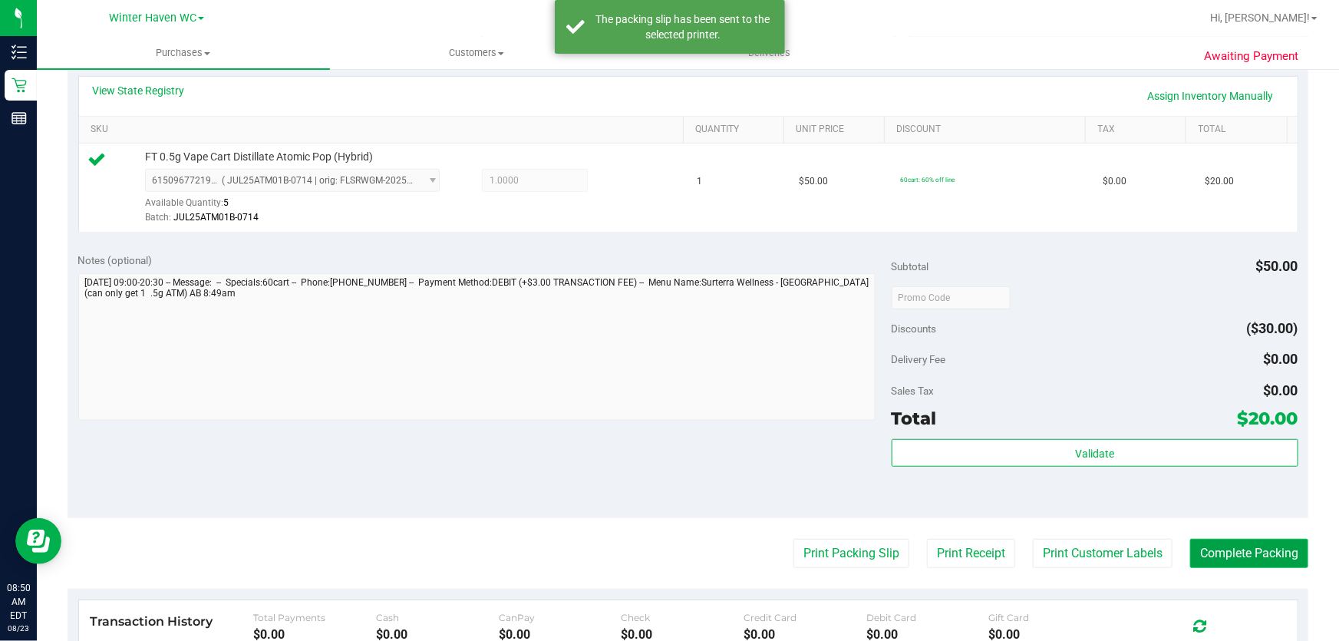
click at [1241, 557] on button "Complete Packing" at bounding box center [1249, 553] width 118 height 29
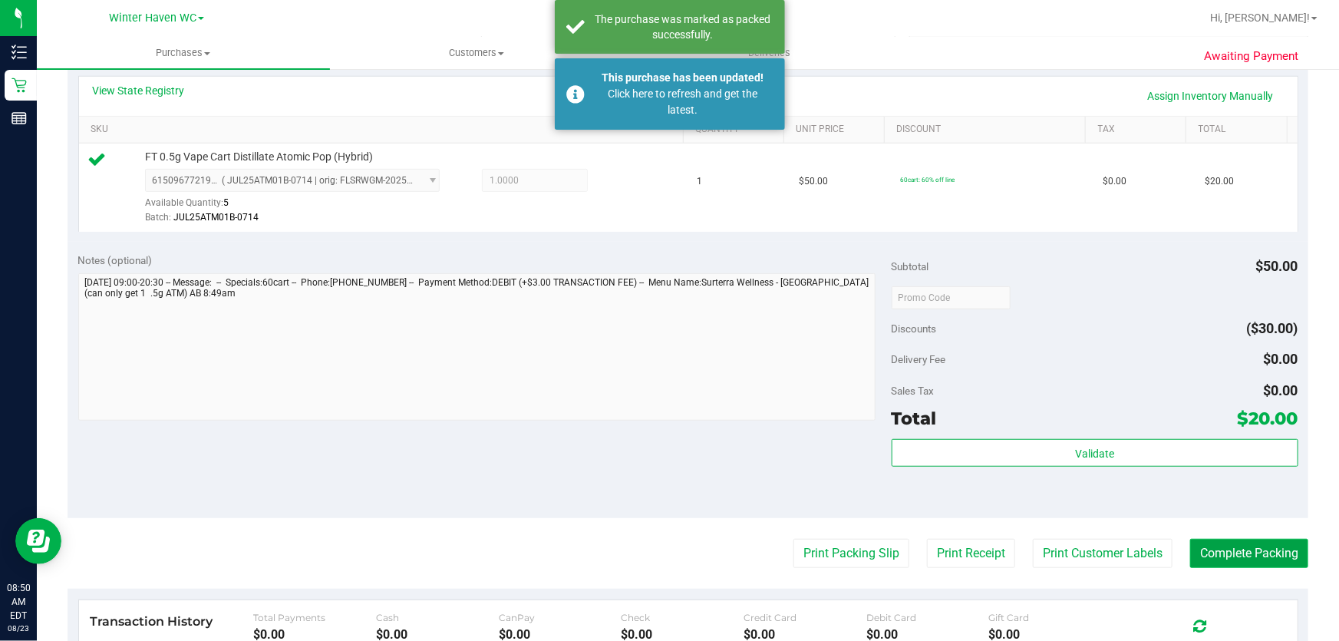
click at [1241, 557] on button "Complete Packing" at bounding box center [1249, 553] width 118 height 29
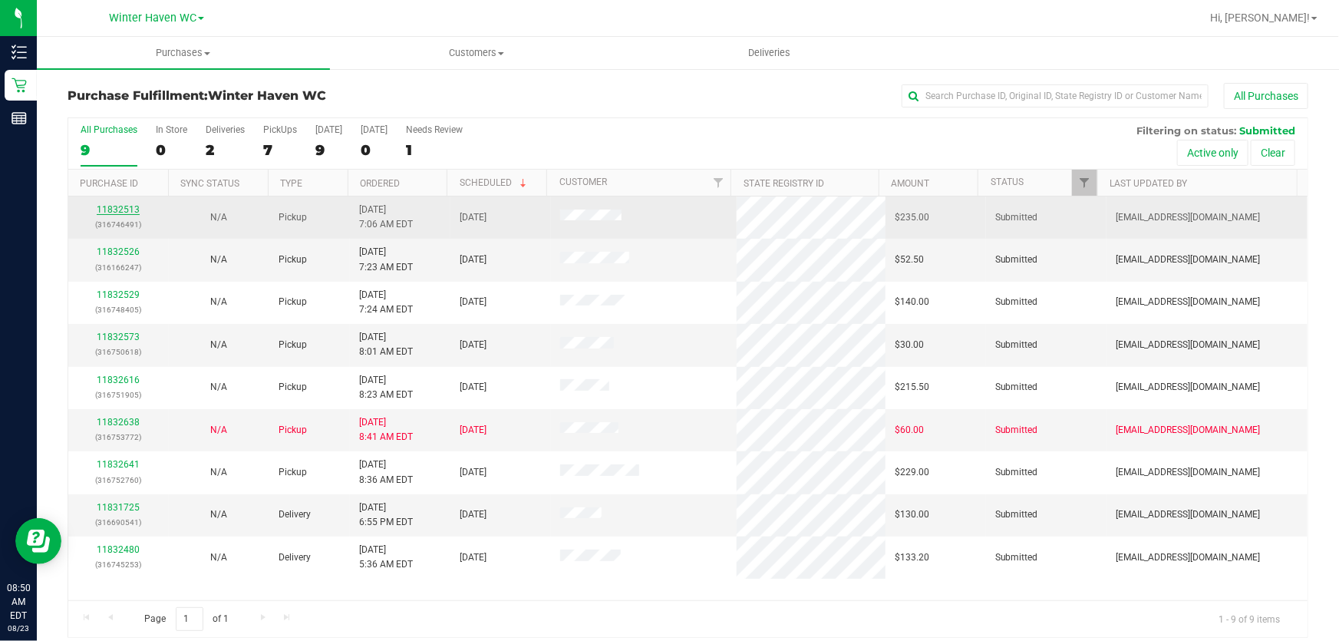
click at [131, 211] on link "11832513" at bounding box center [118, 209] width 43 height 11
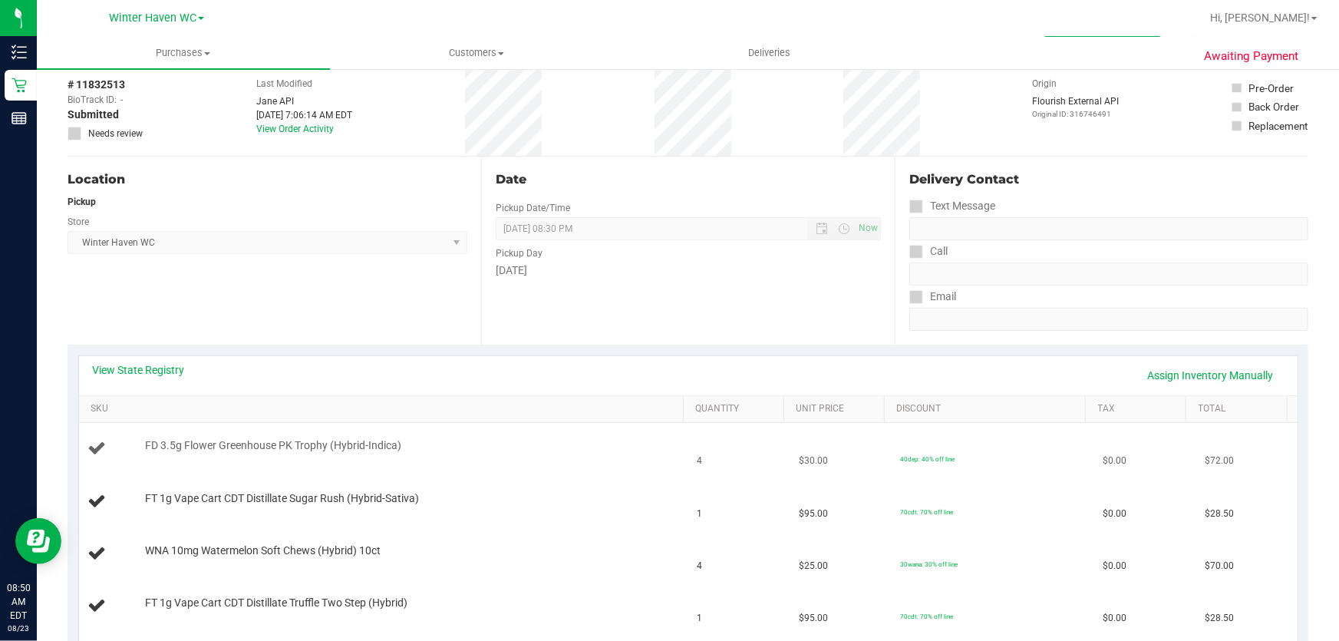
scroll to position [209, 0]
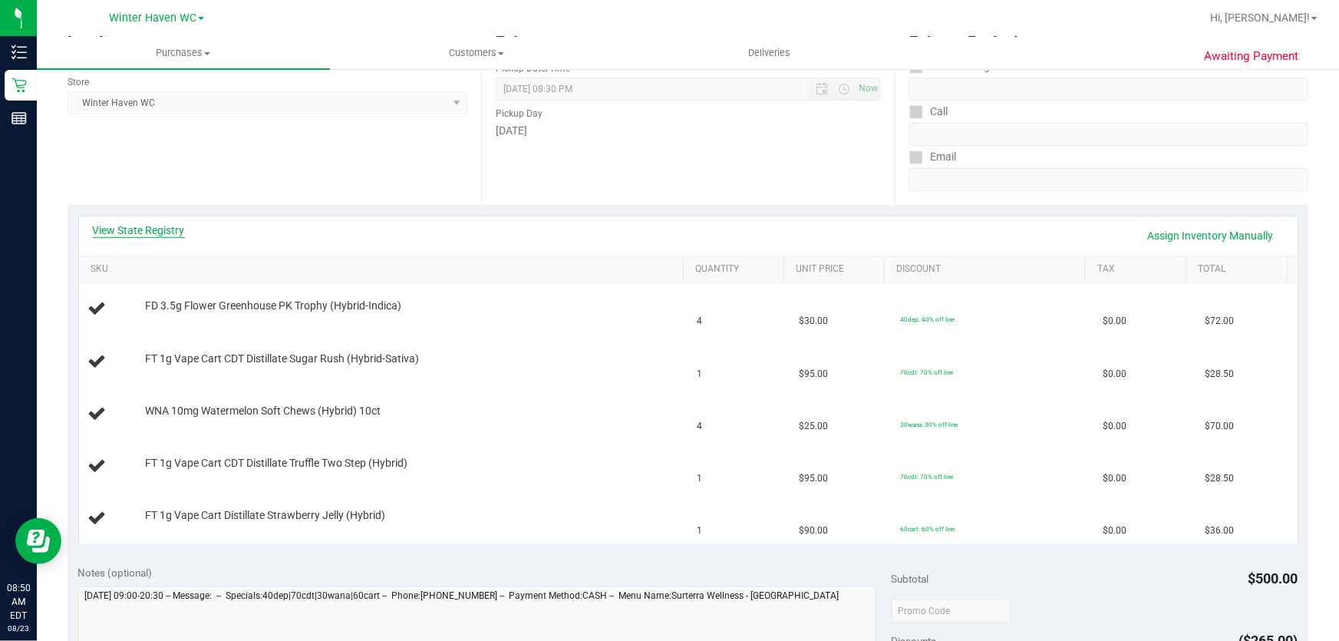
click at [154, 229] on link "View State Registry" at bounding box center [139, 230] width 92 height 15
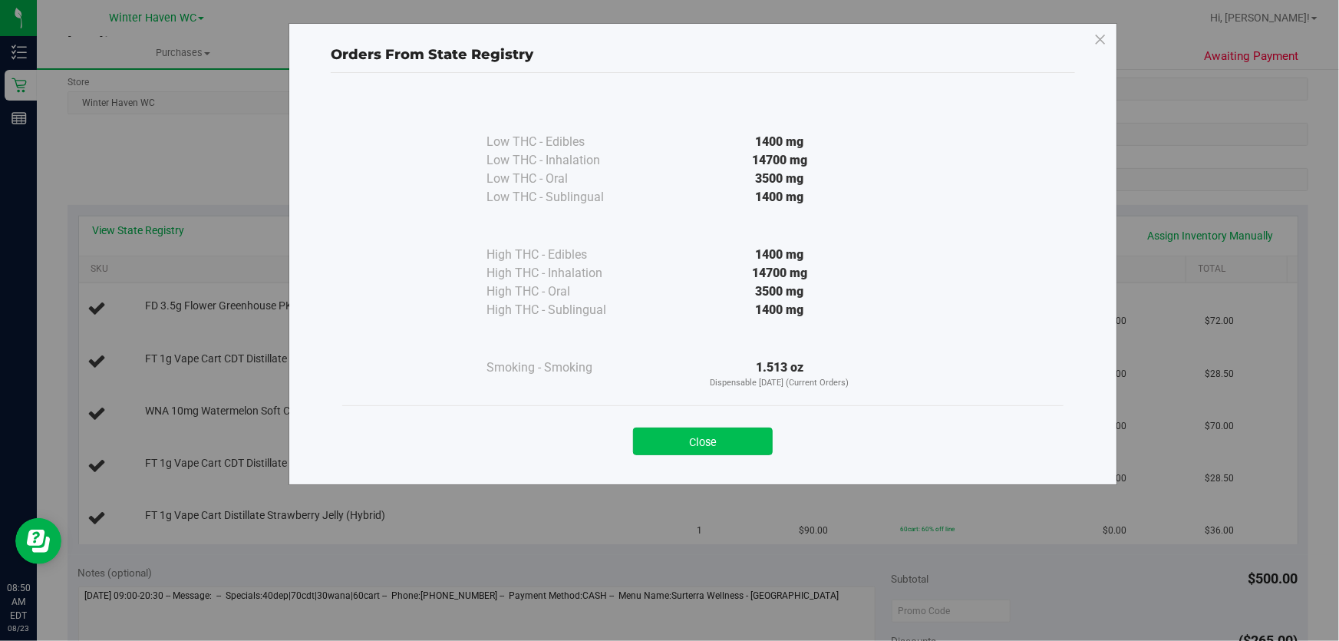
click at [706, 435] on button "Close" at bounding box center [703, 442] width 140 height 28
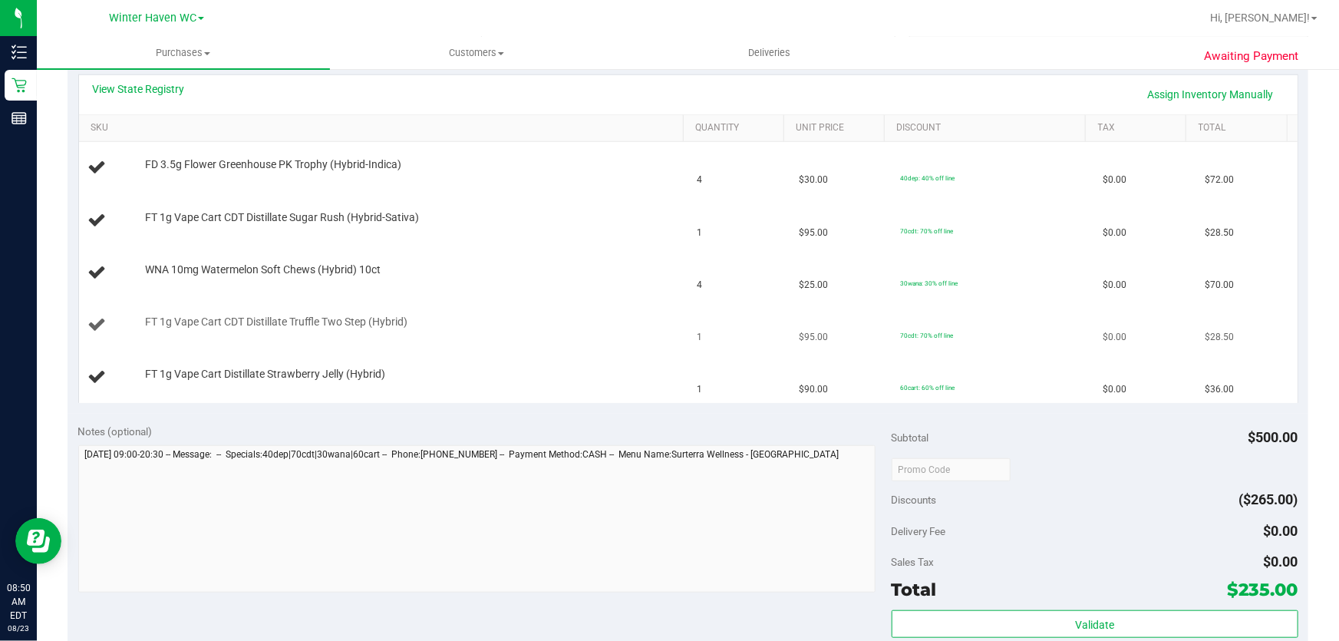
scroll to position [348, 0]
click at [173, 90] on link "View State Registry" at bounding box center [139, 90] width 92 height 15
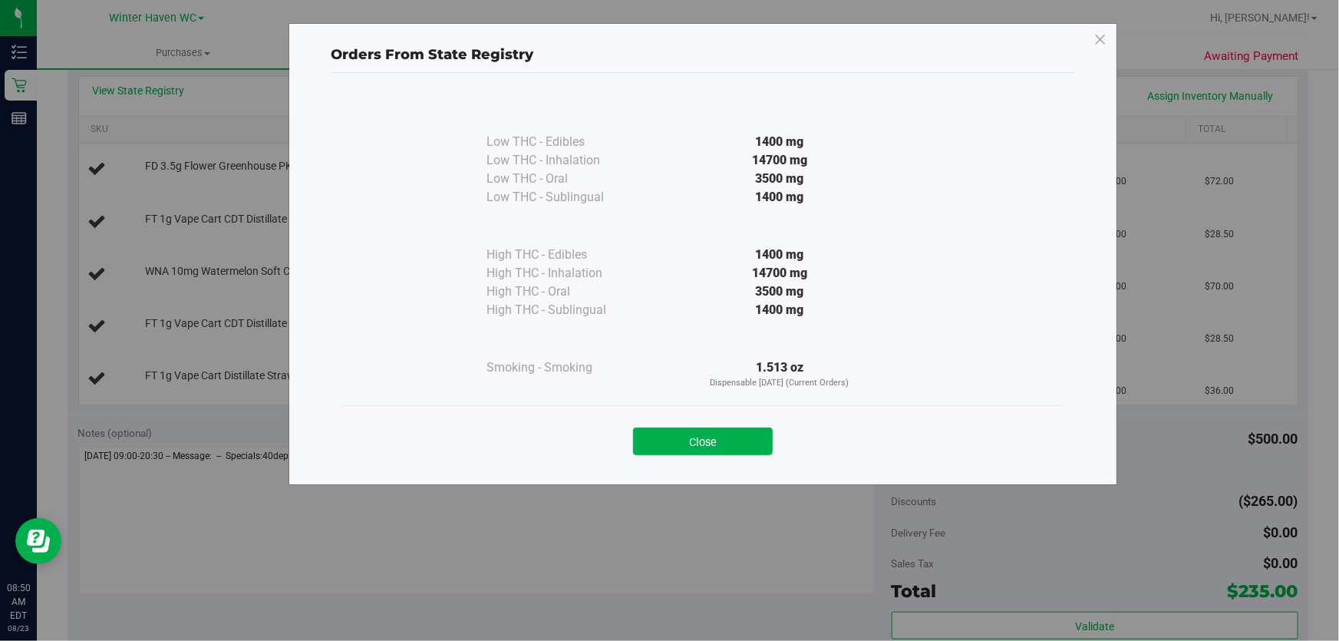
drag, startPoint x: 705, startPoint y: 443, endPoint x: 723, endPoint y: 442, distance: 17.7
click at [708, 442] on button "Close" at bounding box center [703, 442] width 140 height 28
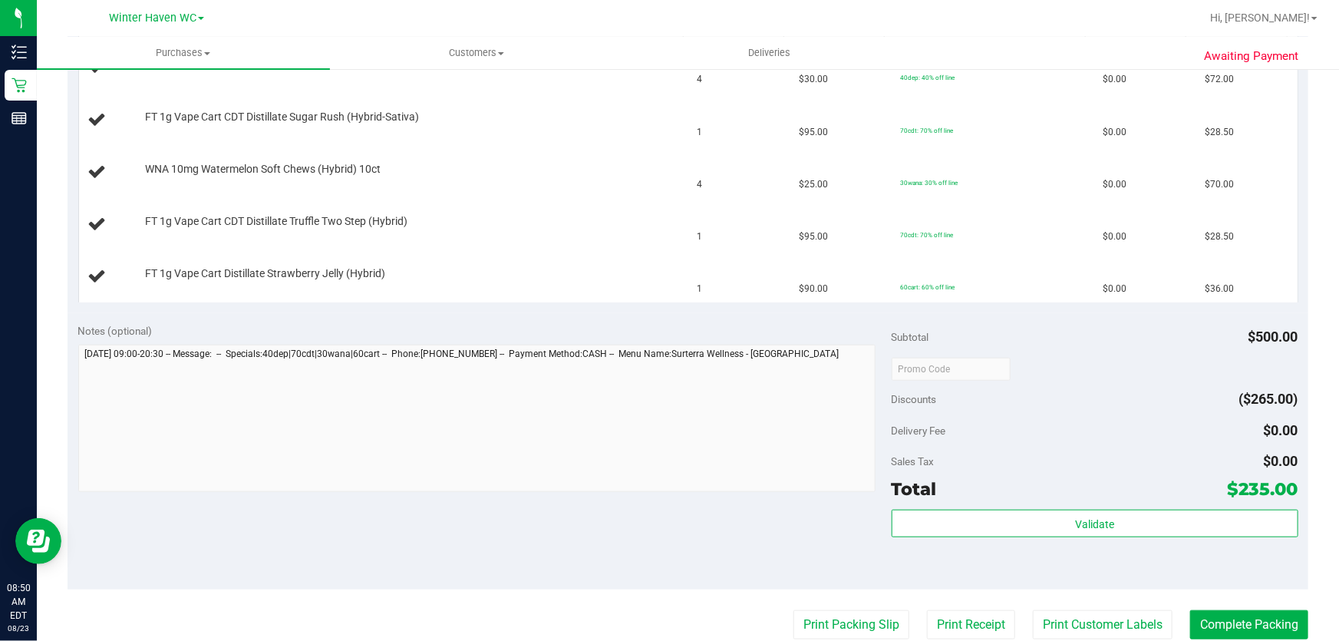
scroll to position [558, 0]
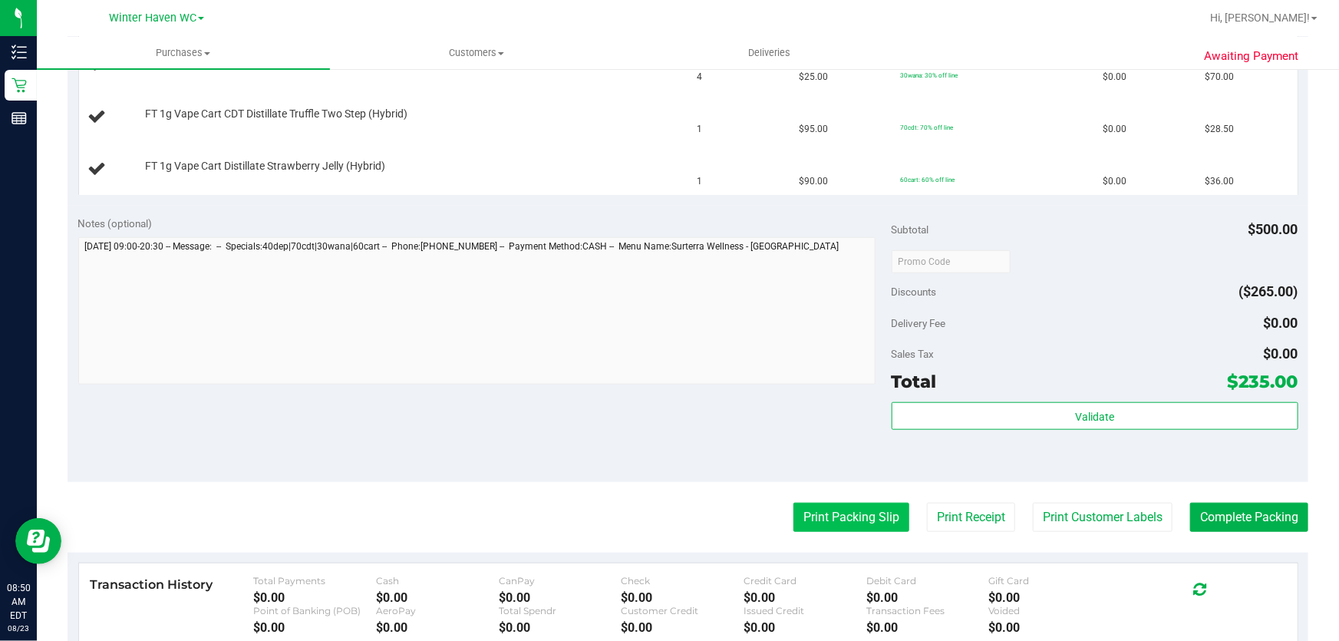
click at [821, 520] on button "Print Packing Slip" at bounding box center [852, 517] width 116 height 29
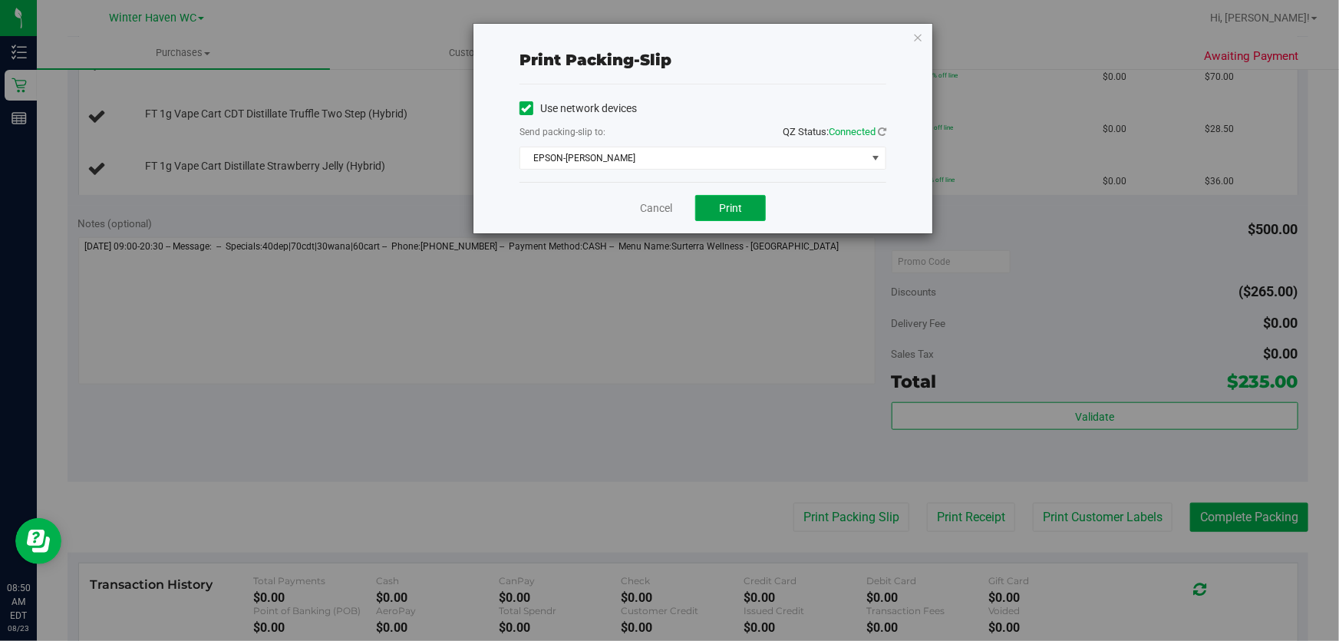
click at [744, 206] on button "Print" at bounding box center [730, 208] width 71 height 26
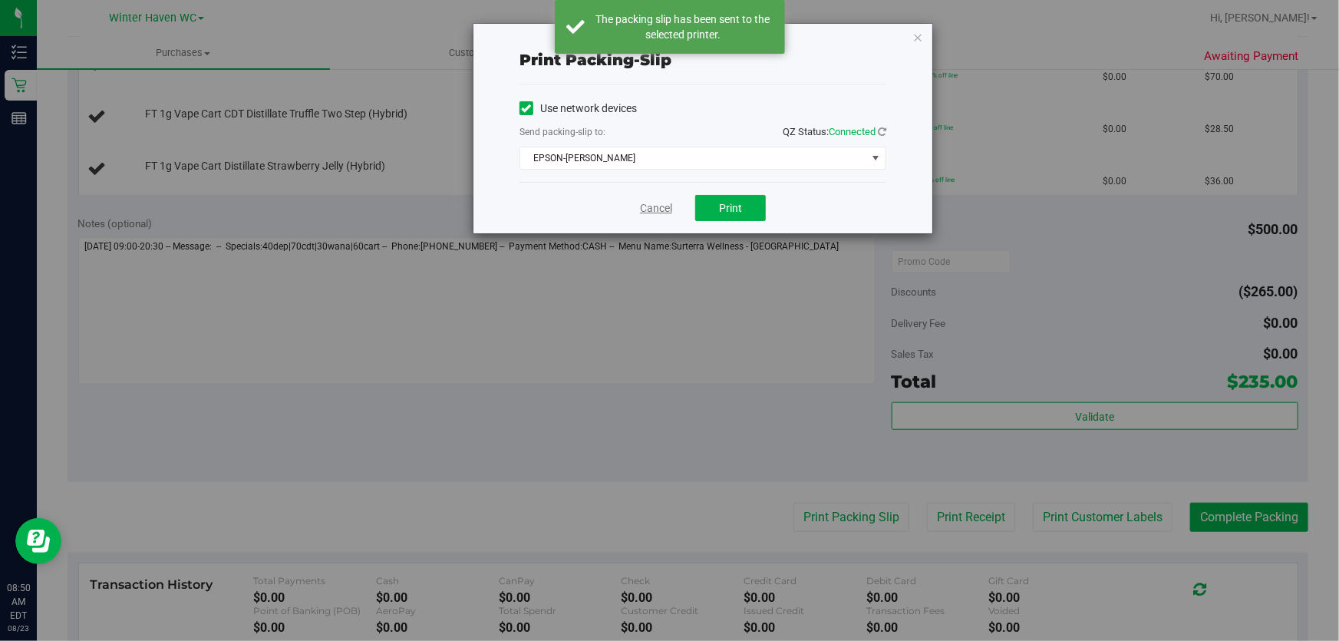
click at [653, 207] on link "Cancel" at bounding box center [656, 208] width 32 height 16
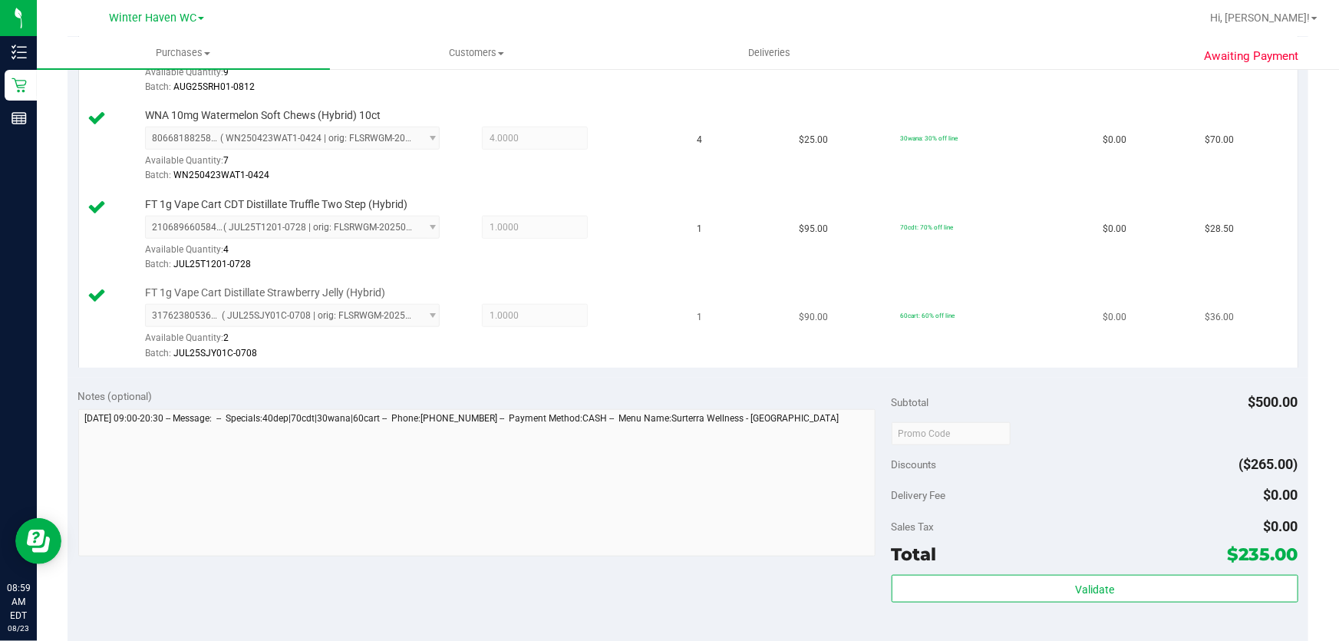
scroll to position [906, 0]
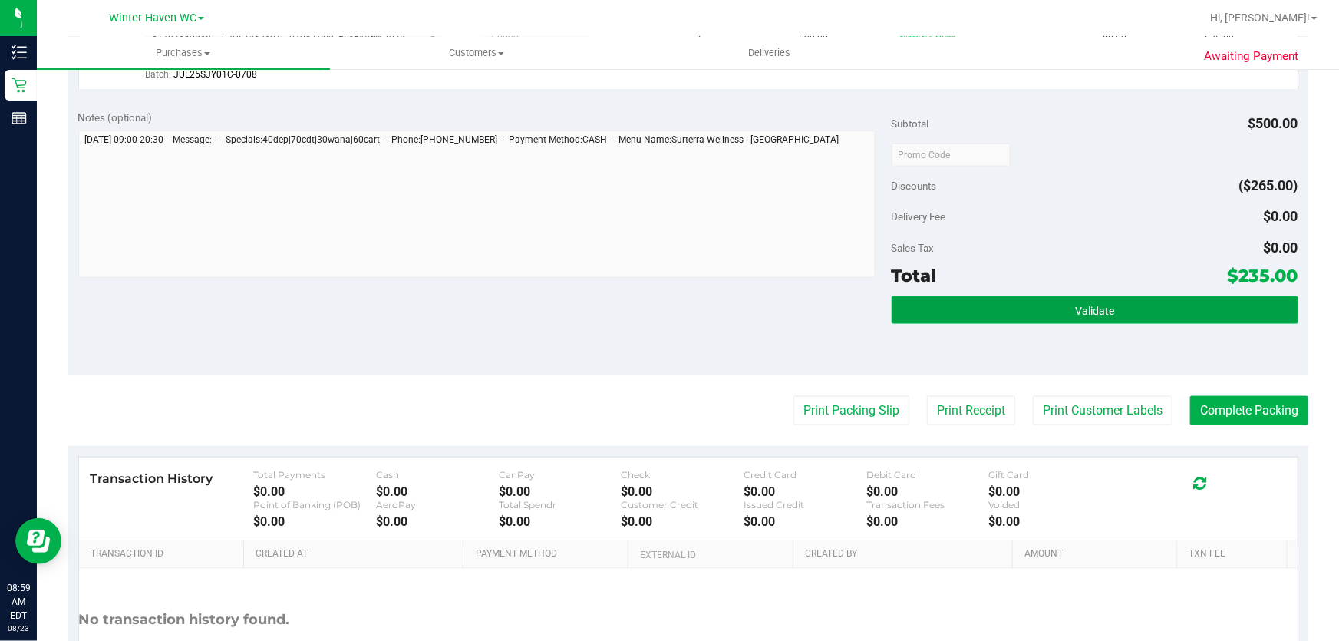
click at [1086, 305] on span "Validate" at bounding box center [1094, 311] width 39 height 12
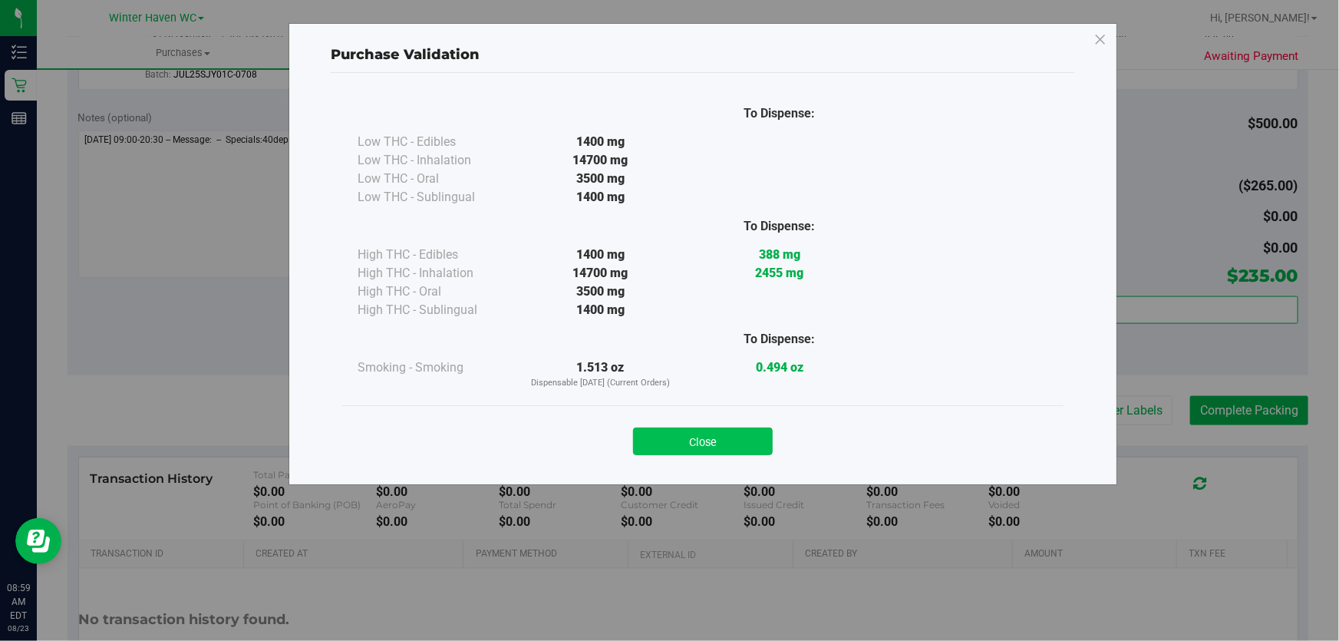
click at [682, 436] on button "Close" at bounding box center [703, 442] width 140 height 28
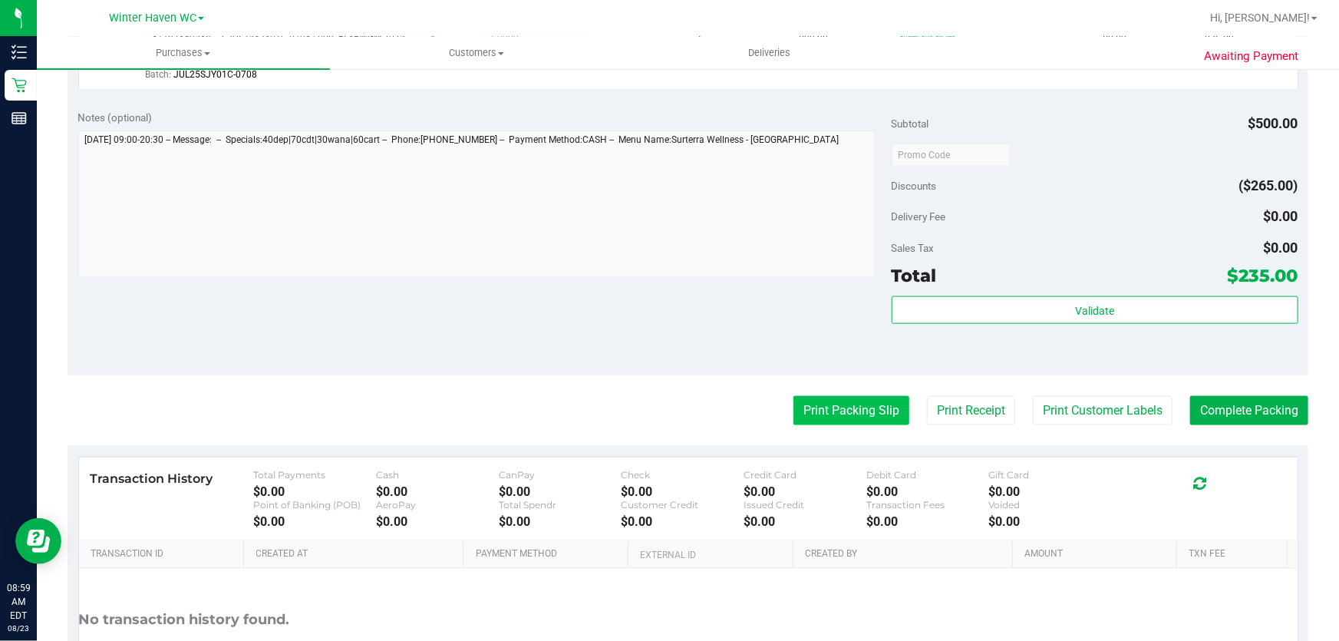
click at [816, 414] on button "Print Packing Slip" at bounding box center [852, 410] width 116 height 29
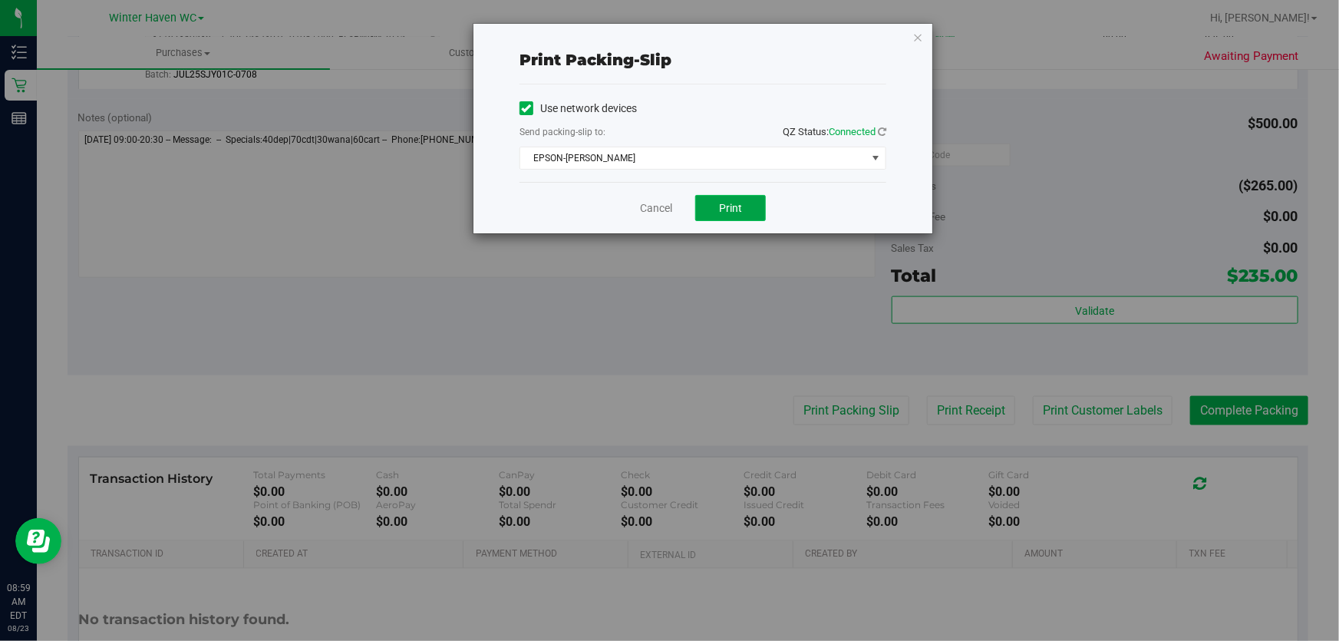
drag, startPoint x: 719, startPoint y: 202, endPoint x: 723, endPoint y: 303, distance: 101.4
click at [721, 202] on span "Print" at bounding box center [730, 208] width 23 height 12
click at [655, 207] on link "Cancel" at bounding box center [656, 208] width 32 height 16
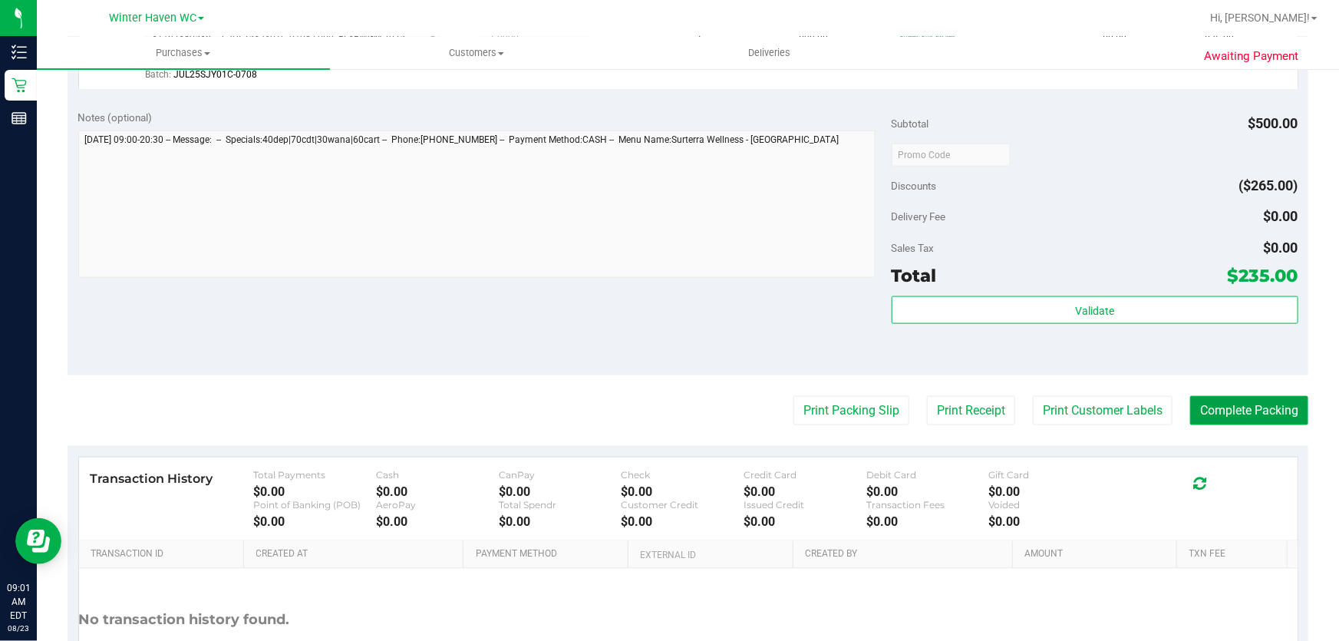
click at [1260, 408] on button "Complete Packing" at bounding box center [1249, 410] width 118 height 29
click at [1260, 408] on button "Complete Packing" at bounding box center [1243, 410] width 130 height 29
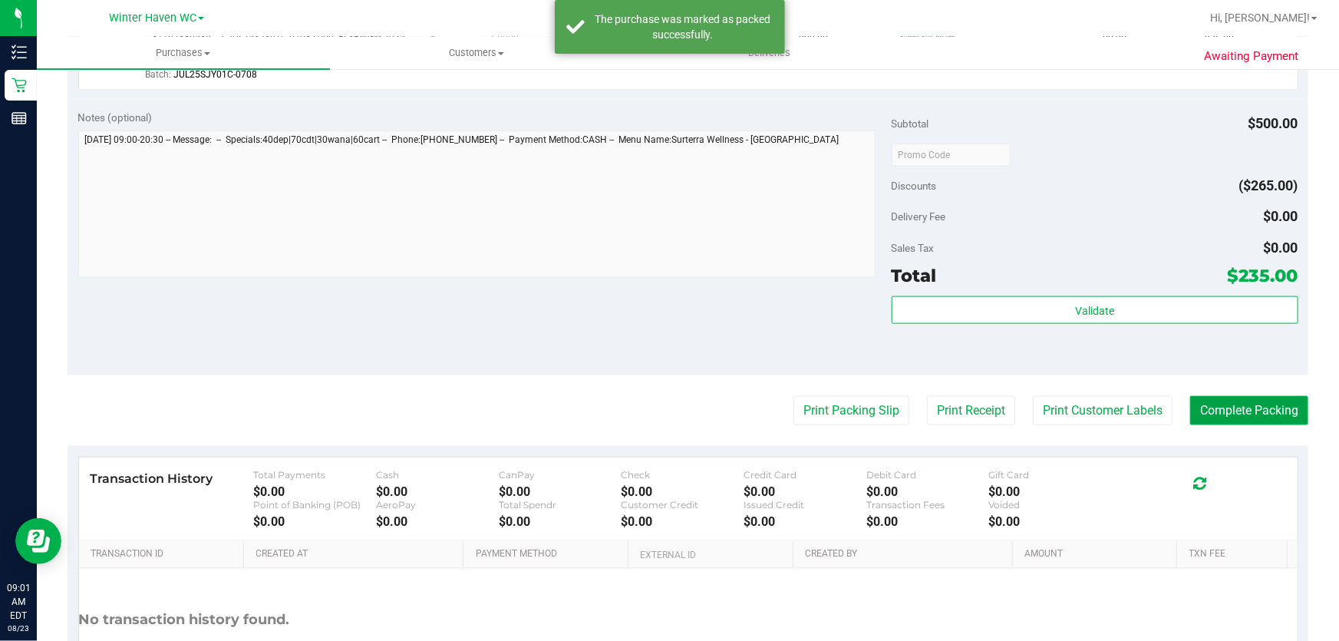
click at [1260, 408] on button "Complete Packing" at bounding box center [1249, 410] width 118 height 29
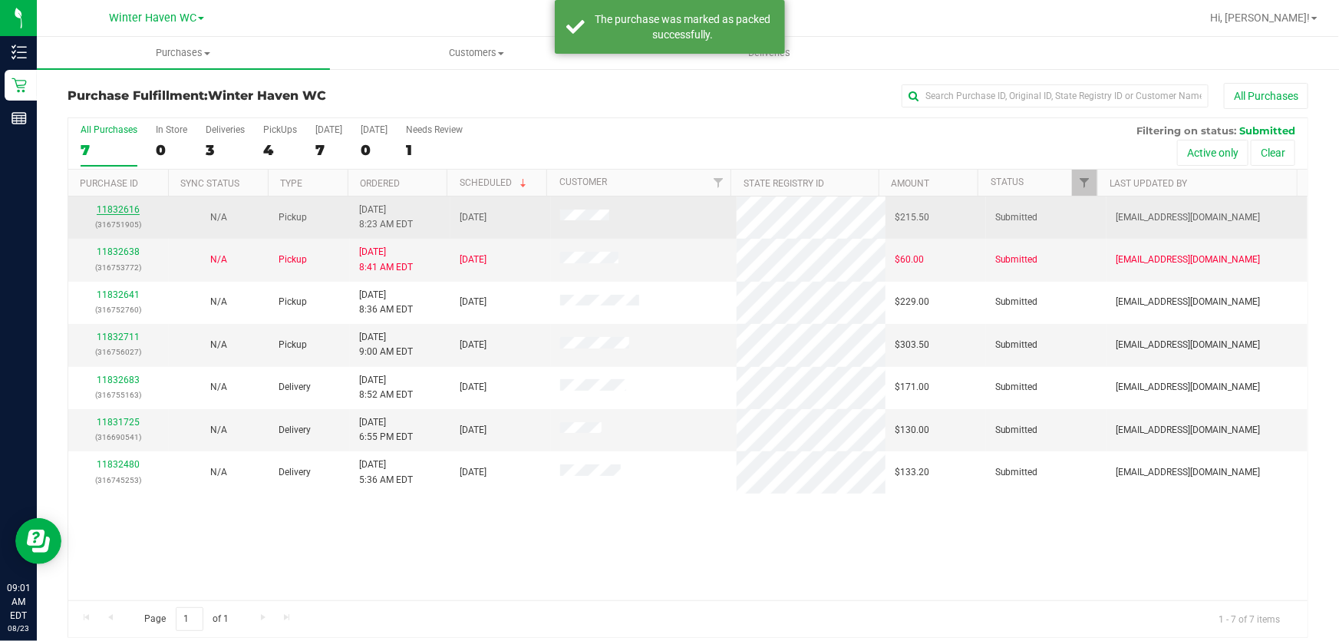
click at [111, 213] on link "11832616" at bounding box center [118, 209] width 43 height 11
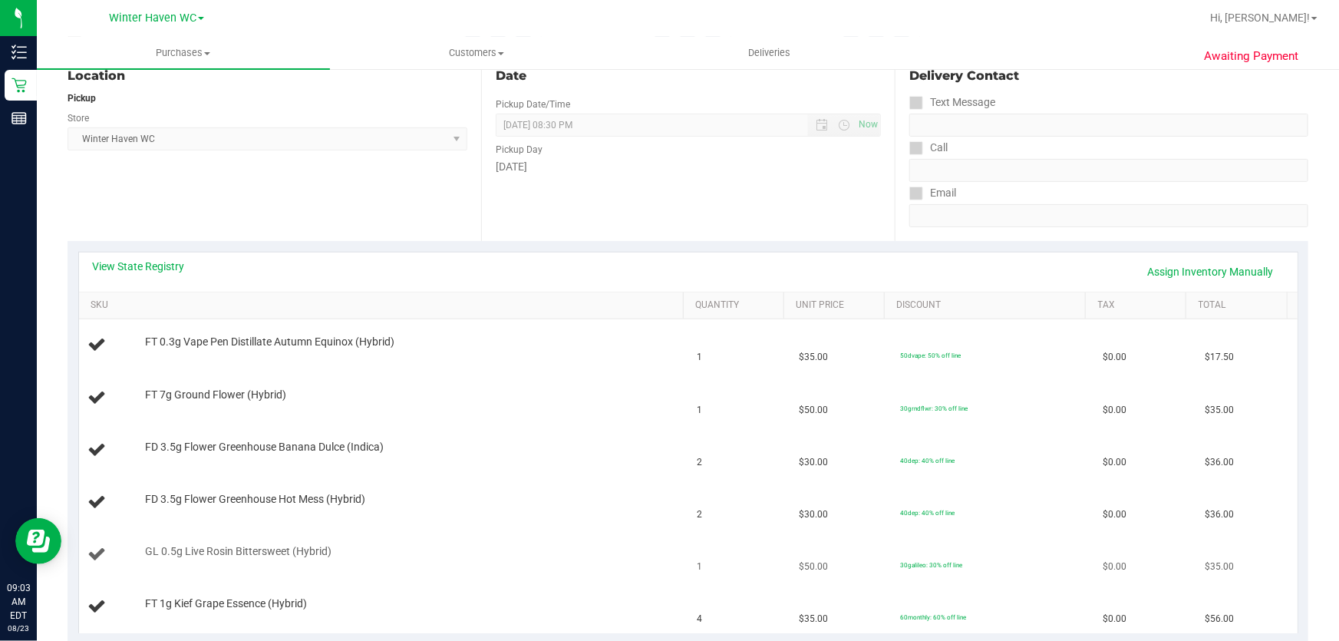
scroll to position [279, 0]
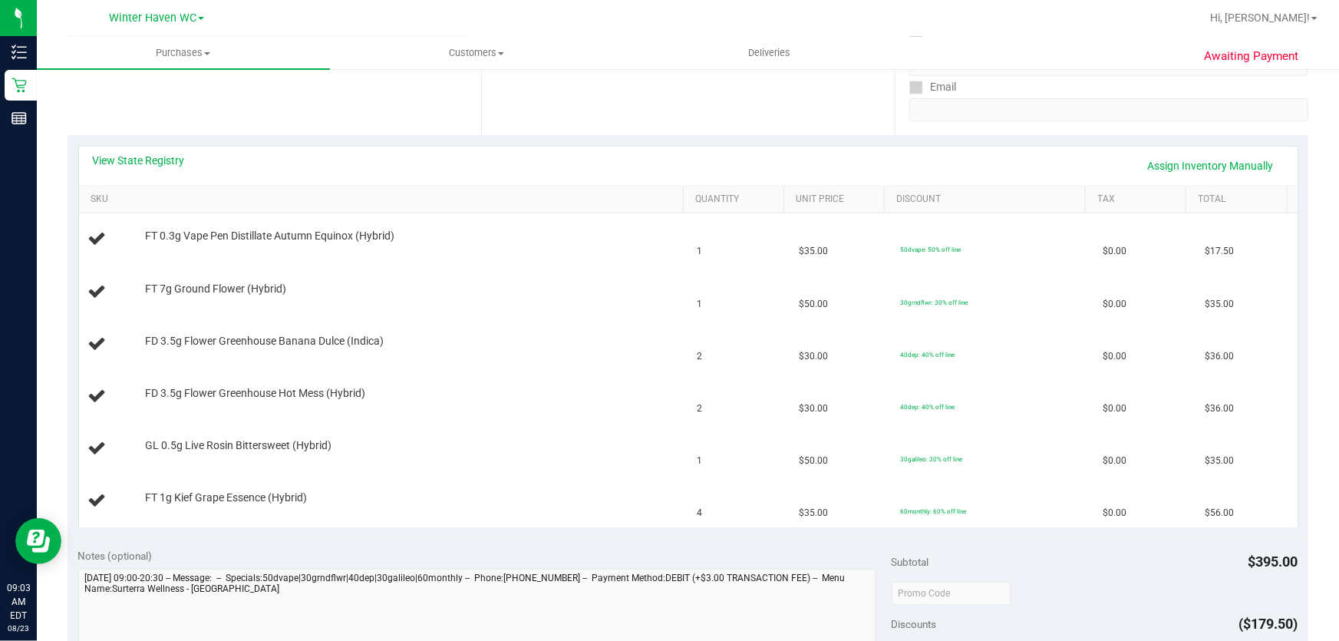
drag, startPoint x: 1305, startPoint y: 0, endPoint x: 706, endPoint y: 140, distance: 614.9
click at [854, 154] on div "View State Registry Assign Inventory Manually" at bounding box center [688, 166] width 1191 height 26
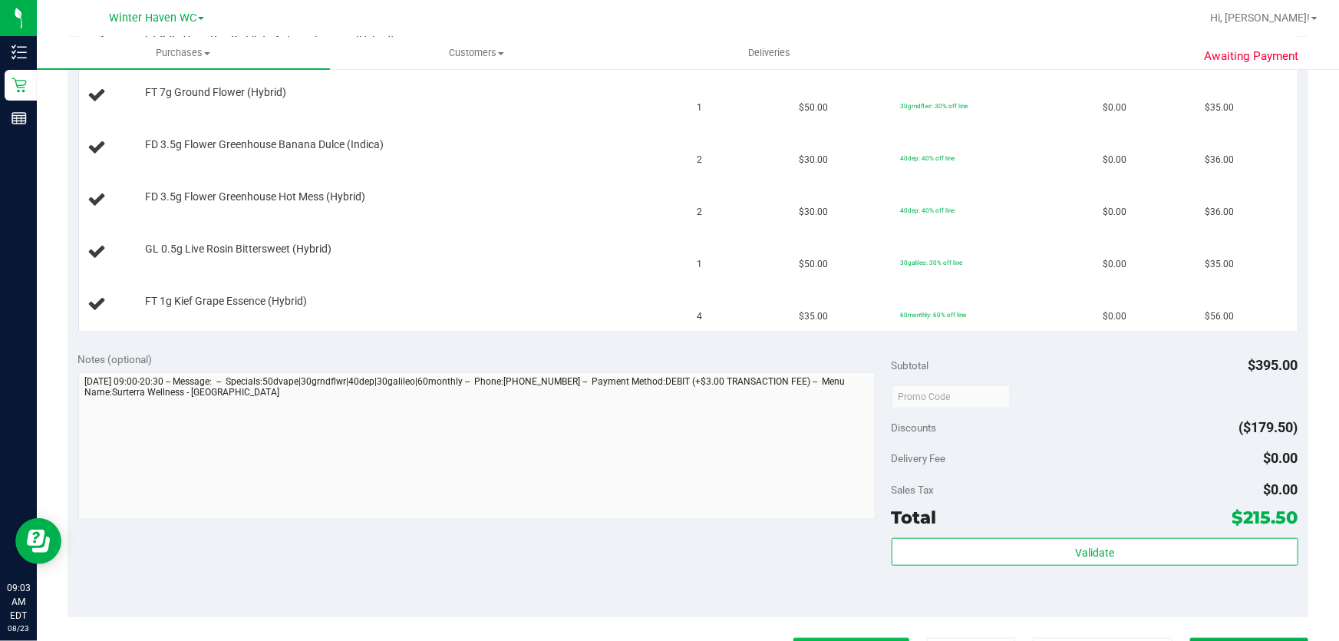
scroll to position [488, 0]
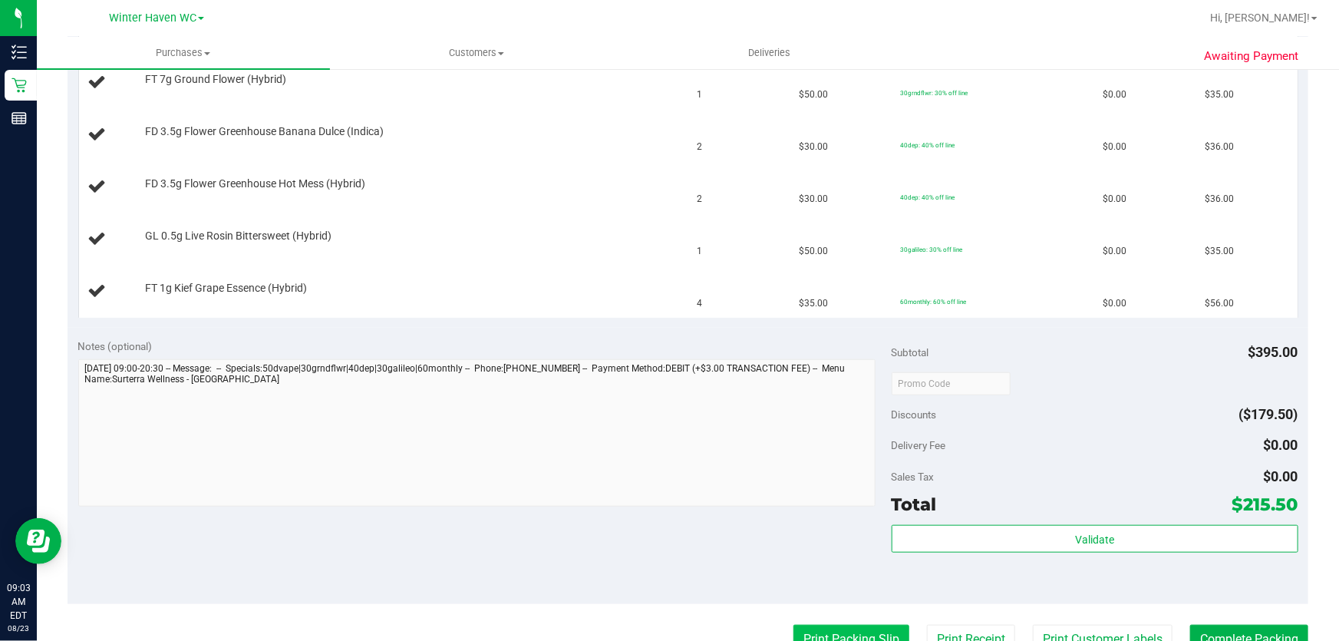
click at [873, 632] on button "Print Packing Slip" at bounding box center [852, 639] width 116 height 29
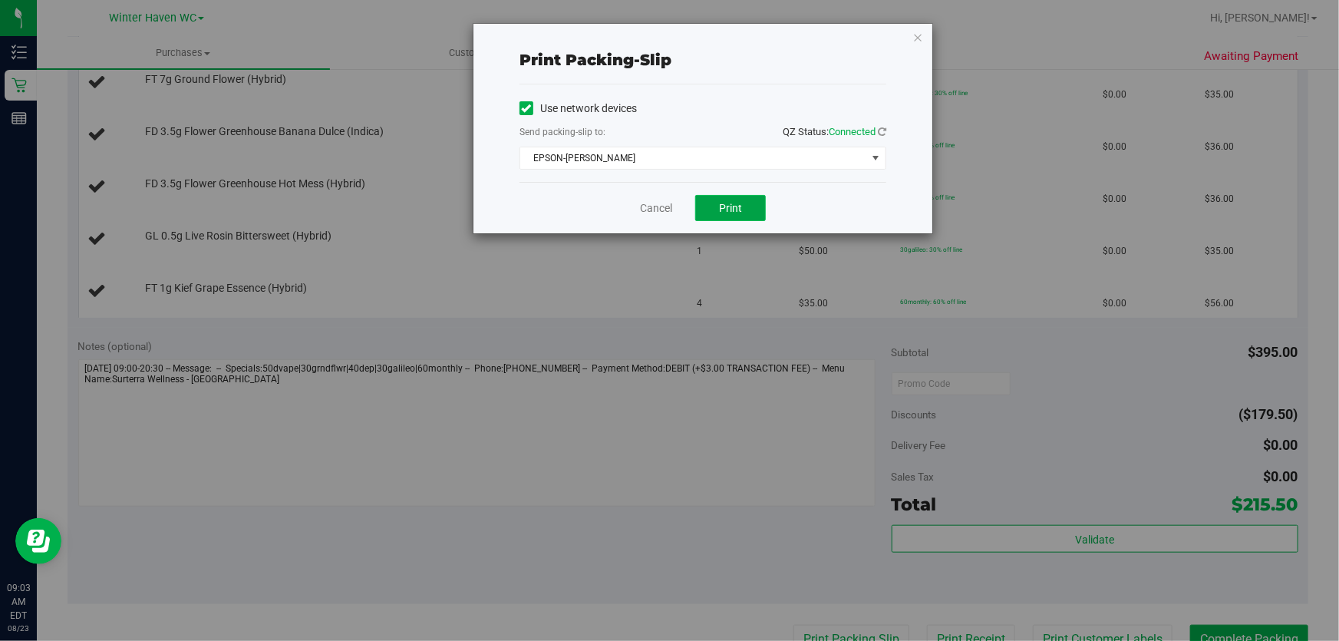
click at [754, 197] on button "Print" at bounding box center [730, 208] width 71 height 26
click at [664, 202] on link "Cancel" at bounding box center [656, 208] width 32 height 16
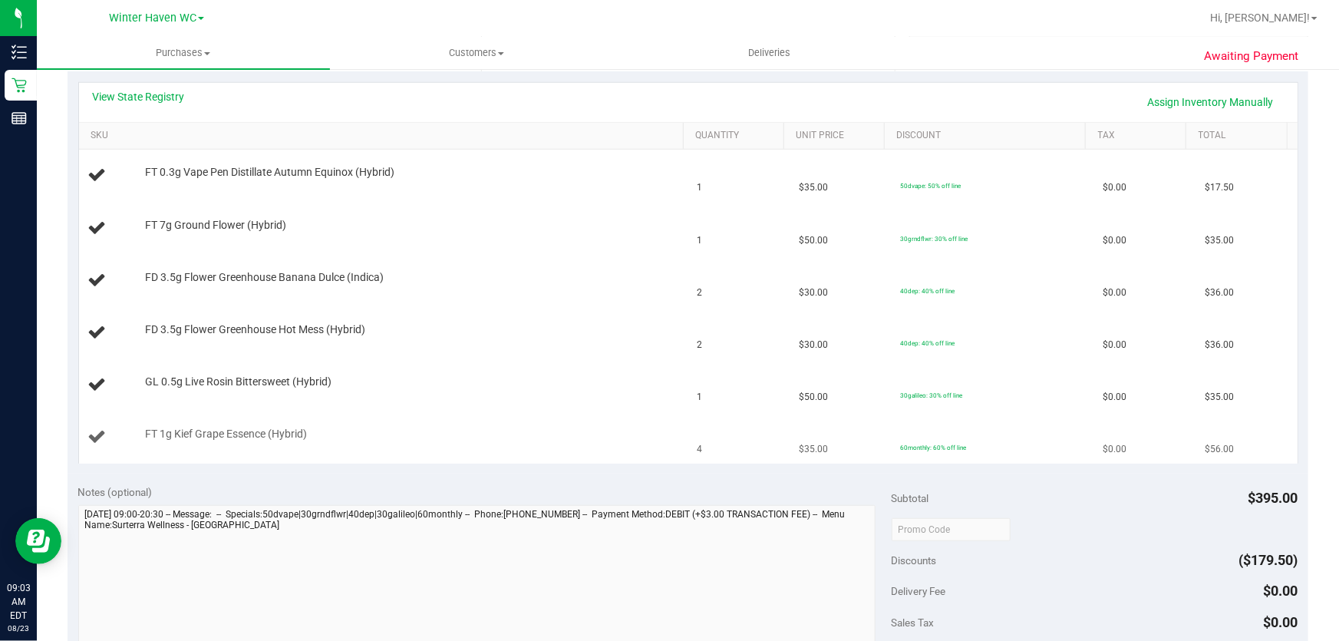
scroll to position [290, 0]
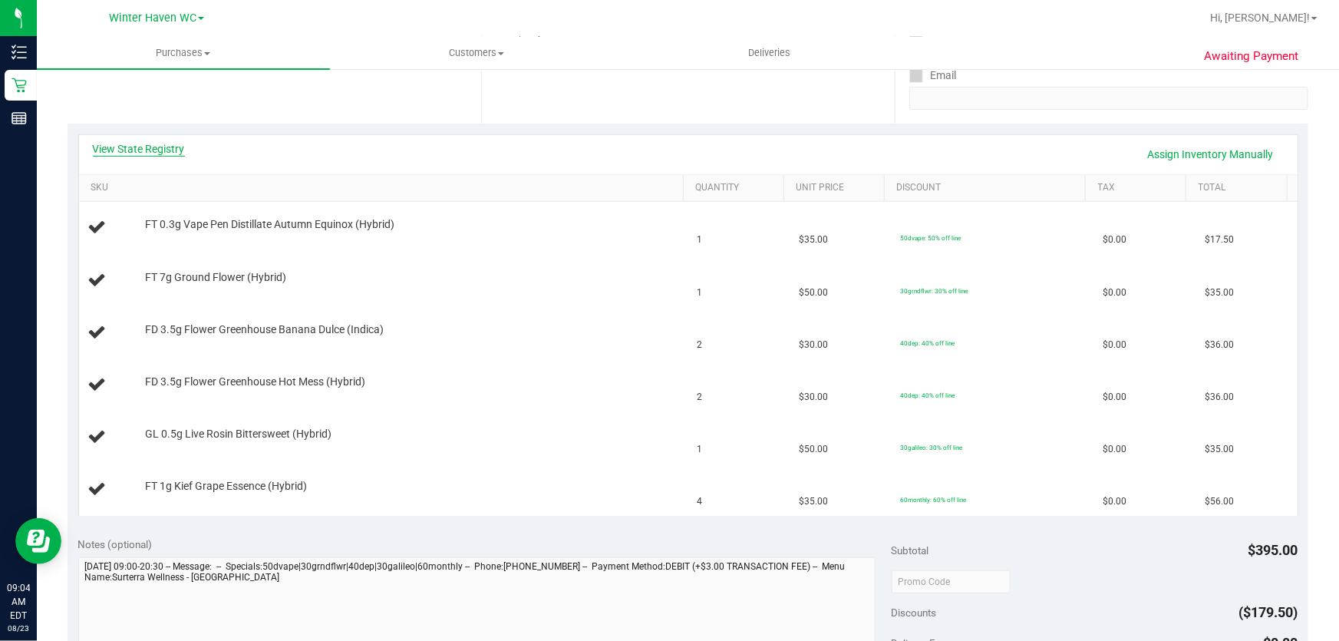
click at [144, 148] on link "View State Registry" at bounding box center [139, 148] width 92 height 15
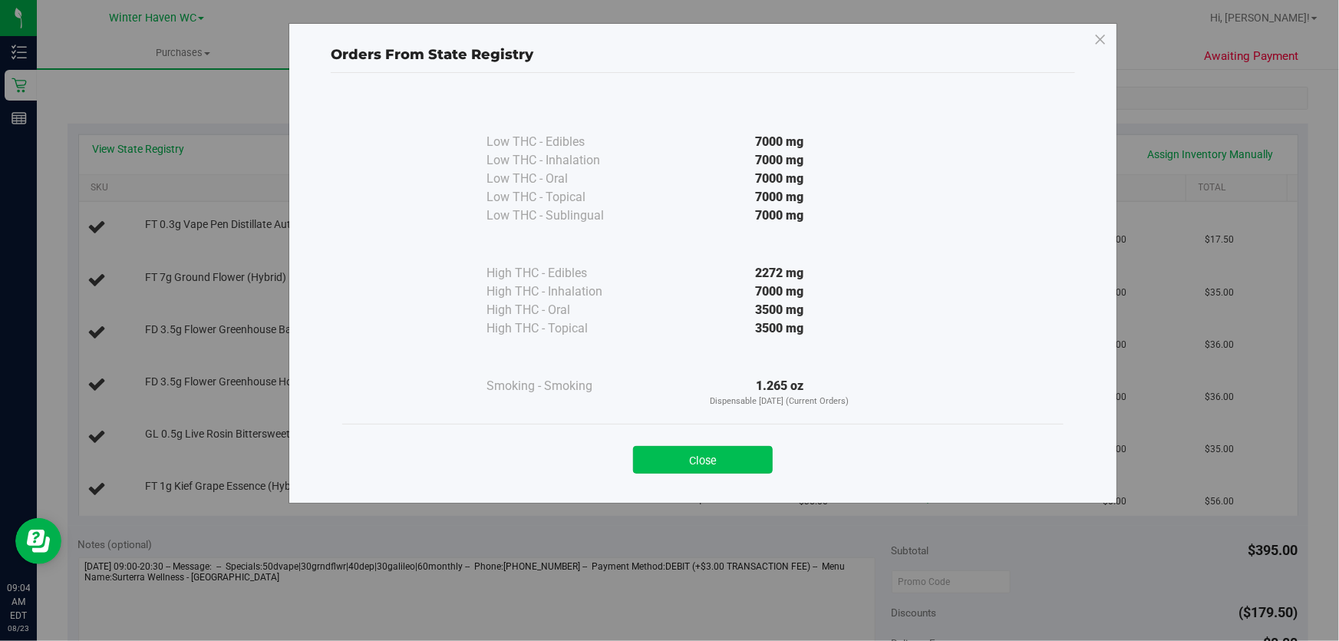
click at [745, 459] on button "Close" at bounding box center [703, 460] width 140 height 28
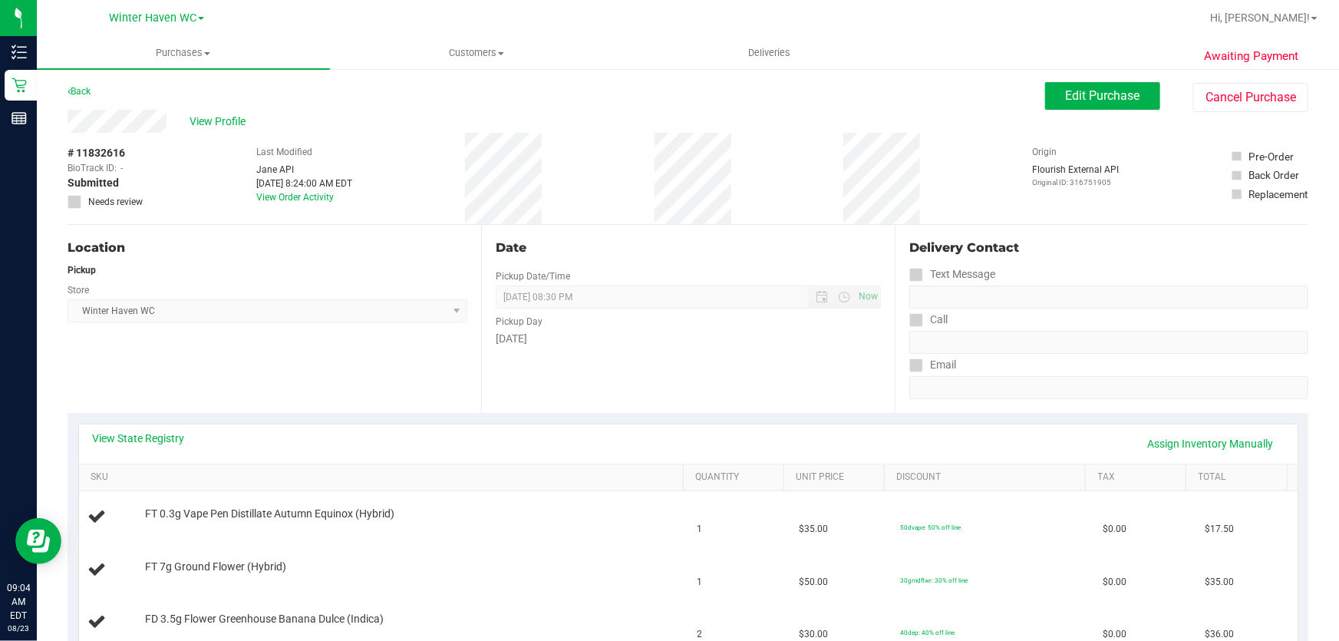
scroll to position [0, 0]
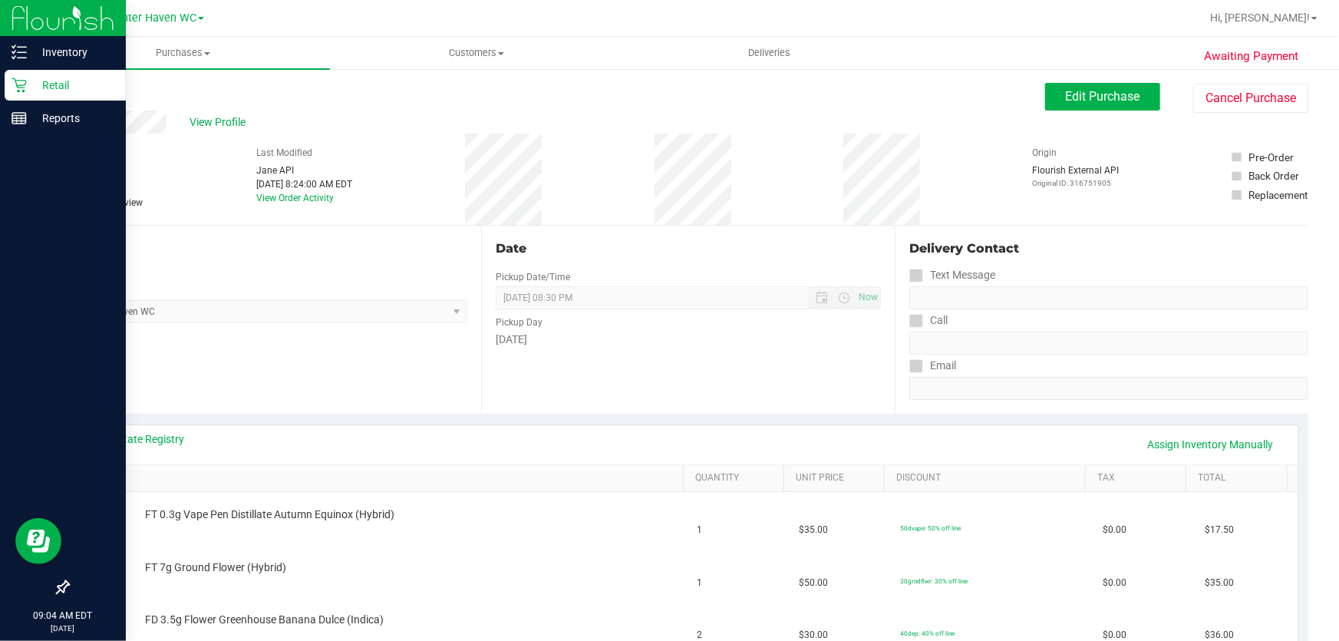
click at [67, 84] on p "Retail" at bounding box center [73, 85] width 92 height 18
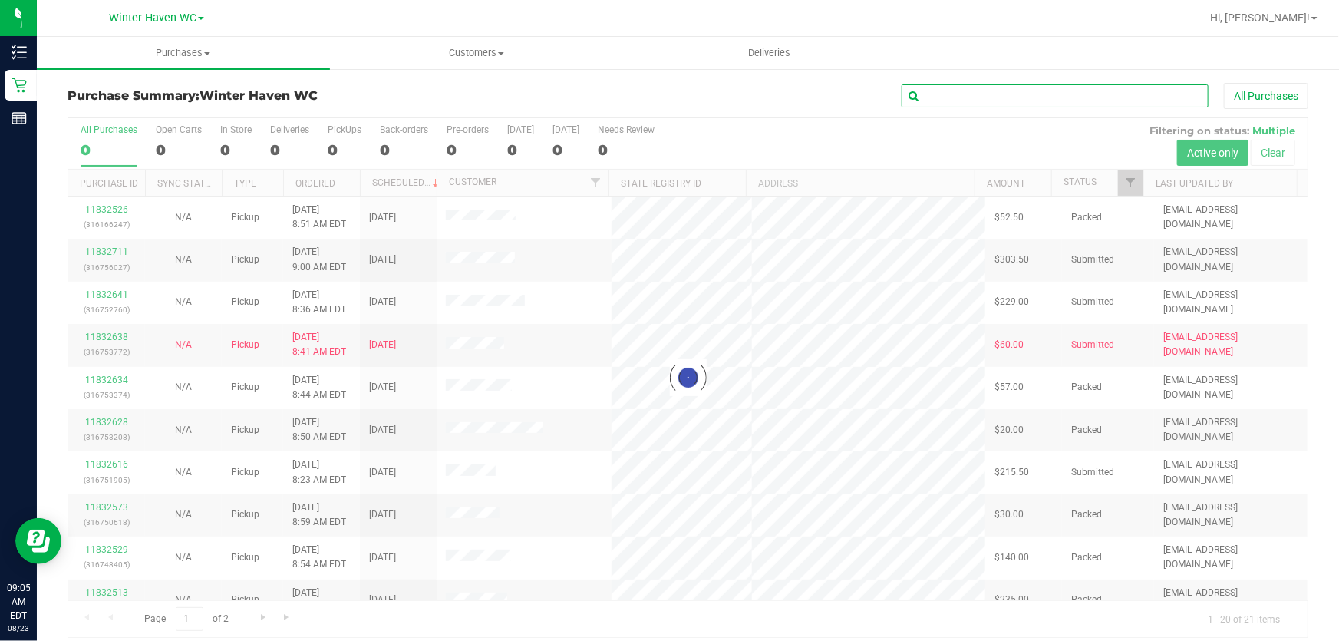
click at [1098, 89] on input "text" at bounding box center [1055, 95] width 307 height 23
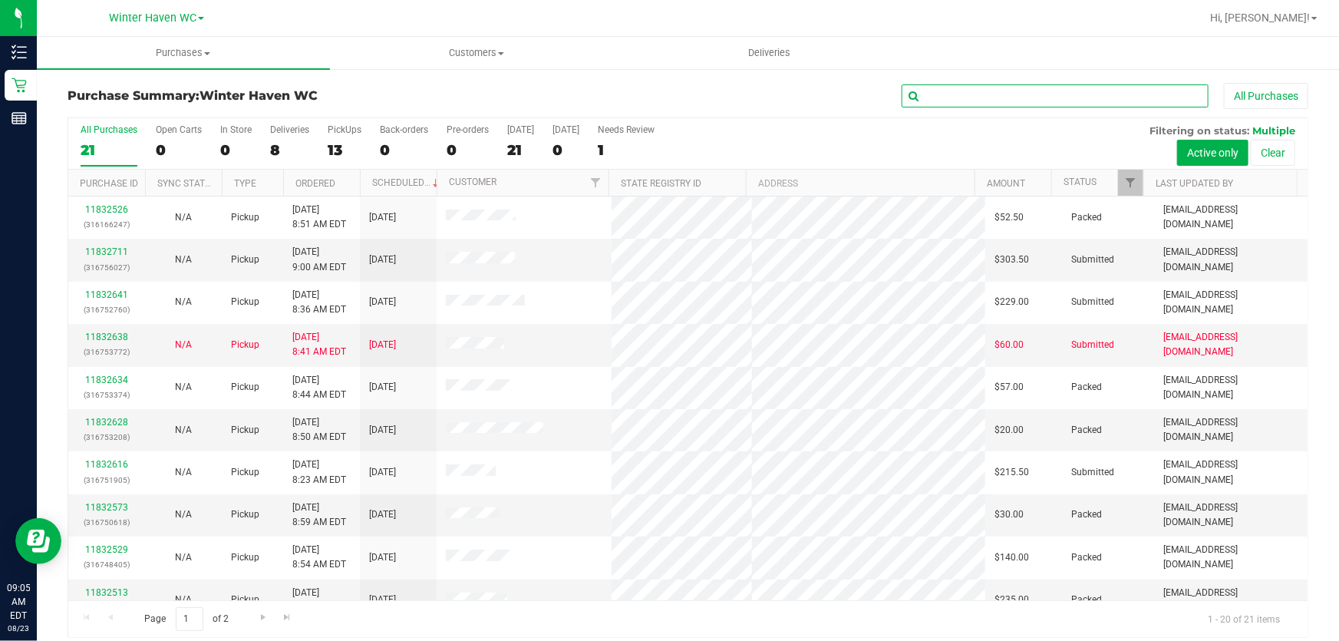
click at [1098, 89] on input "text" at bounding box center [1055, 95] width 307 height 23
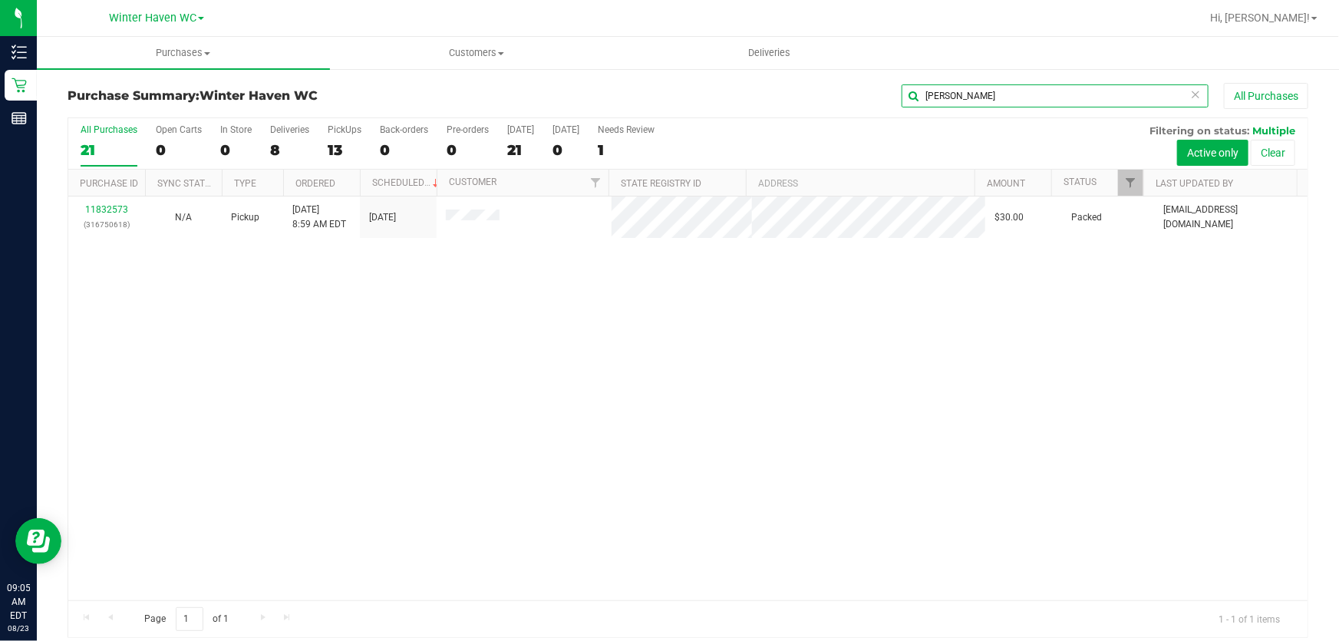
type input "rivera"
click at [672, 393] on div "11832573 (316750618) N/A Pickup 8/23/2025 8:59 AM EDT 8/23/2025 $30.00 Packed m…" at bounding box center [688, 398] width 1240 height 404
click at [411, 314] on div "11832573 (316750618) N/A Pickup 8/23/2025 8:59 AM EDT 8/23/2025 $30.00 Packed m…" at bounding box center [688, 398] width 1240 height 404
click at [420, 340] on div "11832573 (316750618) N/A Pickup 8/23/2025 8:59 AM EDT 8/23/2025 $30.00 Packed m…" at bounding box center [688, 398] width 1240 height 404
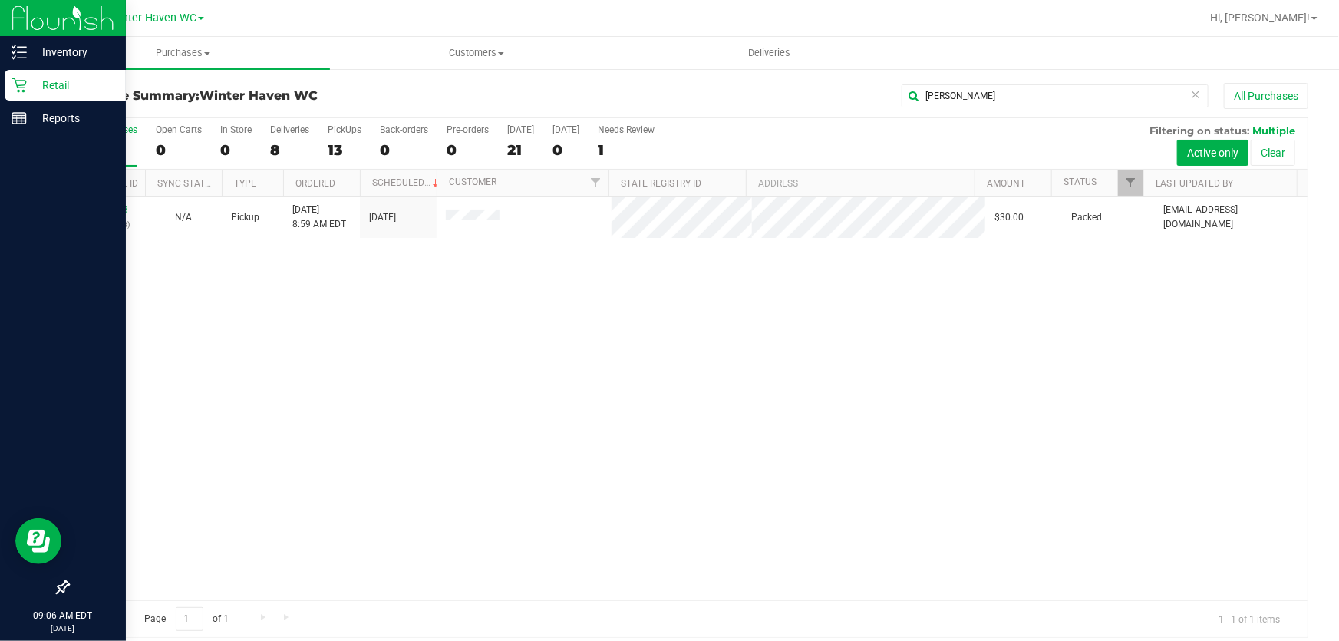
click at [45, 84] on p "Retail" at bounding box center [73, 85] width 92 height 18
click at [32, 84] on p "Retail" at bounding box center [73, 85] width 92 height 18
